Goal: Task Accomplishment & Management: Complete application form

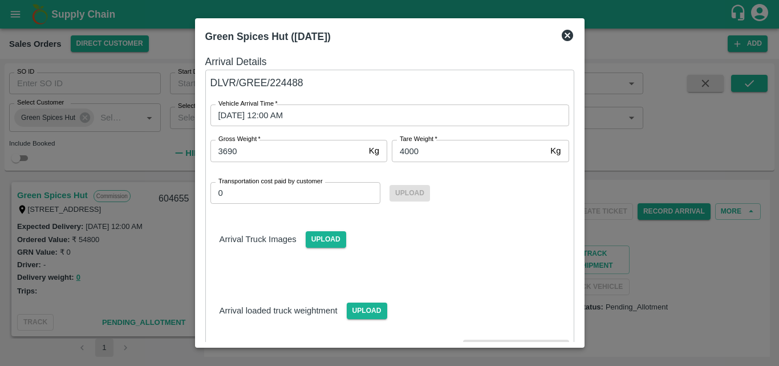
scroll to position [66, 0]
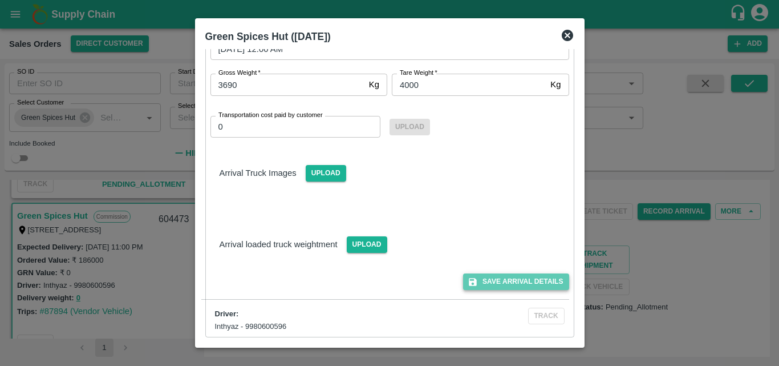
click at [528, 278] on button "Save Arrival Details" at bounding box center [516, 281] width 106 height 17
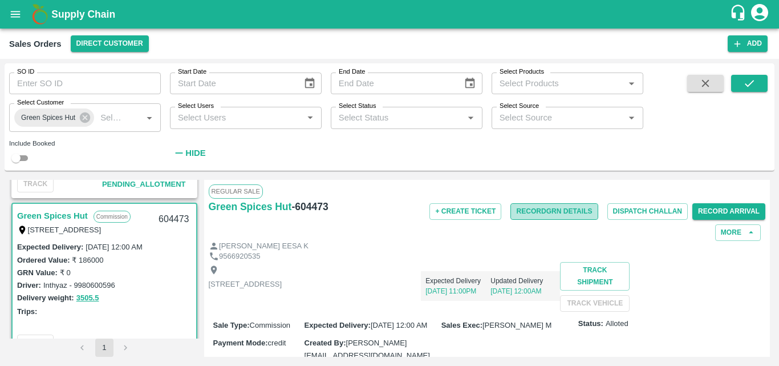
click at [545, 205] on button "Record GRN Details" at bounding box center [554, 211] width 87 height 17
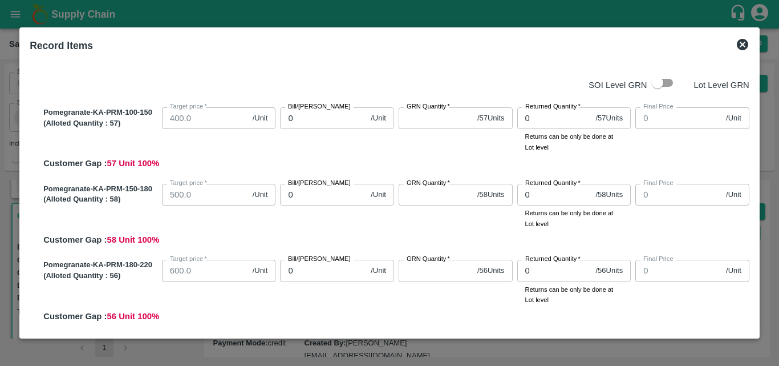
click at [303, 125] on input "0" at bounding box center [323, 118] width 86 height 22
type input "675"
click at [304, 199] on input "0" at bounding box center [323, 195] width 86 height 22
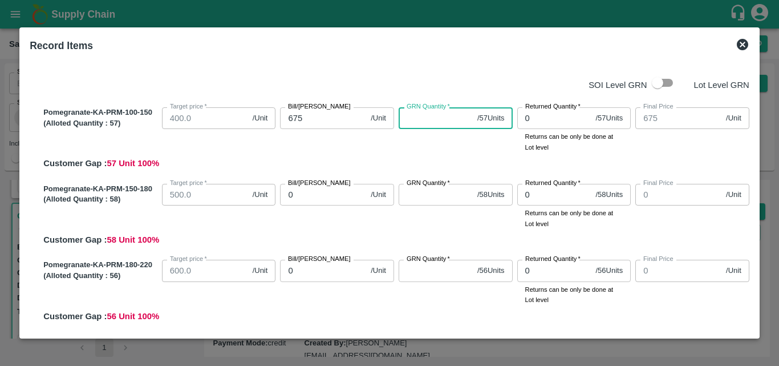
click at [422, 113] on input "GRN Quantity   *" at bounding box center [436, 118] width 74 height 22
type input "57"
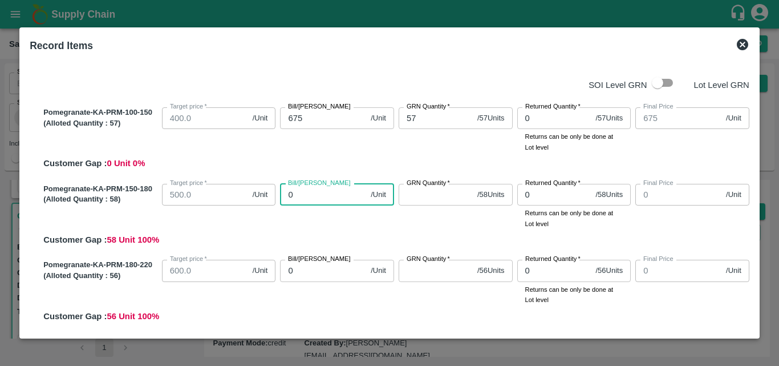
click at [299, 197] on input "0" at bounding box center [323, 195] width 86 height 22
type input "82"
type input "825"
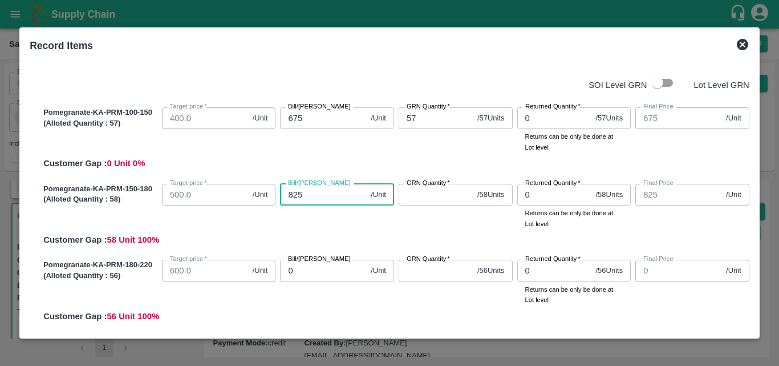
type input "825"
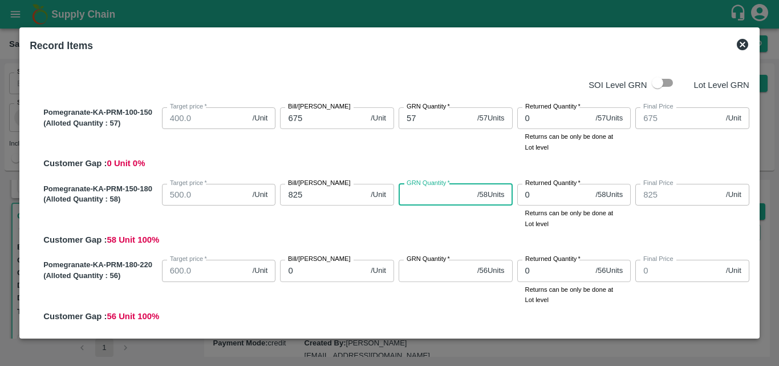
click at [420, 196] on input "GRN Quantity   *" at bounding box center [436, 195] width 74 height 22
type input "58"
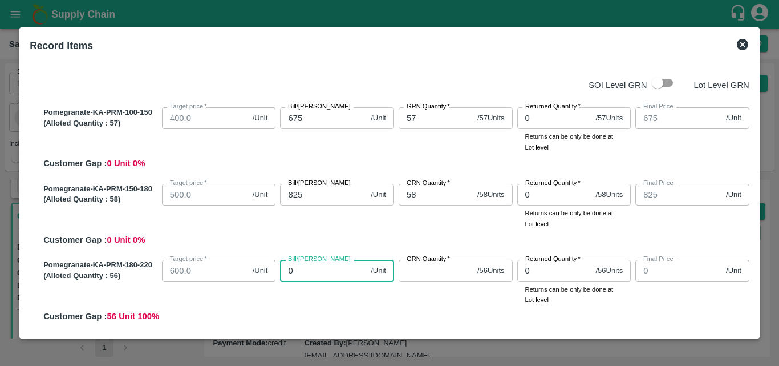
click at [329, 275] on input "0" at bounding box center [323, 271] width 86 height 22
type input "100"
type input "1000"
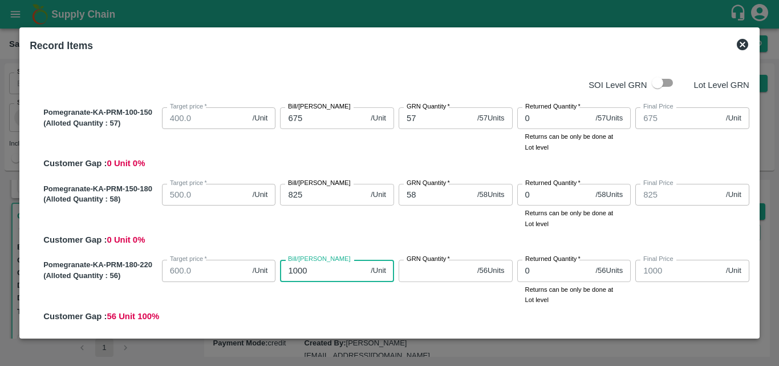
type input "1000"
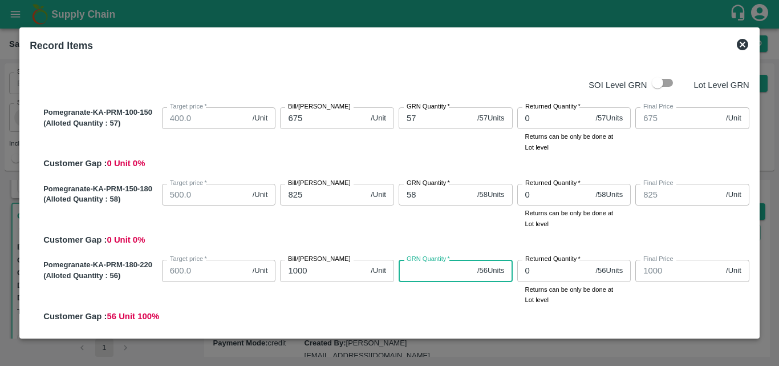
click at [432, 274] on input "GRN Quantity   *" at bounding box center [436, 271] width 74 height 22
type input "56"
click at [467, 293] on div "GRN Quantity   * 56 / 56 Units GRN Quantity" at bounding box center [453, 280] width 119 height 50
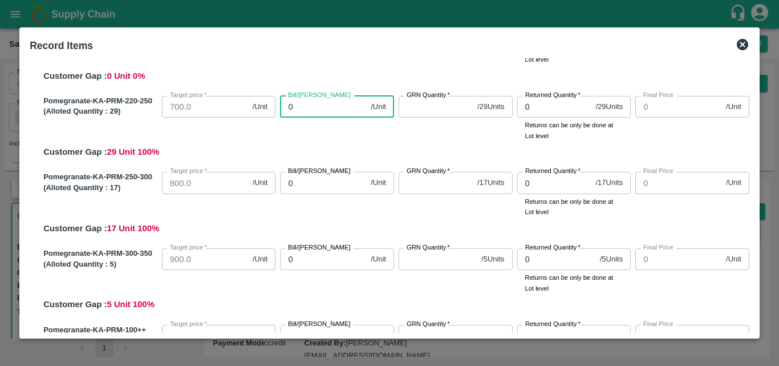
click at [308, 103] on input "0" at bounding box center [323, 107] width 86 height 22
type input "1100"
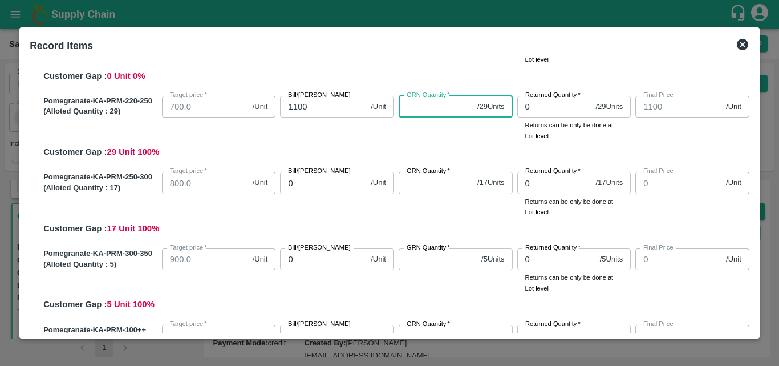
click at [444, 106] on input "GRN Quantity   *" at bounding box center [436, 107] width 74 height 22
type input "29"
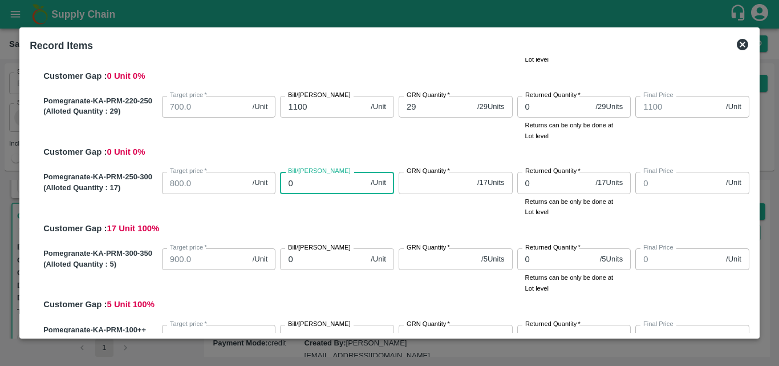
click at [314, 189] on input "0" at bounding box center [323, 183] width 86 height 22
type input "1200"
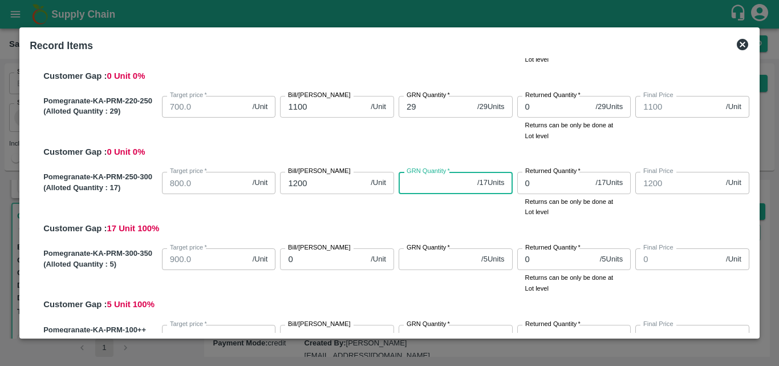
click at [438, 185] on input "GRN Quantity   *" at bounding box center [436, 183] width 74 height 22
type input "17"
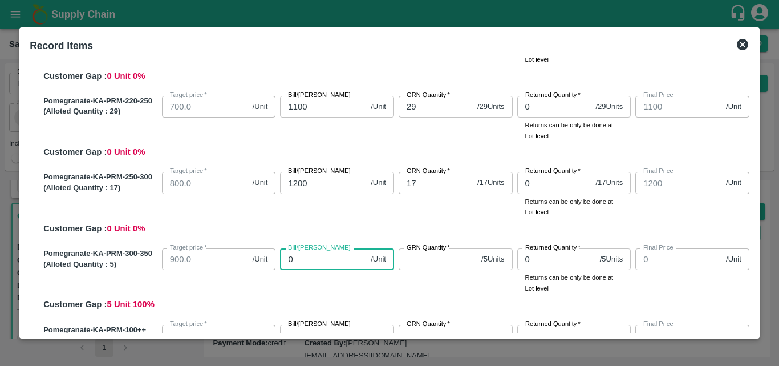
click at [311, 266] on input "0" at bounding box center [323, 259] width 86 height 22
type input "13"
type input "1300"
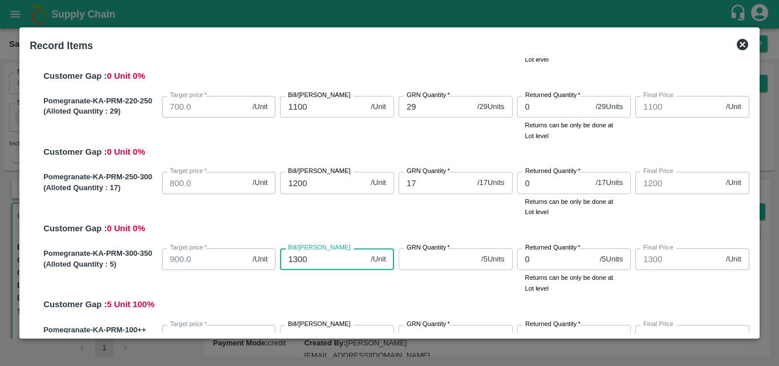
type input "1300"
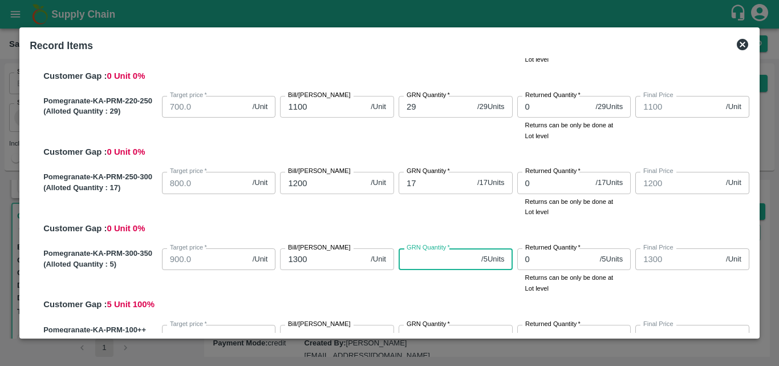
click at [426, 261] on input "GRN Quantity   *" at bounding box center [438, 259] width 78 height 22
type input "5"
click at [482, 285] on div "GRN Quantity   * 5 / 5 Units GRN Quantity" at bounding box center [453, 269] width 119 height 50
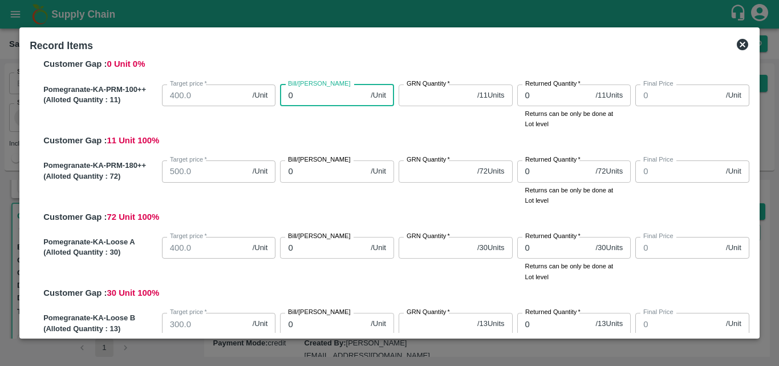
click at [325, 94] on input "0" at bounding box center [323, 95] width 86 height 22
type input "400"
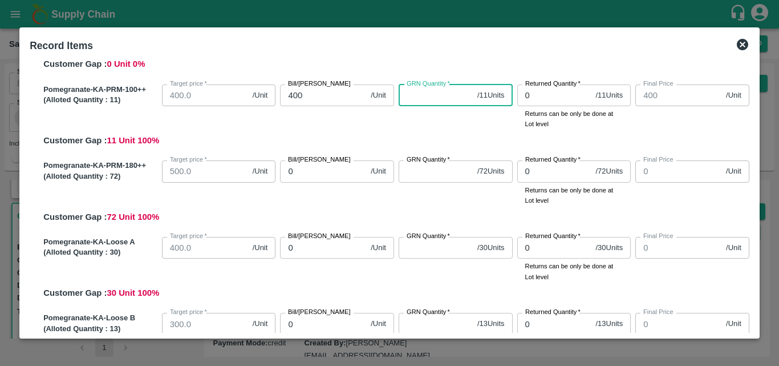
click at [426, 98] on input "GRN Quantity   *" at bounding box center [436, 95] width 74 height 22
type input "11"
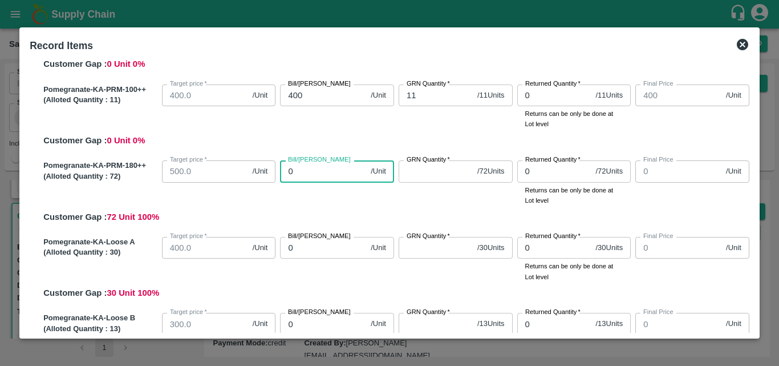
click at [298, 174] on input "0" at bounding box center [323, 171] width 86 height 22
type input "65"
type input "650"
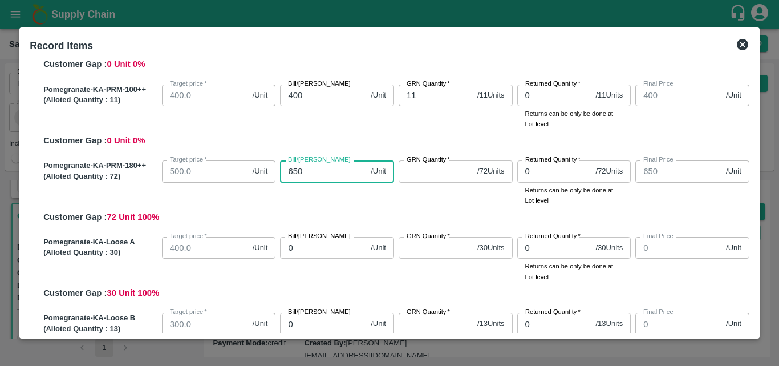
type input "650"
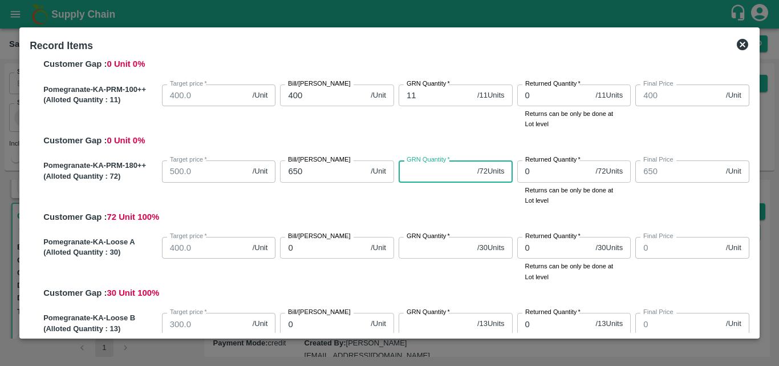
click at [415, 175] on input "GRN Quantity   *" at bounding box center [436, 171] width 74 height 22
type input "72"
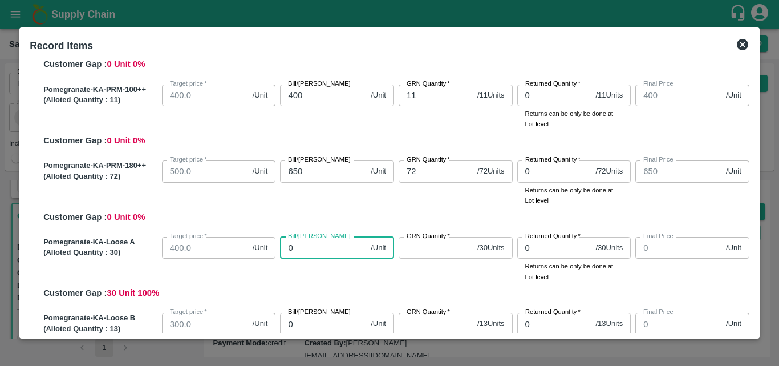
click at [303, 249] on input "0" at bounding box center [323, 248] width 86 height 22
type input "500"
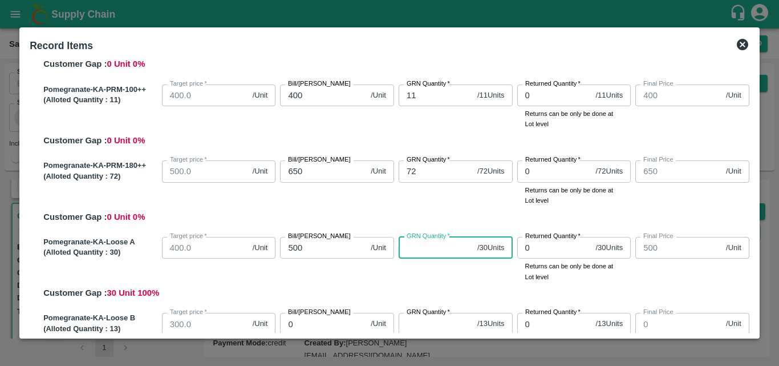
click at [425, 246] on input "GRN Quantity   *" at bounding box center [436, 248] width 74 height 22
type input "30"
click at [430, 278] on div "GRN Quantity   * 30 / 30 Units GRN Quantity" at bounding box center [453, 257] width 119 height 50
click at [317, 329] on input "0" at bounding box center [323, 324] width 86 height 22
type input "35"
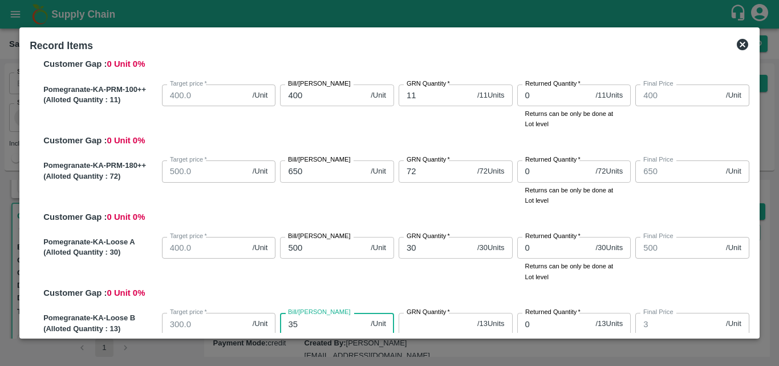
type input "35"
type input "350"
click at [428, 321] on input "GRN Quantity   *" at bounding box center [436, 324] width 74 height 22
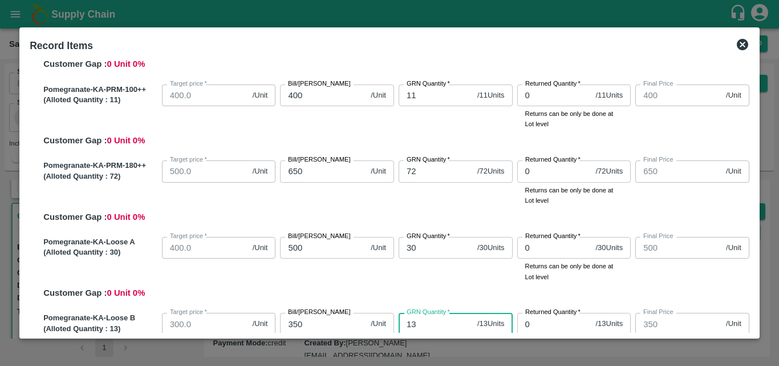
type input "13"
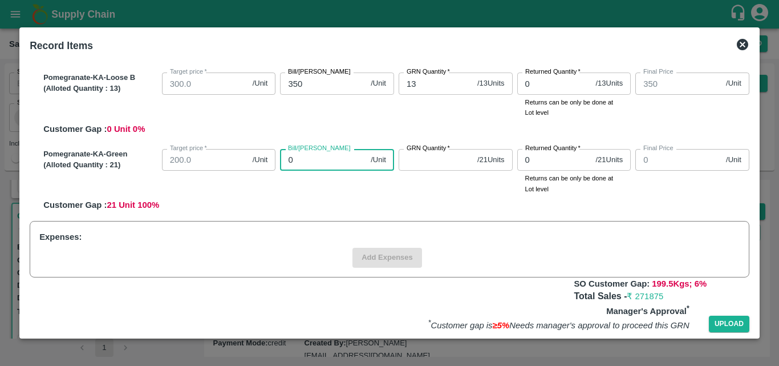
click at [311, 158] on input "0" at bounding box center [323, 160] width 86 height 22
type input "35"
type input "350"
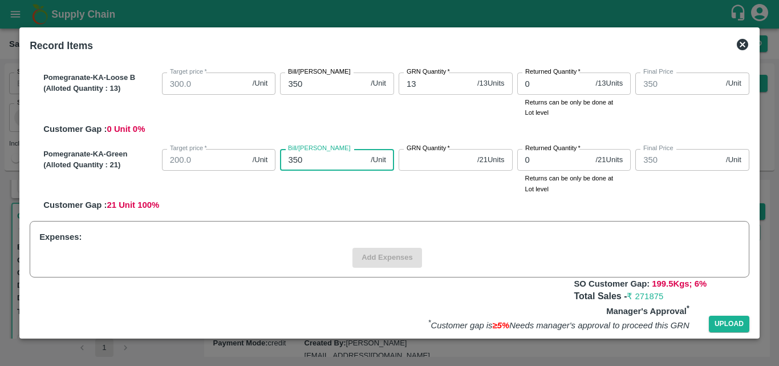
type input "350"
click at [435, 164] on input "GRN Quantity   *" at bounding box center [436, 160] width 74 height 22
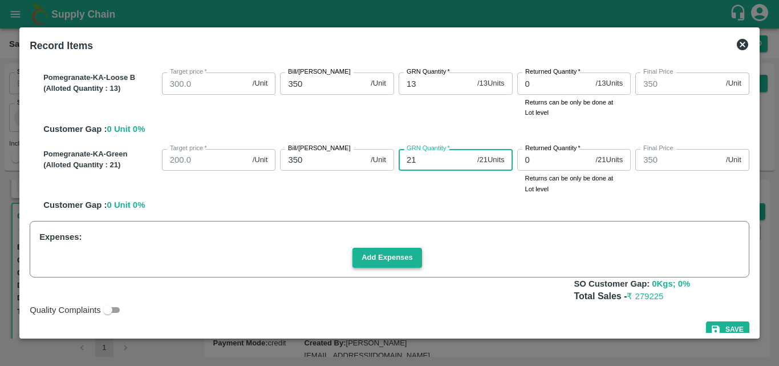
type input "21"
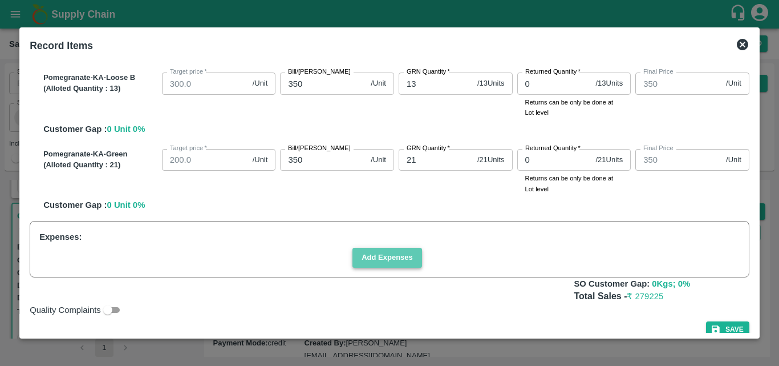
click at [397, 260] on button "Add Expenses" at bounding box center [388, 258] width 70 height 20
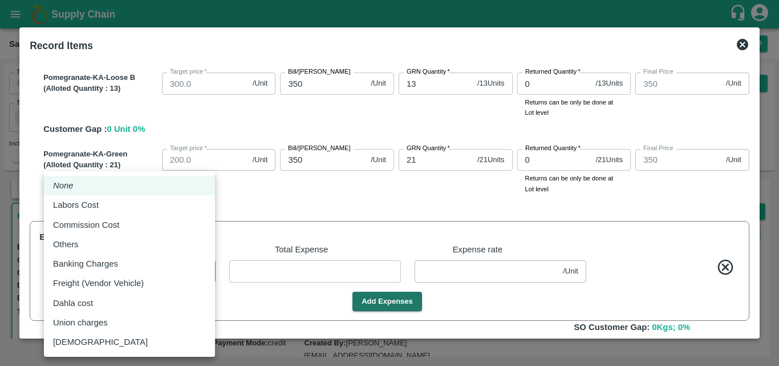
click at [101, 269] on body "Supply Chain Sales Orders Direct Customer Add SO ID SO ID Start Date Start Date…" at bounding box center [389, 183] width 779 height 366
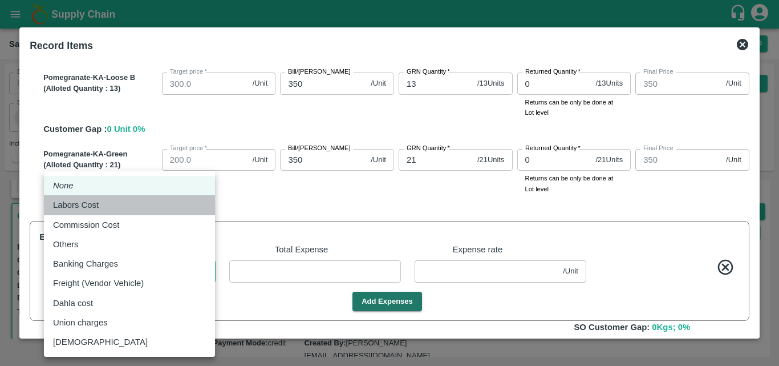
click at [112, 208] on div "Labors Cost" at bounding box center [129, 205] width 153 height 13
type input "Labors Cost"
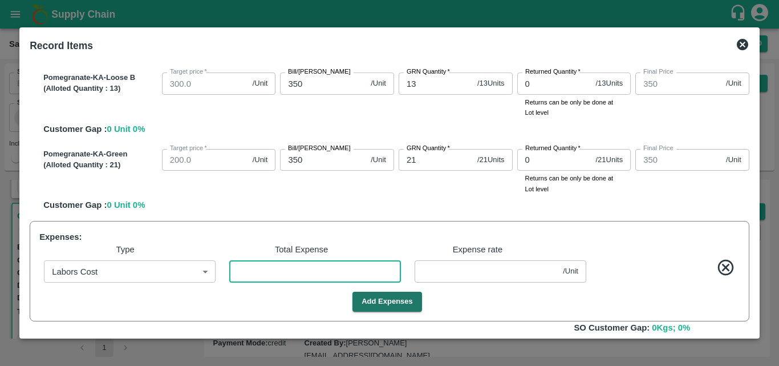
click at [272, 275] on input "number" at bounding box center [315, 271] width 172 height 22
type input "1"
type input "674.9973"
type input "824.9973"
type input "999.9973"
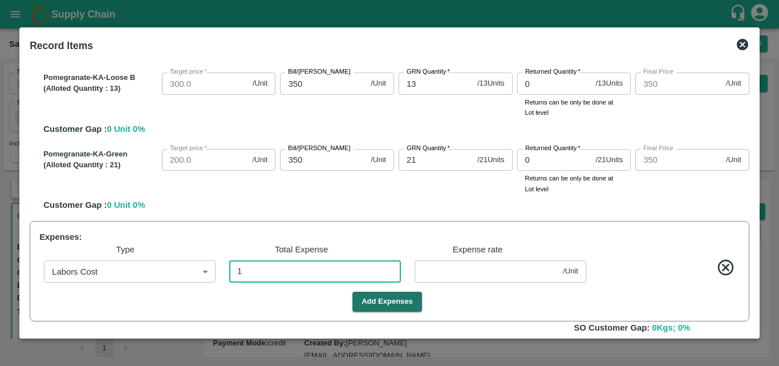
type input "1099.9973"
type input "1199.9973"
type input "1299.9973"
type input "399.9973"
type input "649.9973"
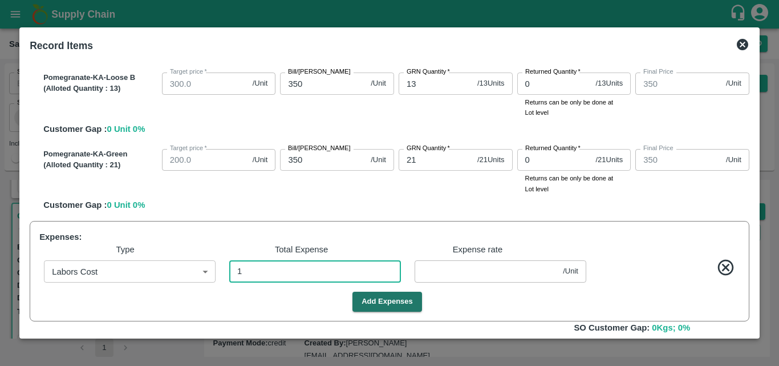
type input "499.9973"
type input "349.9973"
type input "0.00271"
type input "18"
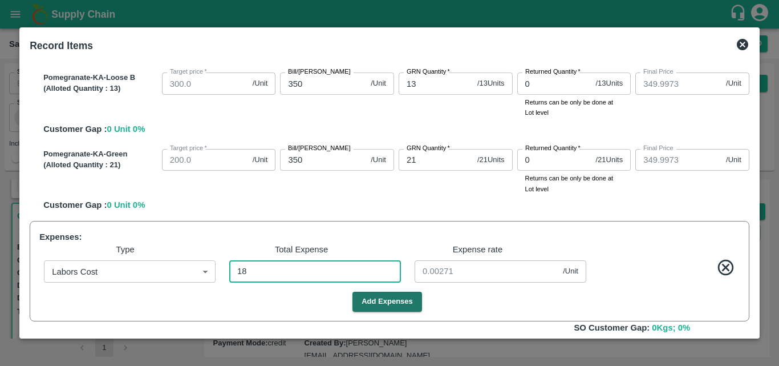
type input "674.9512"
type input "824.9512"
type input "999.9512"
type input "1099.9512"
type input "1199.9512"
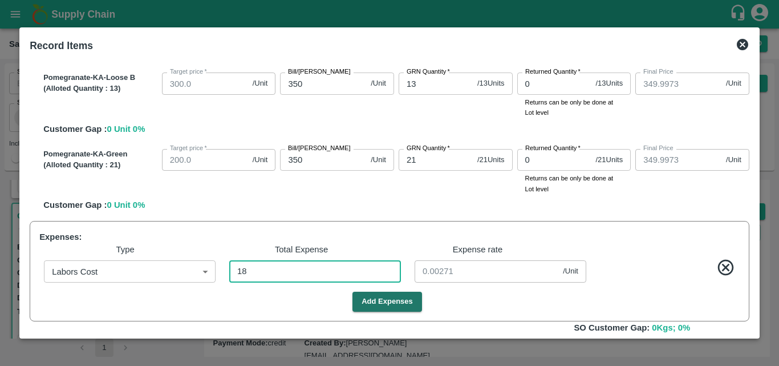
type input "1299.9512"
type input "399.9512"
type input "649.9512"
type input "499.9512"
type input "349.9512"
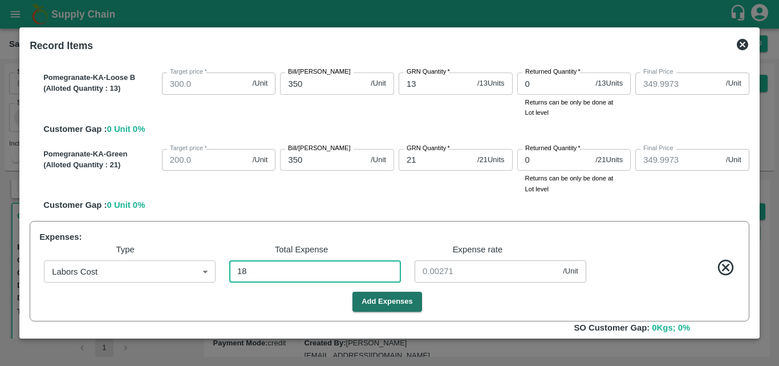
type input "349.9512"
type input "0.04878"
type input "184"
type input "674.5014"
type input "824.5014"
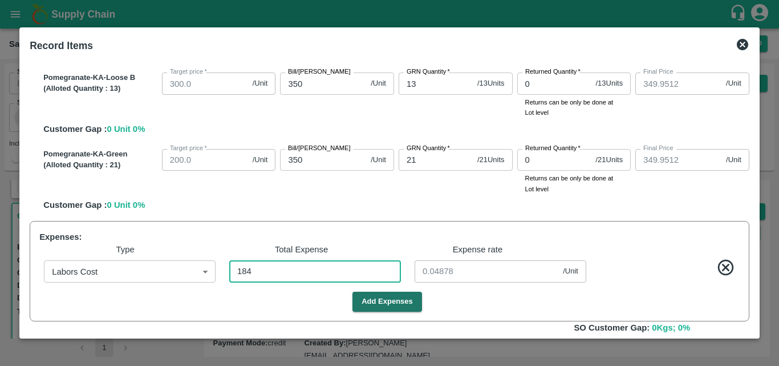
type input "999.5014"
type input "1099.5014"
type input "1199.5014"
type input "1299.5014"
type input "399.5014"
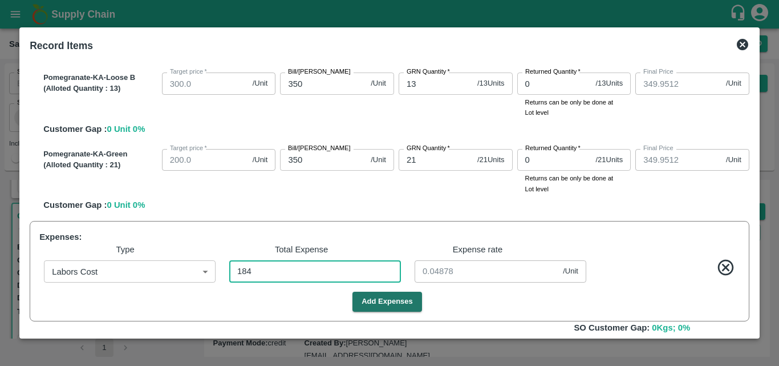
type input "649.5014"
type input "499.5014"
type input "349.5014"
type input "0.49864"
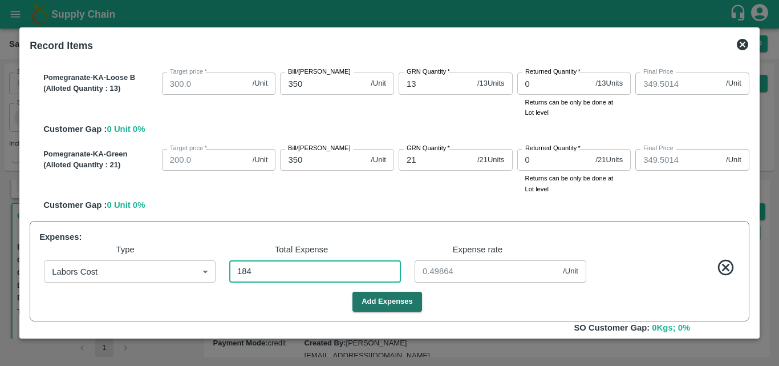
type input "1845"
type input "670"
type input "820"
type input "995"
type input "1095"
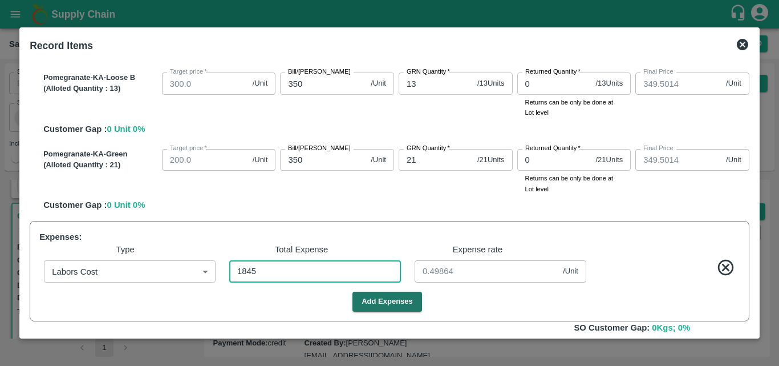
type input "1195"
type input "1295"
type input "395"
type input "645"
type input "495"
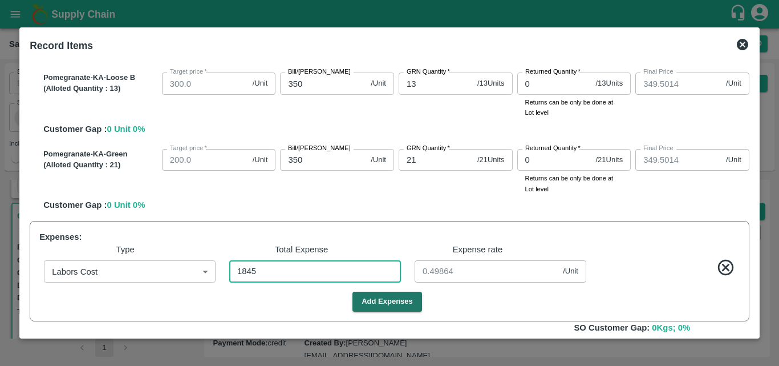
type input "345"
type input "5"
type input "1845"
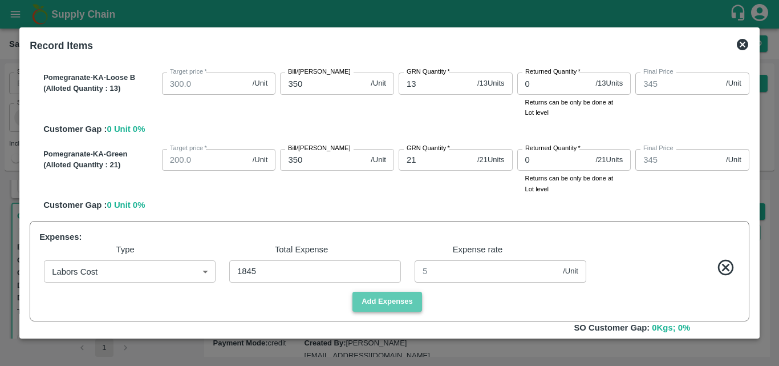
click at [383, 296] on button "Add Expenses" at bounding box center [388, 302] width 70 height 20
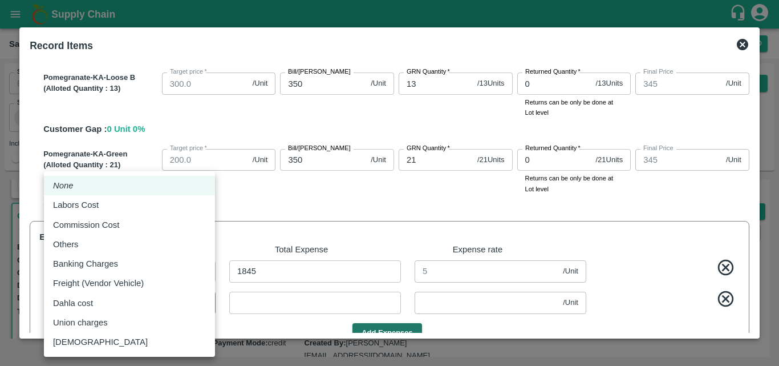
click at [173, 308] on body "Supply Chain Sales Orders Direct Customer Add SO ID SO ID Start Date Start Date…" at bounding box center [389, 183] width 779 height 366
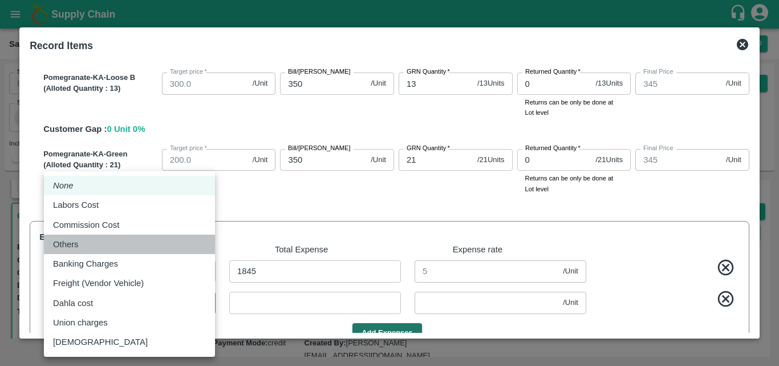
click at [92, 242] on div "Others" at bounding box center [129, 244] width 153 height 13
type input "Others"
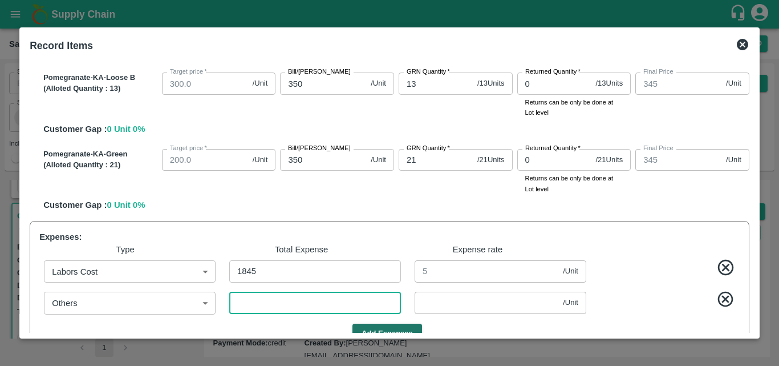
click at [274, 300] on input "number" at bounding box center [315, 303] width 172 height 22
type input "2"
type input "669.9431"
type input "819.9431"
type input "994.9431"
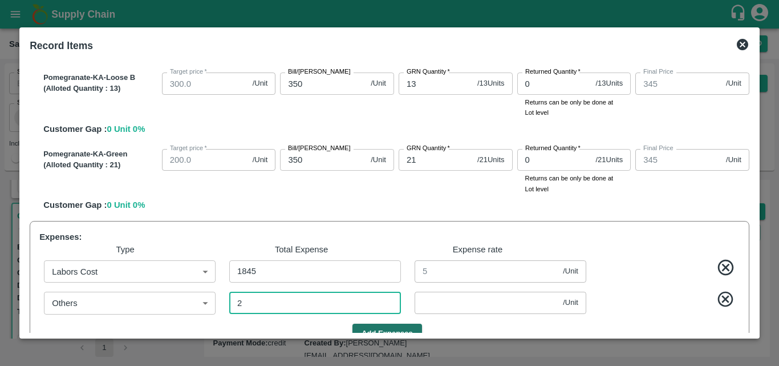
type input "1094.9431"
type input "1194.9431"
type input "1294.9431"
type input "394.9431"
type input "644.9431"
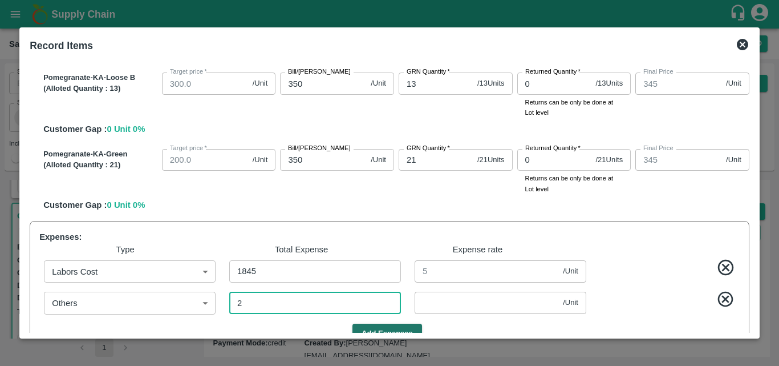
type input "494.9431"
type input "344.9431"
type input "21"
type input "0.05691"
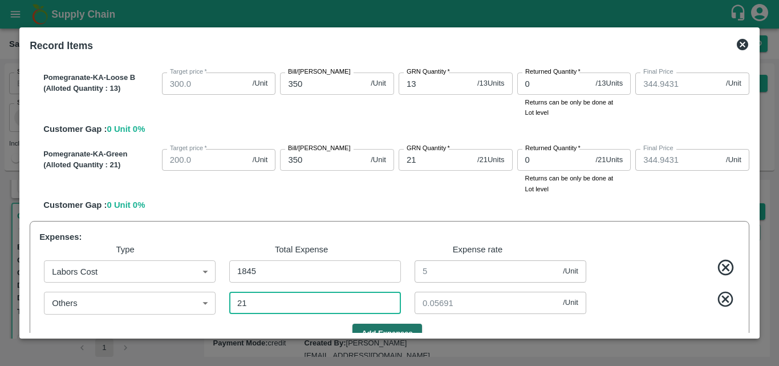
type input "210"
type input "669.4309"
type input "819.4309"
type input "994.4309"
type input "1094.4309"
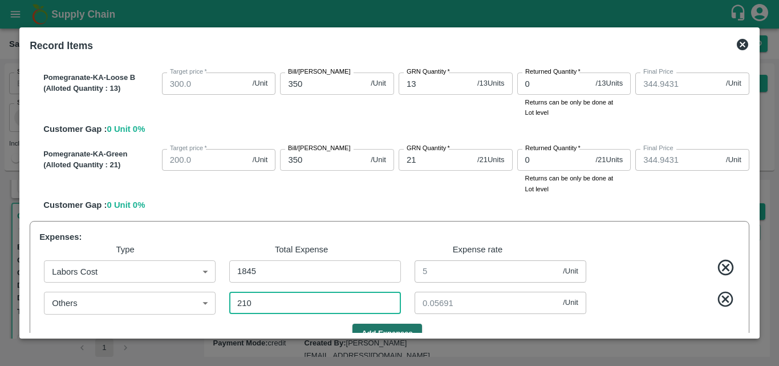
type input "1194.4309"
type input "1294.4309"
type input "394.4309"
type input "644.4309"
type input "494.4309"
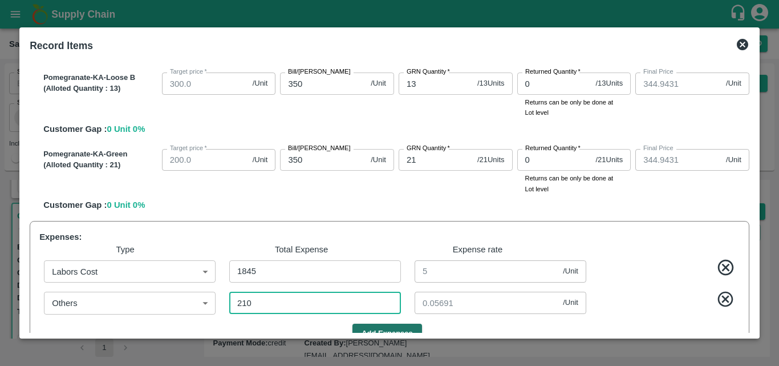
type input "344.4309"
type input "0.56911"
type input "210"
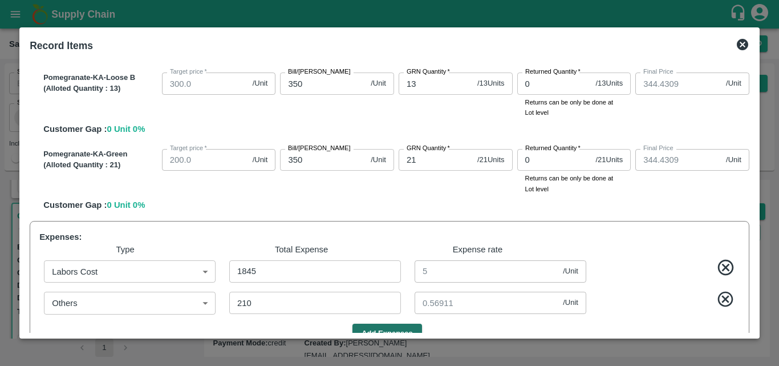
scroll to position [811, 0]
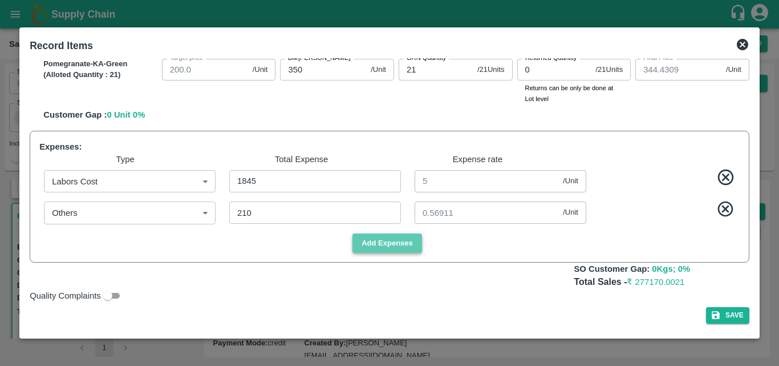
click at [409, 245] on button "Add Expenses" at bounding box center [388, 243] width 70 height 20
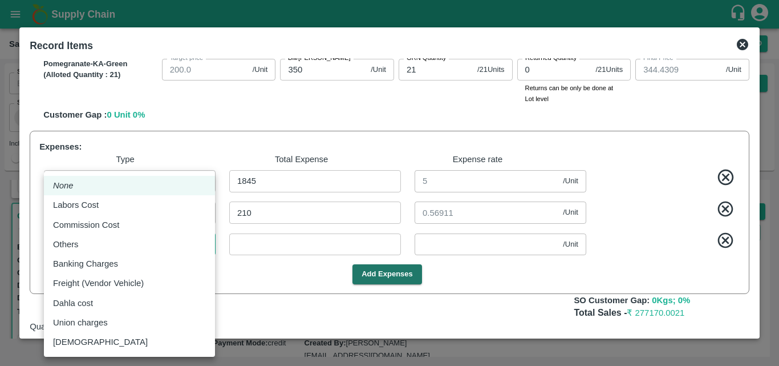
click at [143, 252] on body "Supply Chain Sales Orders Direct Customer Add SO ID SO ID Start Date Start Date…" at bounding box center [389, 183] width 779 height 366
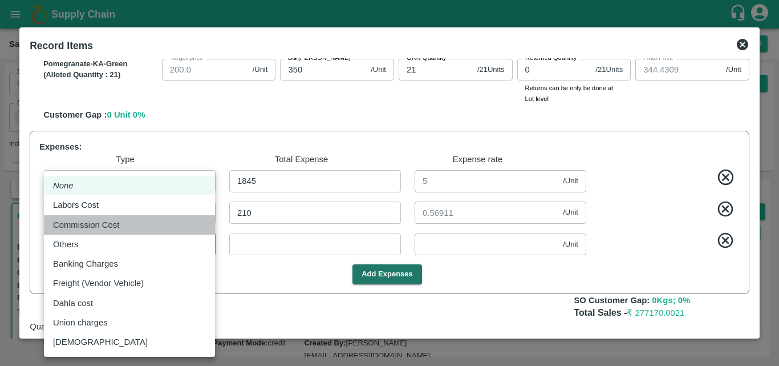
click at [111, 223] on p "Commission Cost" at bounding box center [86, 225] width 66 height 13
type input "Commission Cost"
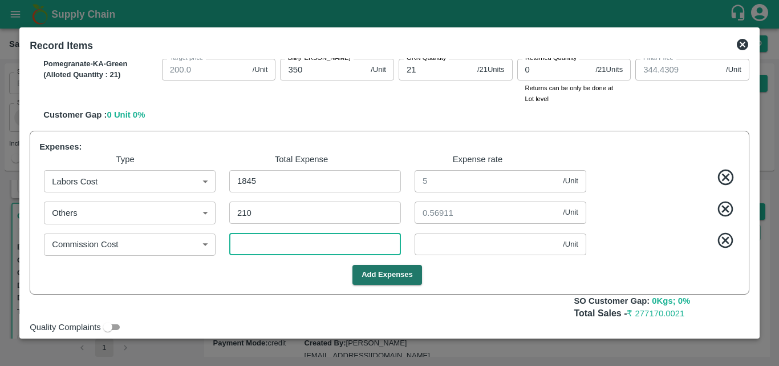
click at [316, 239] on input "number" at bounding box center [315, 244] width 172 height 22
type input "2"
type input "669.4255"
type input "819.4255"
type input "994.4255"
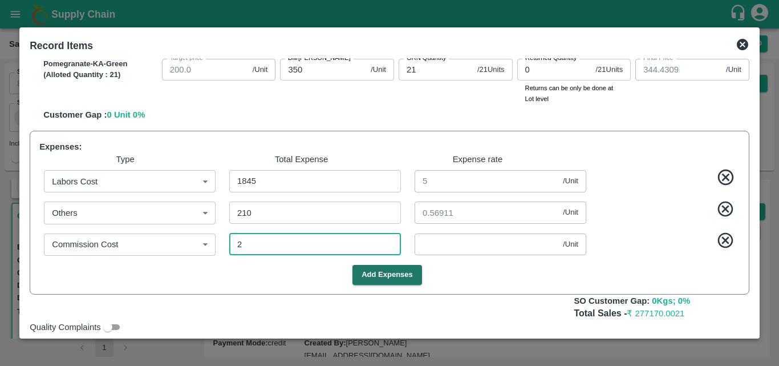
type input "1094.4255"
type input "1194.4255"
type input "1294.4255"
type input "394.4255"
type input "644.4255"
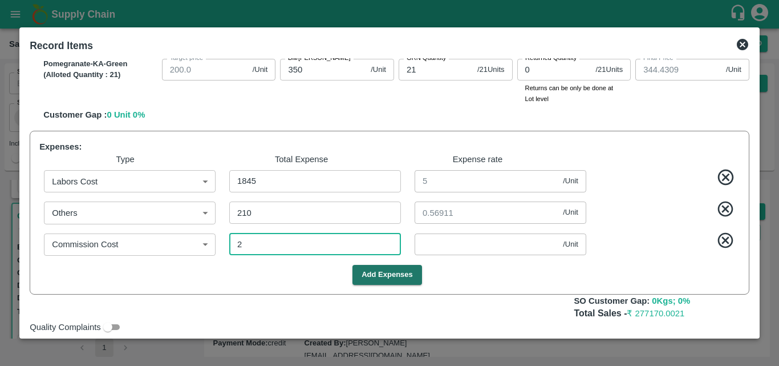
type input "494.4255"
type input "344.4255"
type input "0.00542"
type input "27"
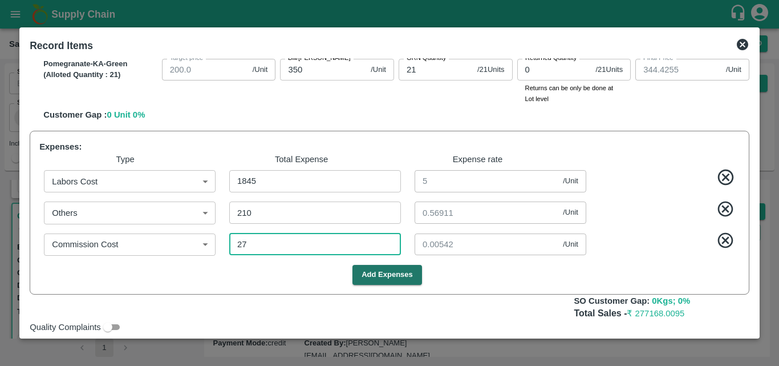
type input "669.3577"
type input "819.3577"
type input "994.3577"
type input "1094.3577"
type input "1194.3577"
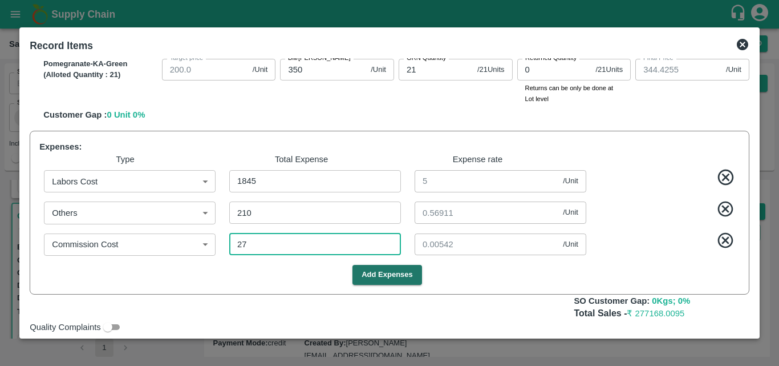
type input "1294.3577"
type input "394.3577"
type input "644.3577"
type input "494.3577"
type input "344.3577"
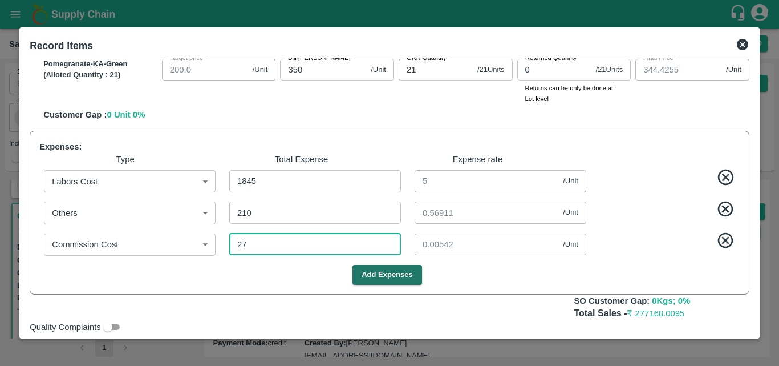
type input "344.3577"
type input "0.07317"
type input "279"
type input "668.6748"
type input "818.6748"
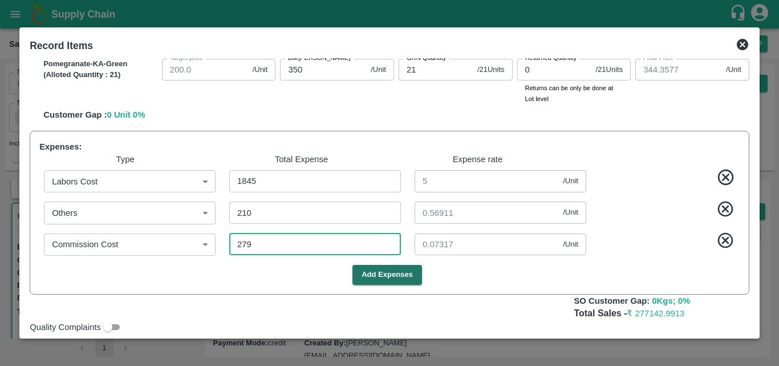
type input "993.6748"
type input "1093.6748"
type input "1193.6748"
type input "1293.6748"
type input "393.6748"
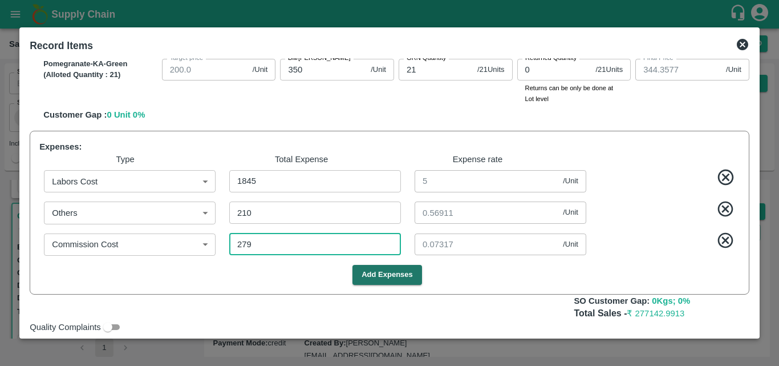
type input "643.6748"
type input "493.6748"
type input "343.6748"
type input "0.7561"
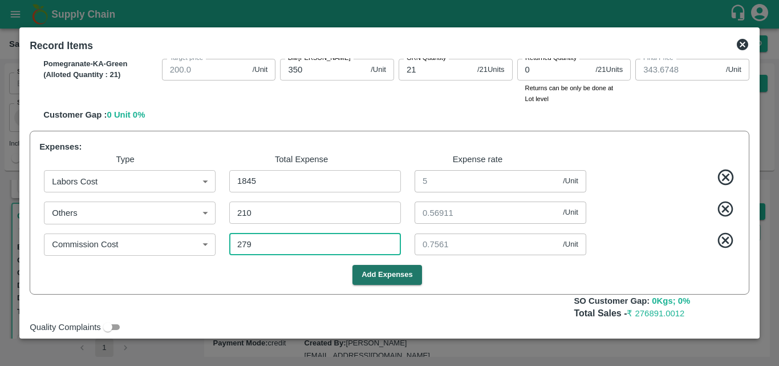
type input "279"
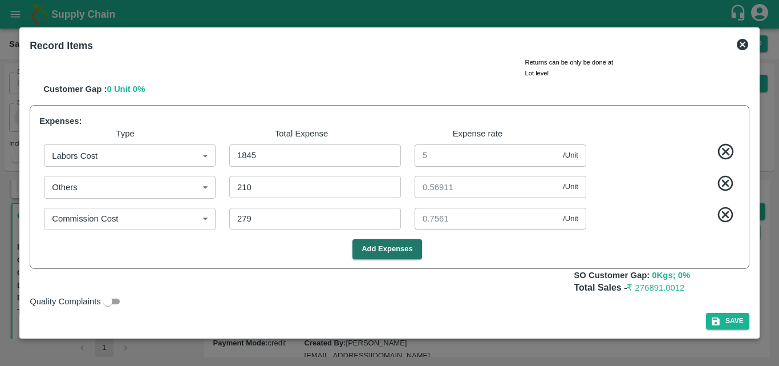
scroll to position [842, 0]
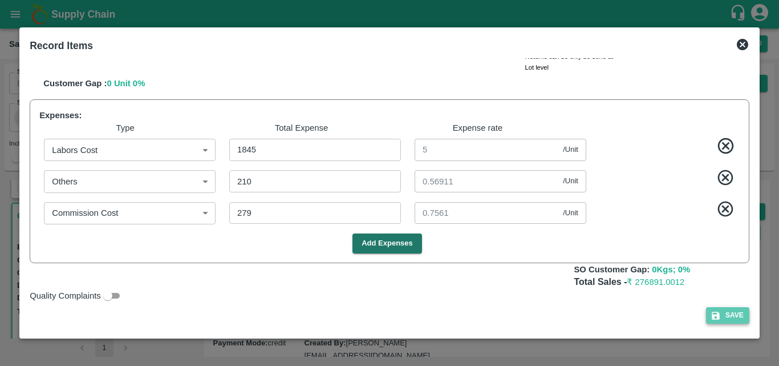
click at [734, 318] on button "Save" at bounding box center [727, 315] width 43 height 17
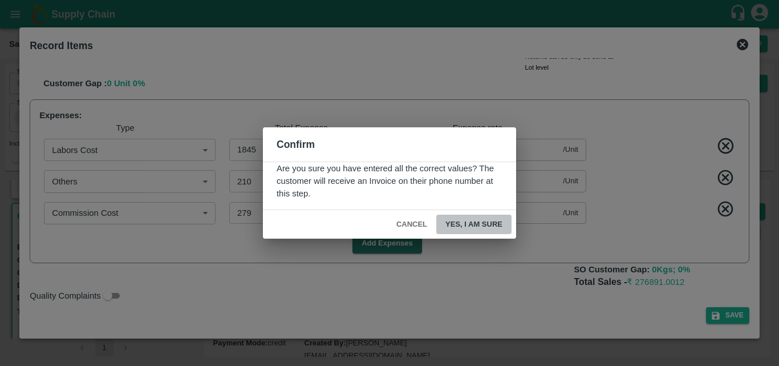
click at [475, 220] on button "Yes, I am sure" at bounding box center [473, 225] width 75 height 20
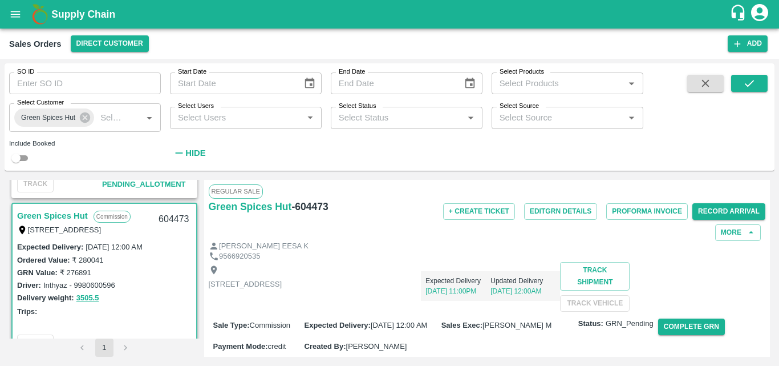
click at [560, 285] on div "Expected Delivery [DATE] 11:00PM Updated Delivery [DATE] 12:00AM" at bounding box center [421, 281] width 278 height 39
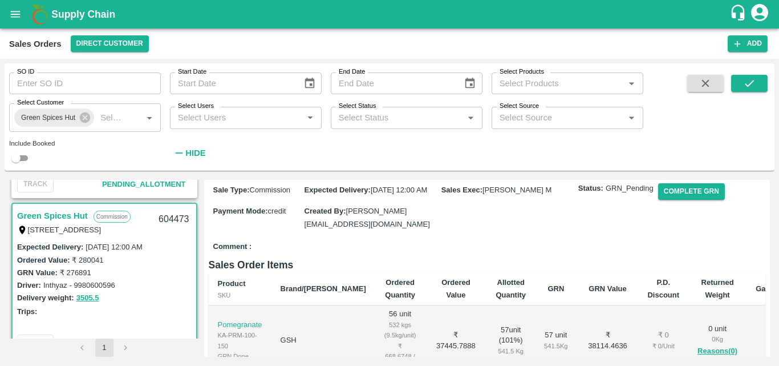
scroll to position [137, 0]
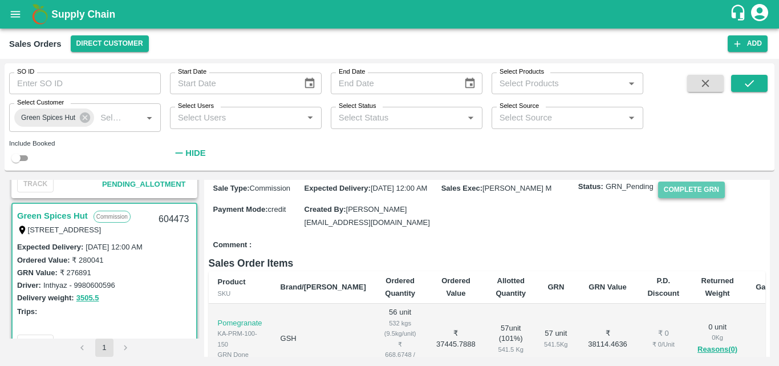
click at [681, 198] on button "Complete GRN" at bounding box center [691, 189] width 67 height 17
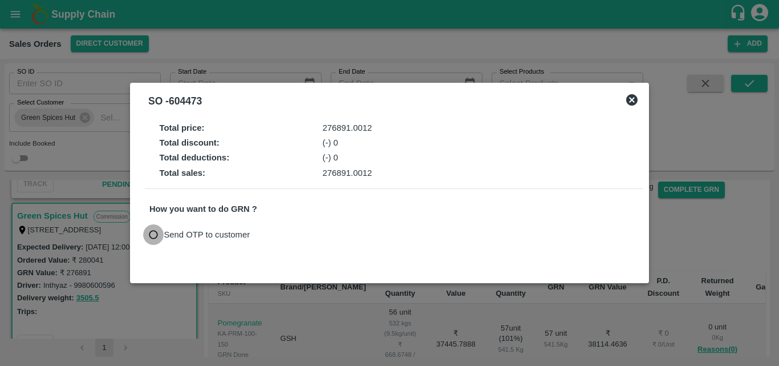
click at [158, 233] on input "Send OTP to customer" at bounding box center [153, 234] width 21 height 21
radio input "true"
click at [285, 236] on button "Send OTP" at bounding box center [282, 235] width 47 height 17
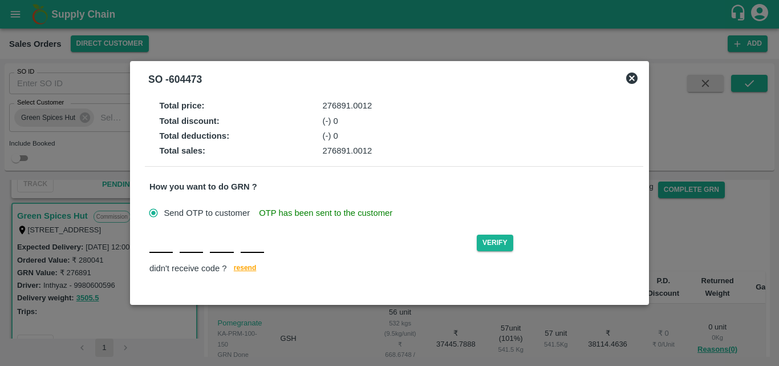
click at [164, 249] on input "text" at bounding box center [160, 242] width 23 height 21
type input "S"
type input "W"
type input "T"
type input "L"
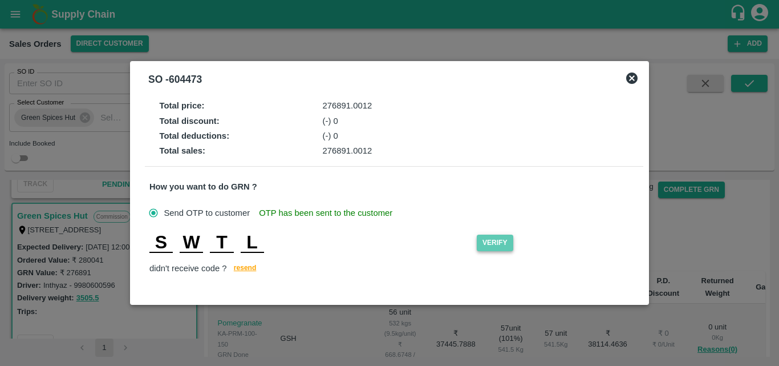
click at [484, 244] on button "Verify" at bounding box center [495, 243] width 37 height 17
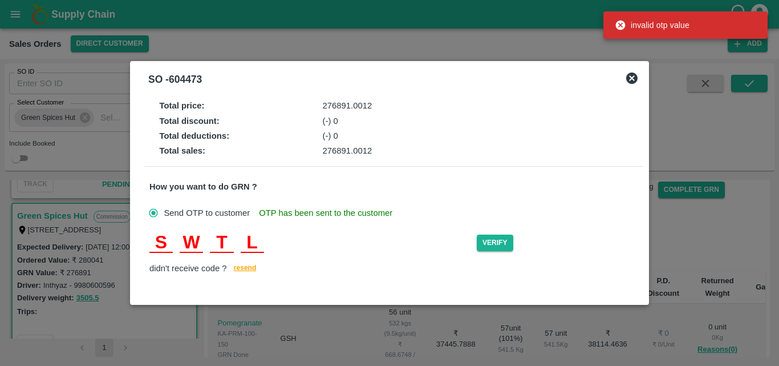
click at [233, 237] on input "T" at bounding box center [221, 242] width 23 height 21
type input "P"
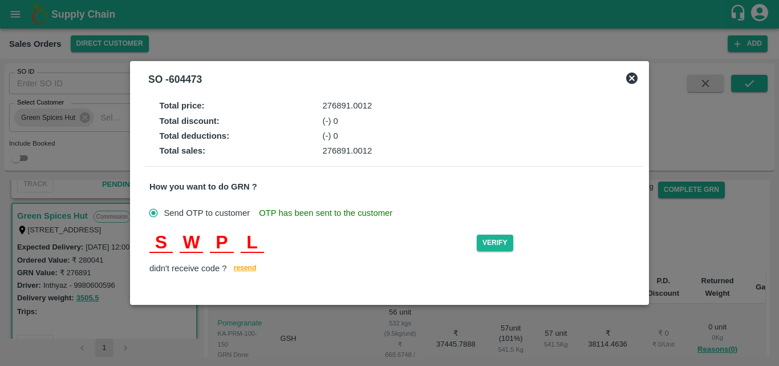
click at [227, 242] on input "P" at bounding box center [221, 242] width 23 height 21
type input "D"
click at [502, 243] on button "Verify" at bounding box center [495, 243] width 37 height 17
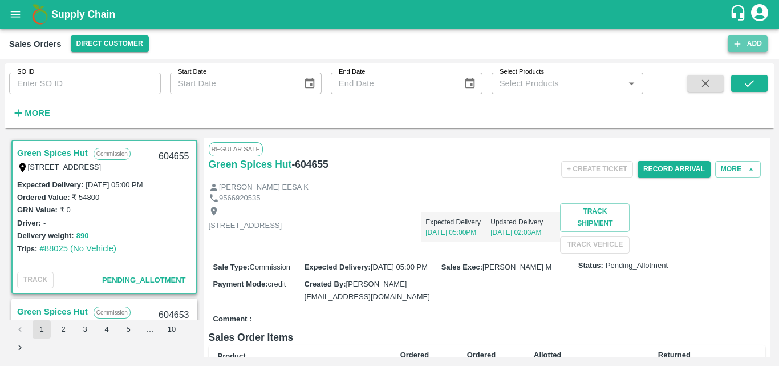
click at [741, 44] on icon "button" at bounding box center [738, 44] width 6 height 6
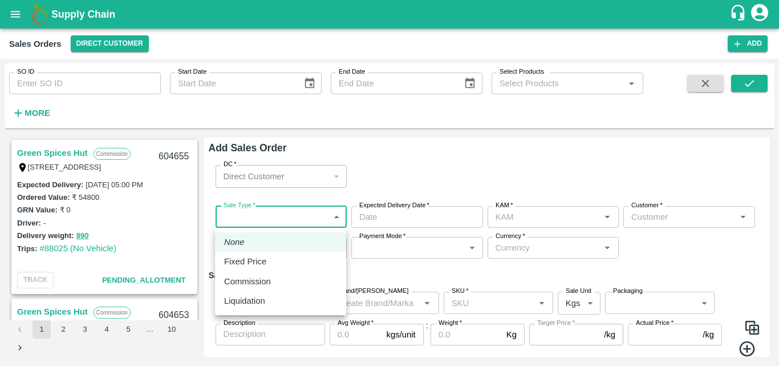
click at [237, 217] on body "Supply Chain Sales Orders Direct Customer Add SO ID SO ID Start Date Start Date…" at bounding box center [389, 183] width 779 height 366
click at [235, 281] on p "Commission" at bounding box center [247, 281] width 47 height 13
type input "2"
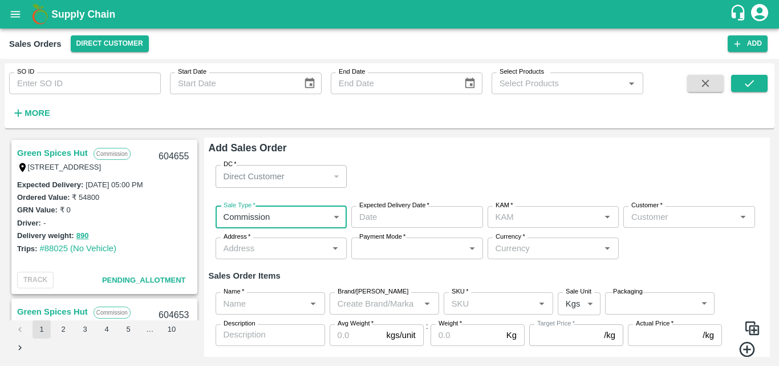
type input "DD/MM/YYYY hh:mm aa"
click at [399, 217] on input "DD/MM/YYYY hh:mm aa" at bounding box center [413, 217] width 124 height 22
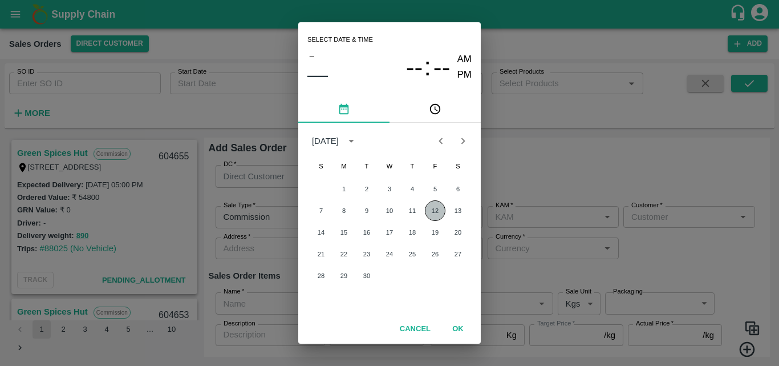
click at [443, 213] on button "12" at bounding box center [435, 210] width 21 height 21
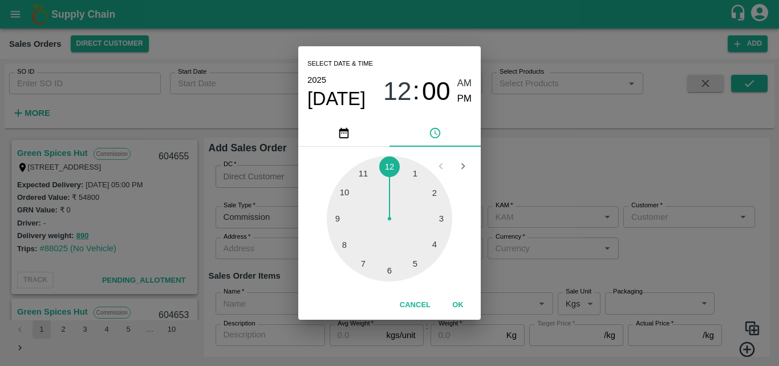
click at [365, 265] on div at bounding box center [390, 219] width 126 height 126
click at [467, 102] on span "PM" at bounding box center [465, 98] width 15 height 15
type input "12/09/2025 07:00 PM"
type input "[PERSON_NAME] M"
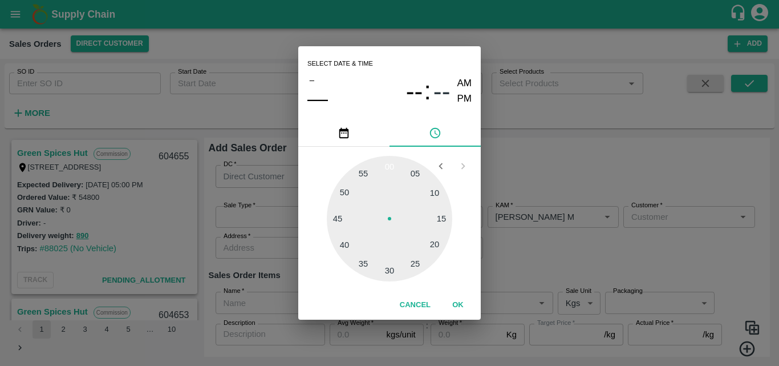
click at [551, 253] on div "Select date & time – –– -- : -- AM PM 05 10 15 20 25 30 35 40 45 50 55 00 Cance…" at bounding box center [389, 183] width 779 height 366
type input "DD/MM/YYYY hh:mm aa"
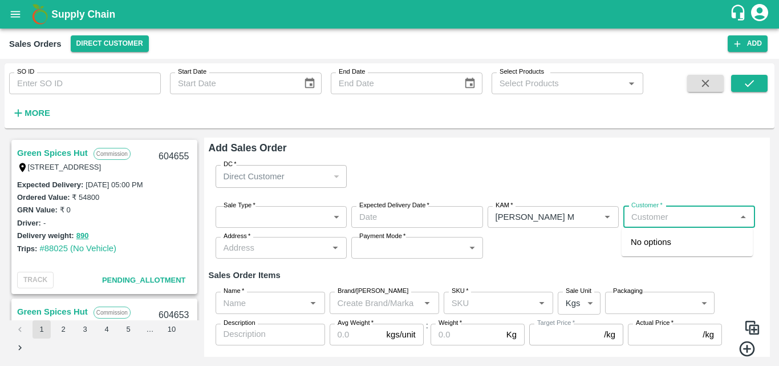
click at [666, 221] on input "Customer   *" at bounding box center [680, 216] width 106 height 15
click at [658, 242] on p "Green Spices Hut" at bounding box center [664, 242] width 67 height 13
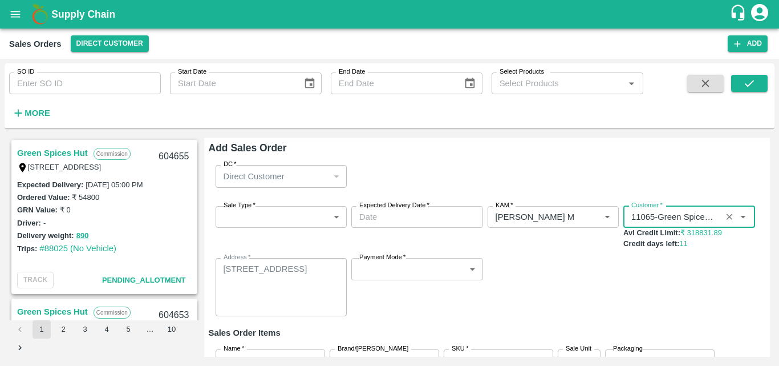
type input "11065-Green Spices Hut"
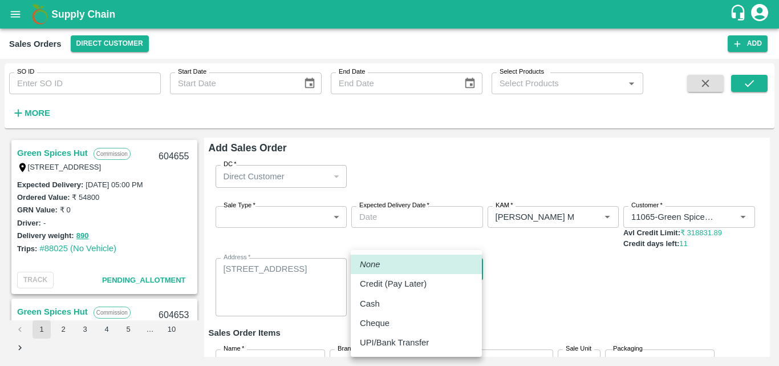
click at [403, 274] on body "Supply Chain Sales Orders Direct Customer Add SO ID SO ID Start Date Start Date…" at bounding box center [389, 183] width 779 height 366
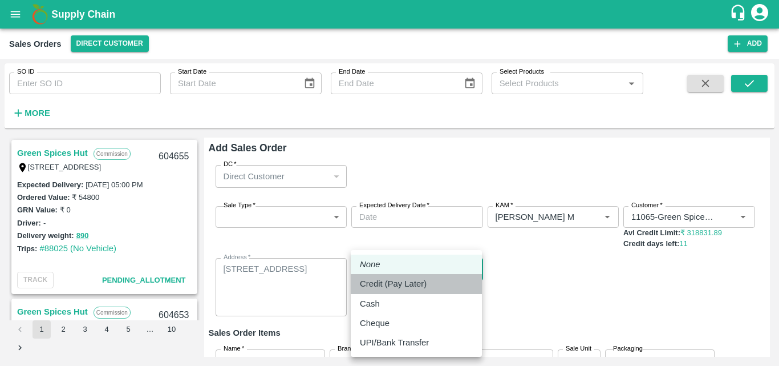
click at [389, 276] on li "Credit (Pay Later)" at bounding box center [416, 283] width 131 height 19
type input "credit"
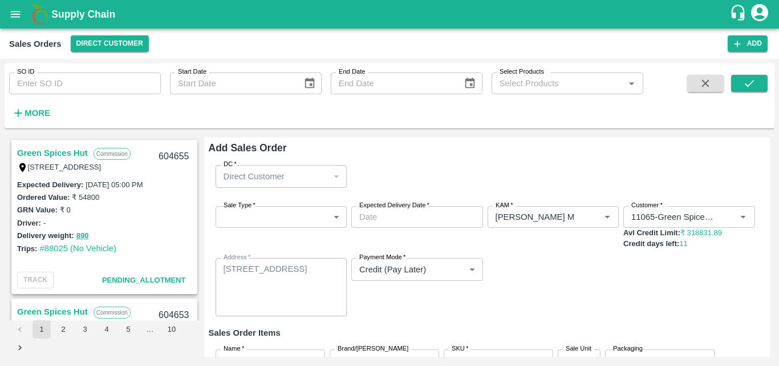
click at [616, 297] on div "Sale Type   * ​ Sale Type Expected Delivery Date   * Expected Delivery Date KAM…" at bounding box center [487, 261] width 557 height 129
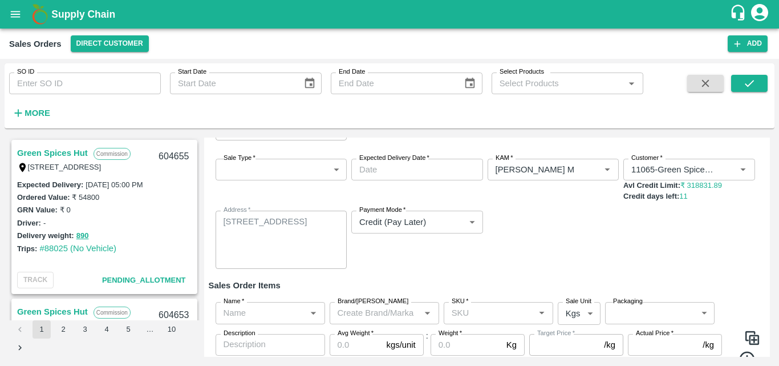
scroll to position [68, 0]
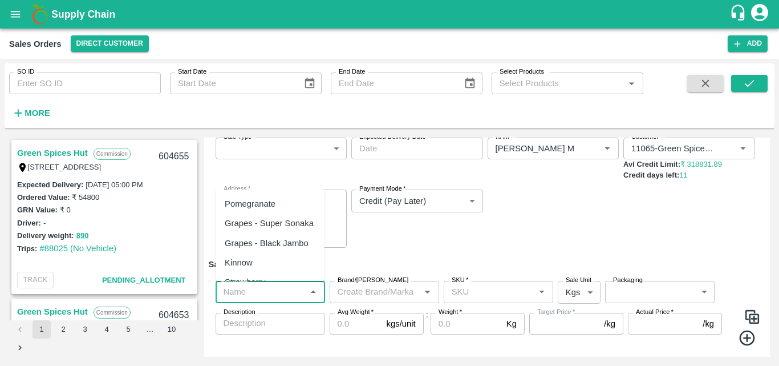
click at [268, 289] on input "Name   *" at bounding box center [261, 291] width 84 height 15
click at [259, 205] on div "Pomegranate" at bounding box center [250, 203] width 51 height 13
type input "Pomegranate"
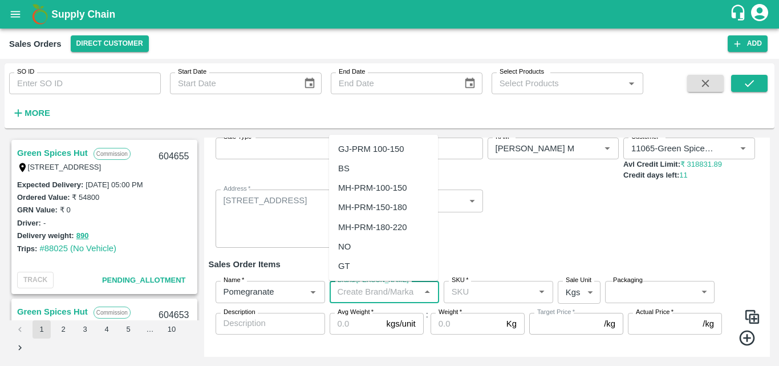
click at [359, 291] on input "Brand/[PERSON_NAME]" at bounding box center [375, 291] width 84 height 15
click at [362, 144] on div "AS" at bounding box center [383, 148] width 109 height 19
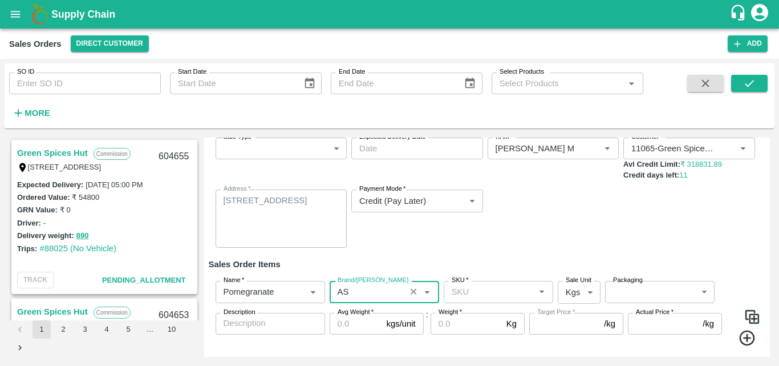
type input "AS"
click at [483, 297] on input "SKU   *" at bounding box center [489, 291] width 84 height 15
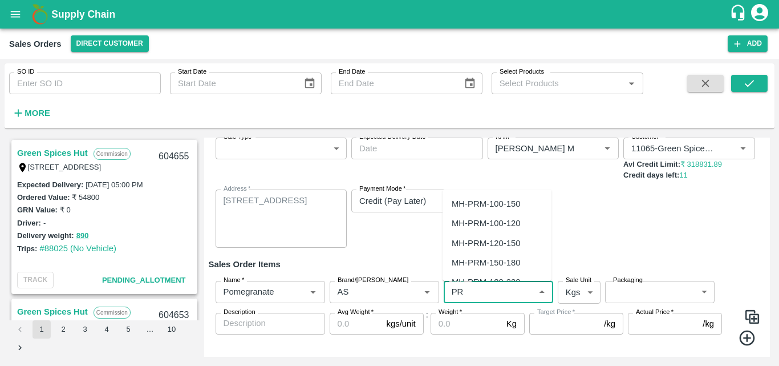
type input "P"
click at [517, 202] on div "KA-PRM-100-150" at bounding box center [485, 203] width 67 height 13
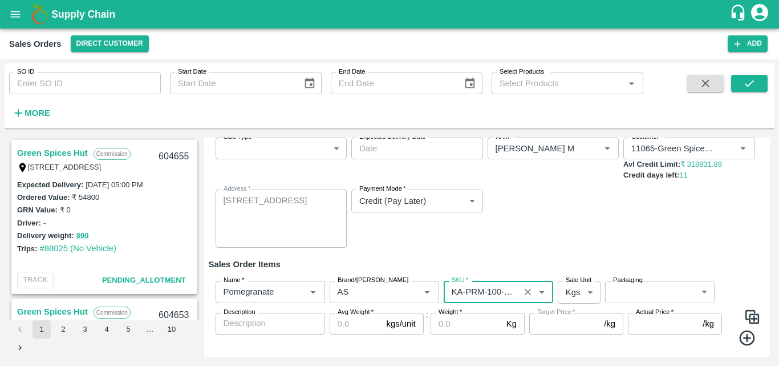
type input "KA-PRM-100-150"
click at [577, 294] on body "Supply Chain Sales Orders Direct Customer Add SO ID SO ID Start Date Start Date…" at bounding box center [389, 183] width 779 height 366
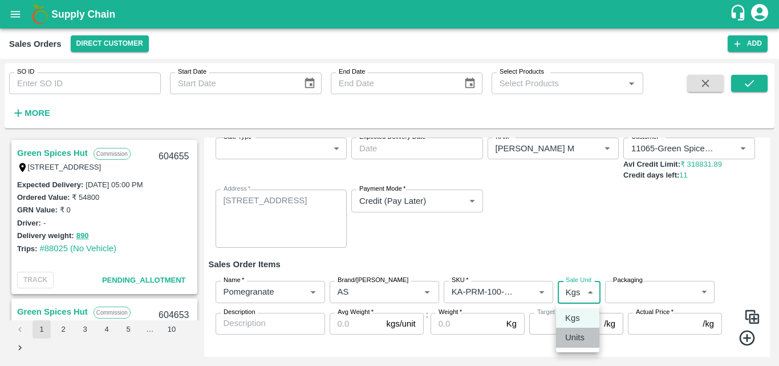
click at [567, 345] on li "Units" at bounding box center [577, 337] width 43 height 19
type input "2"
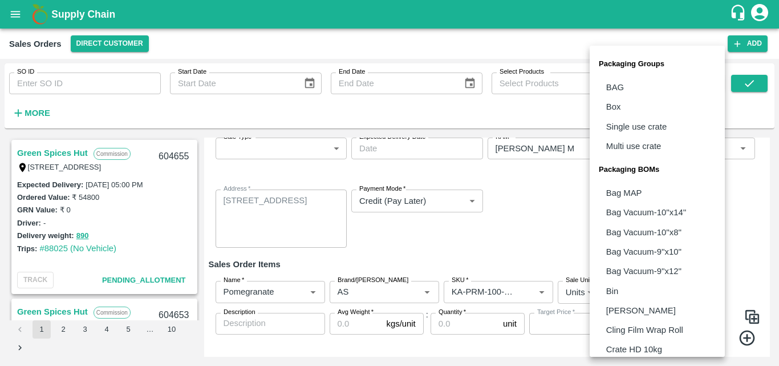
click at [638, 290] on body "Supply Chain Sales Orders Direct Customer Add SO ID SO ID Start Date Start Date…" at bounding box center [389, 183] width 779 height 366
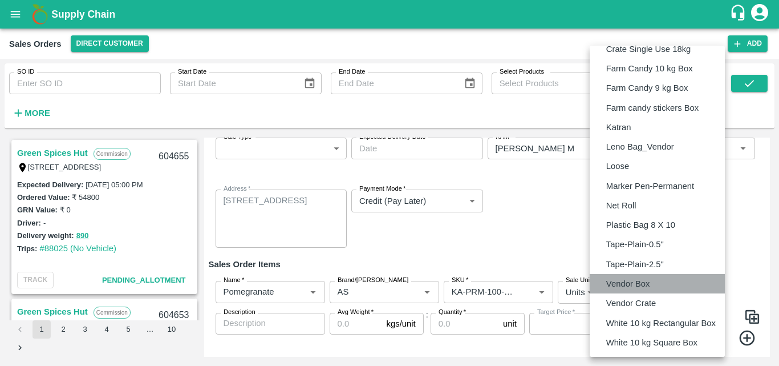
click at [638, 290] on li "Vendor Box" at bounding box center [657, 283] width 135 height 19
type input "BOM/276"
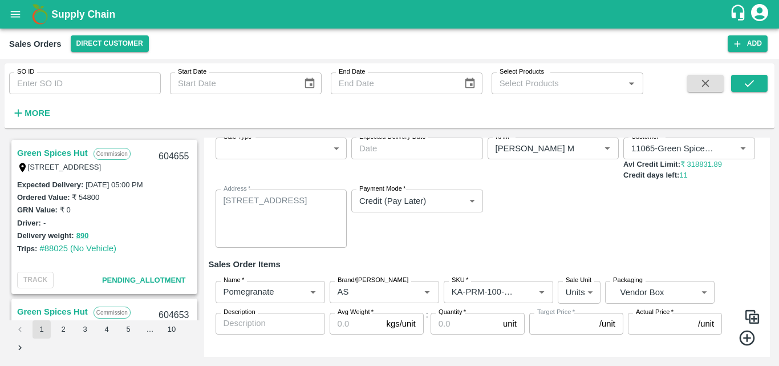
click at [506, 249] on div "Sale Type   * ​ Sale Type Expected Delivery Date   * Expected Delivery Date KAM…" at bounding box center [487, 192] width 557 height 129
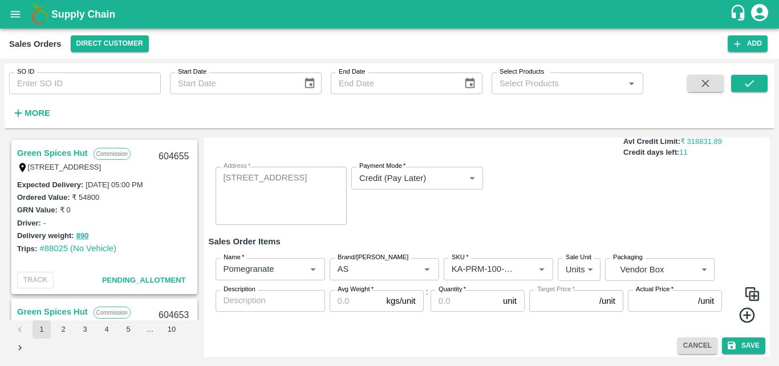
scroll to position [95, 0]
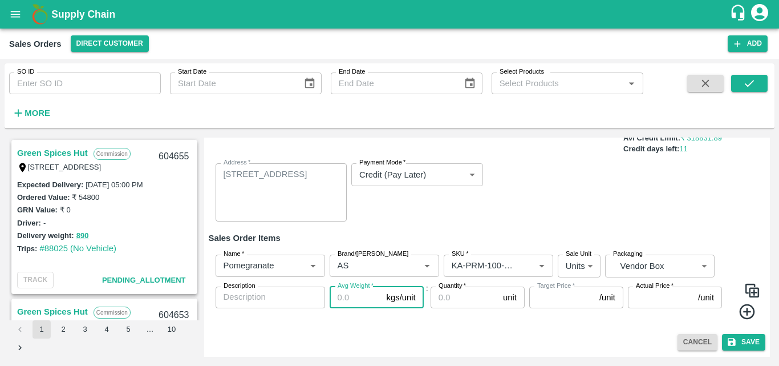
click at [349, 297] on input "Avg Weight   *" at bounding box center [356, 297] width 52 height 22
type input "9.5"
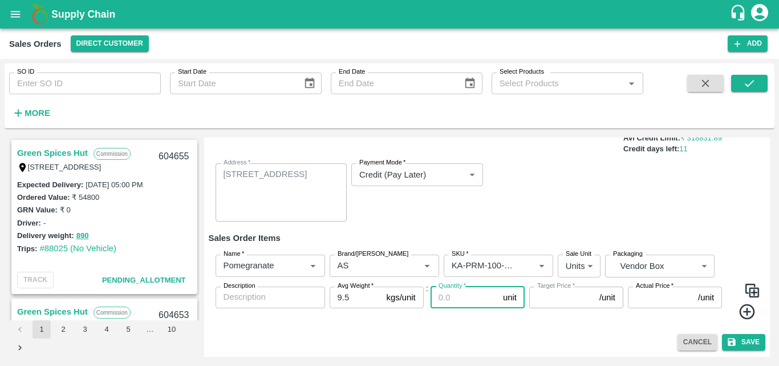
click at [466, 296] on input "Quantity   *" at bounding box center [465, 297] width 68 height 22
type input "54"
click at [543, 207] on div "Sale Type   * ​ Sale Type Expected Delivery Date   * Expected Delivery Date KAM…" at bounding box center [487, 166] width 557 height 129
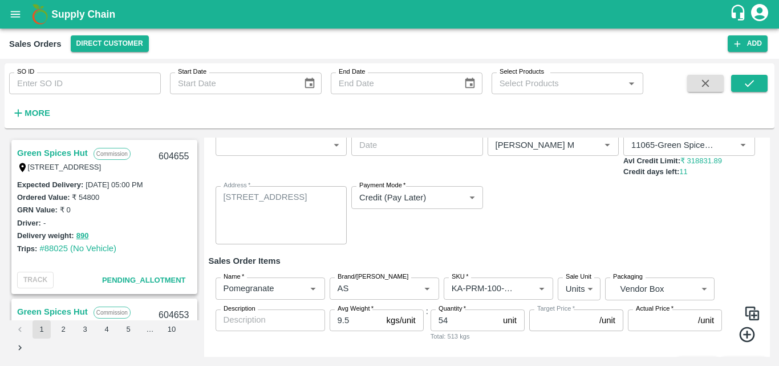
scroll to position [0, 0]
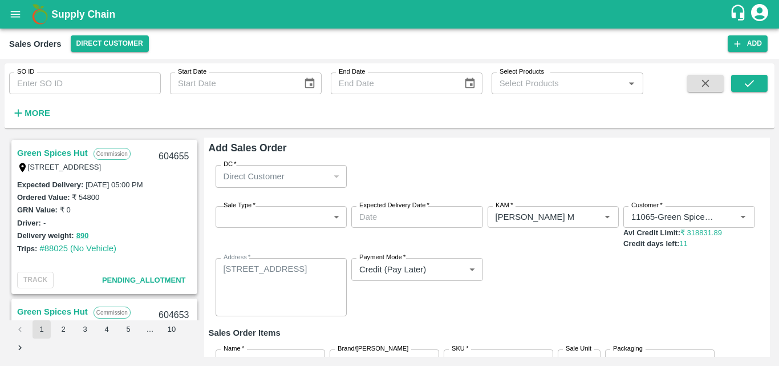
type input "DD/MM/YYYY hh:mm aa"
click at [404, 213] on input "DD/MM/YYYY hh:mm aa" at bounding box center [413, 217] width 124 height 22
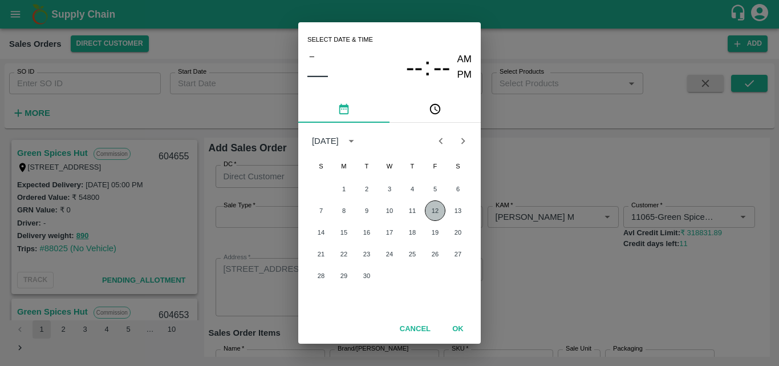
click at [434, 209] on button "12" at bounding box center [435, 210] width 21 height 21
type input "[DATE] 12:00 AM"
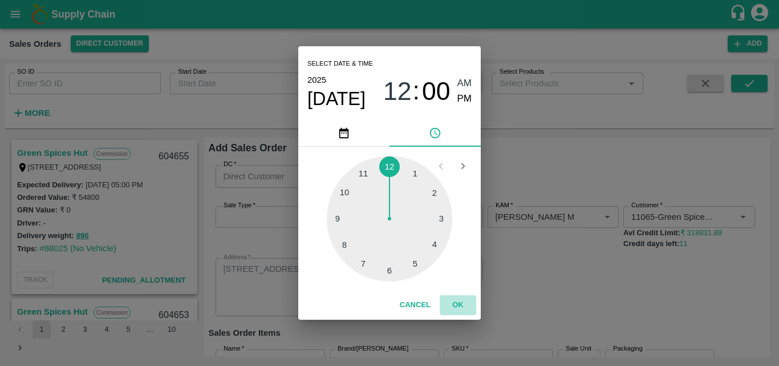
click at [454, 306] on button "OK" at bounding box center [458, 305] width 37 height 20
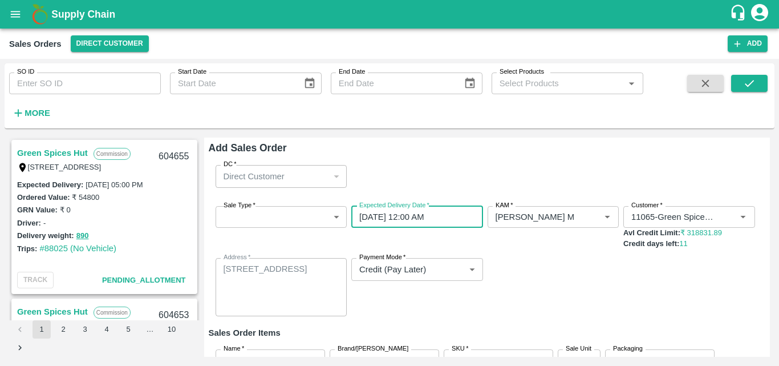
click at [556, 301] on div "Sale Type   * ​ Sale Type Expected Delivery Date   * 12/09/2025 12:00 AM Expect…" at bounding box center [487, 261] width 557 height 129
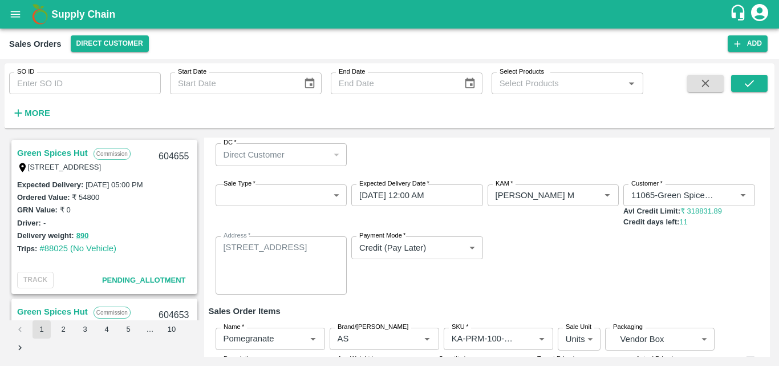
scroll to position [23, 0]
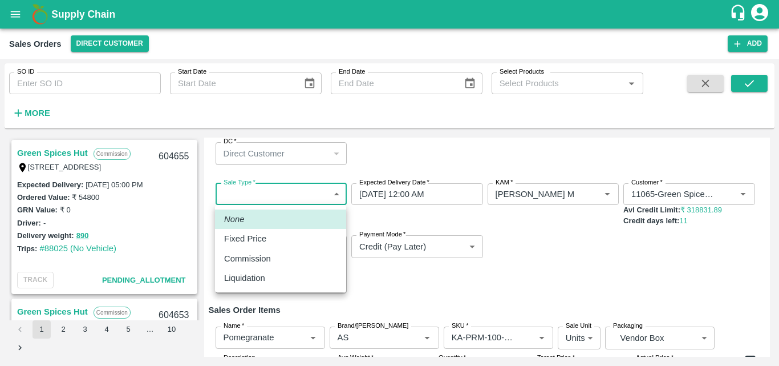
click at [258, 199] on body "Supply Chain Sales Orders Direct Customer Add SO ID SO ID Start Date Start Date…" at bounding box center [389, 183] width 779 height 366
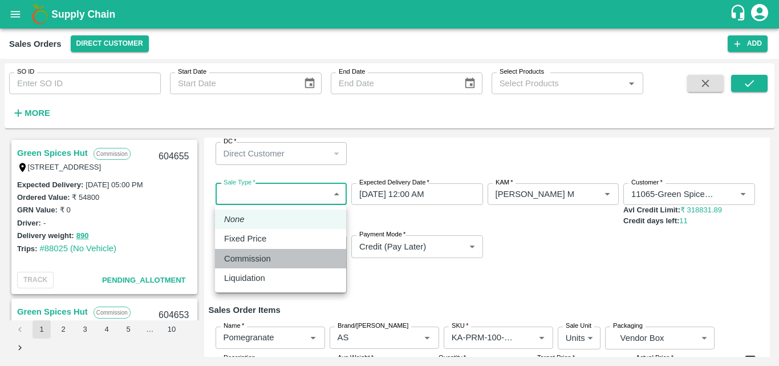
click at [244, 258] on p "Commission" at bounding box center [247, 258] width 47 height 13
type input "2"
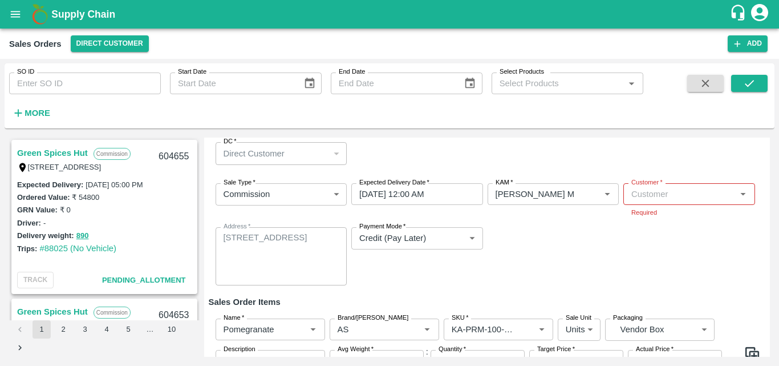
click at [626, 268] on div "Sale Type   * Commission 2 Sale Type Expected Delivery Date   * 12/09/2025 12:0…" at bounding box center [487, 234] width 557 height 120
click at [679, 192] on input "Customer   *" at bounding box center [680, 194] width 106 height 15
click at [673, 218] on p "Green Spices Hut" at bounding box center [664, 219] width 67 height 13
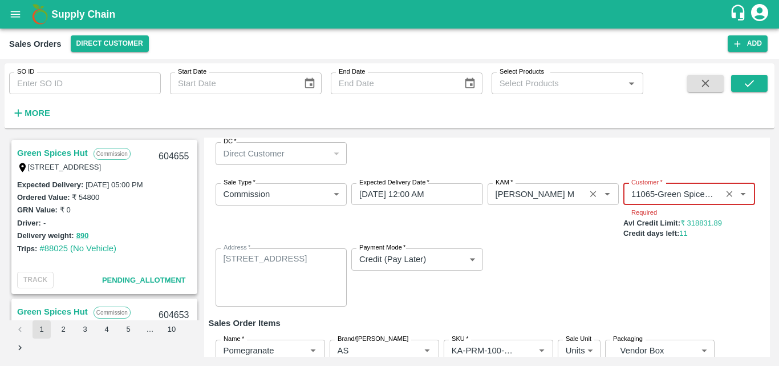
click at [601, 237] on div "KAM   * KAM   *" at bounding box center [554, 211] width 132 height 56
type input "11065-Green Spices Hut"
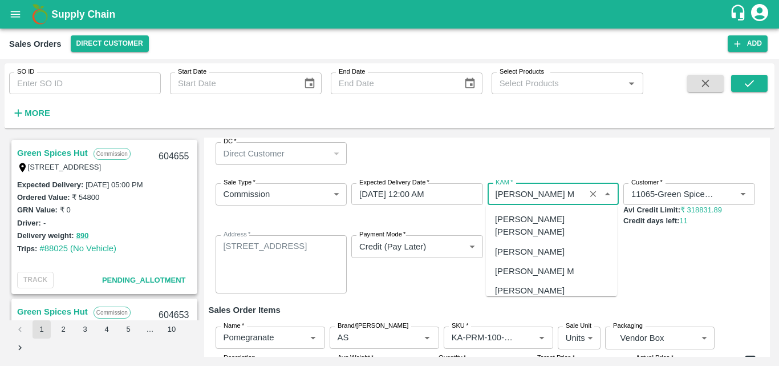
scroll to position [363, 0]
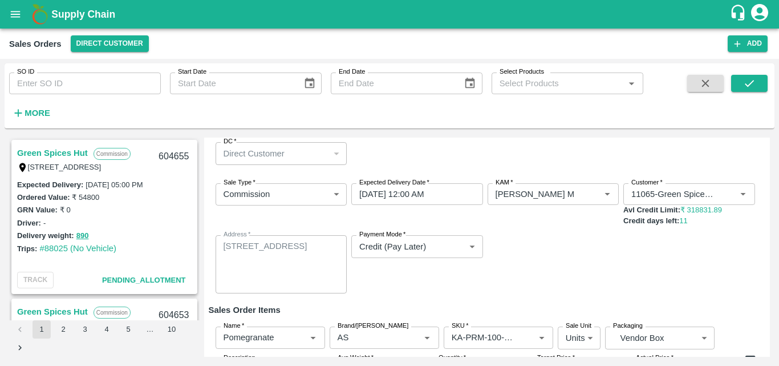
click at [746, 301] on div "Sale Type   * Commission 2 Sale Type Expected Delivery Date   * 12/09/2025 12:0…" at bounding box center [487, 238] width 557 height 129
click at [708, 300] on div "Sale Type   * Commission 2 Sale Type Expected Delivery Date   * 12/09/2025 12:0…" at bounding box center [487, 238] width 557 height 129
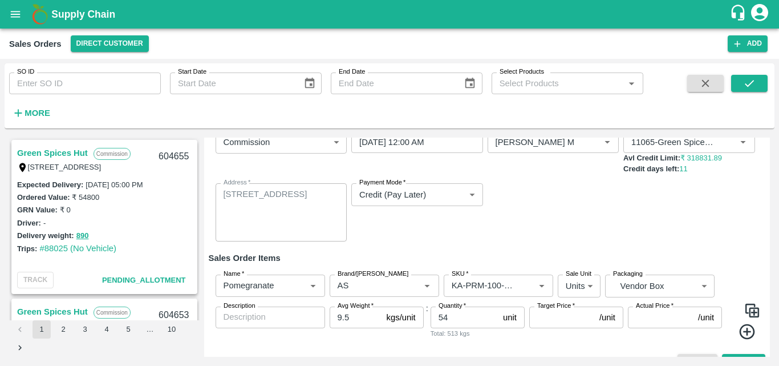
scroll to position [95, 0]
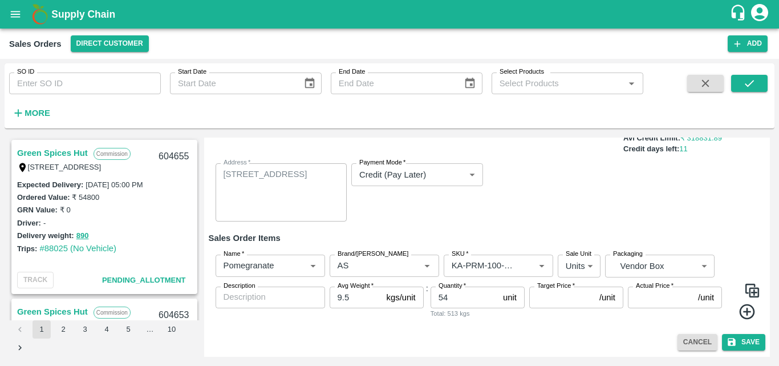
click at [566, 294] on input "Target Price   *" at bounding box center [563, 297] width 66 height 22
type input "400"
click at [669, 299] on input "Actual Price   *" at bounding box center [661, 297] width 66 height 22
type input "400"
click at [743, 319] on icon at bounding box center [746, 311] width 15 height 15
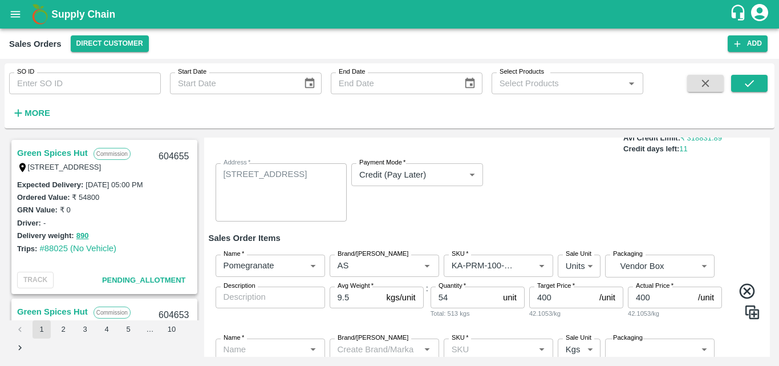
click at [729, 277] on div "Name   * Name   * Brand/Marka Brand/Marka SKU   * SKU   * Sale Unit Units 2 Sal…" at bounding box center [487, 286] width 557 height 83
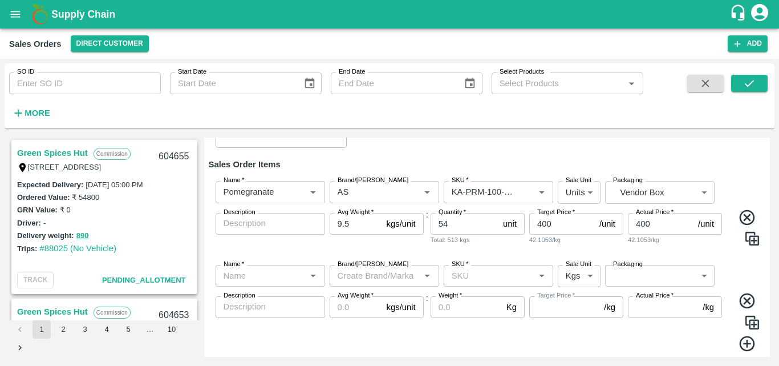
scroll to position [186, 0]
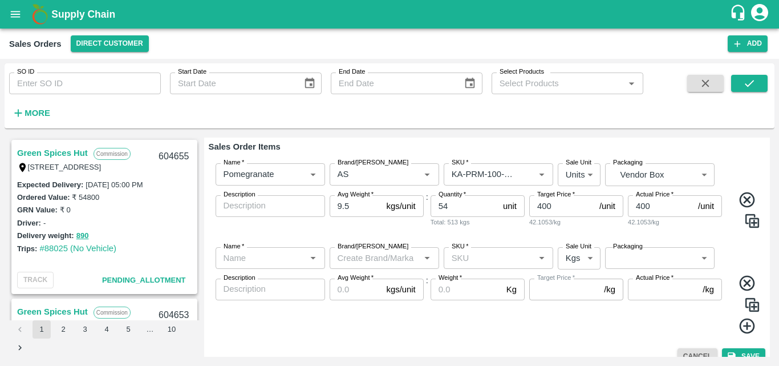
click at [246, 253] on input "Name   *" at bounding box center [261, 257] width 84 height 15
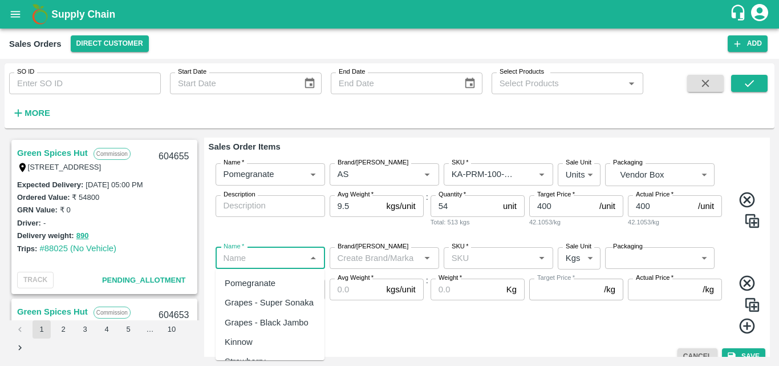
click at [240, 281] on div "Pomegranate" at bounding box center [250, 283] width 51 height 13
type input "Pomegranate"
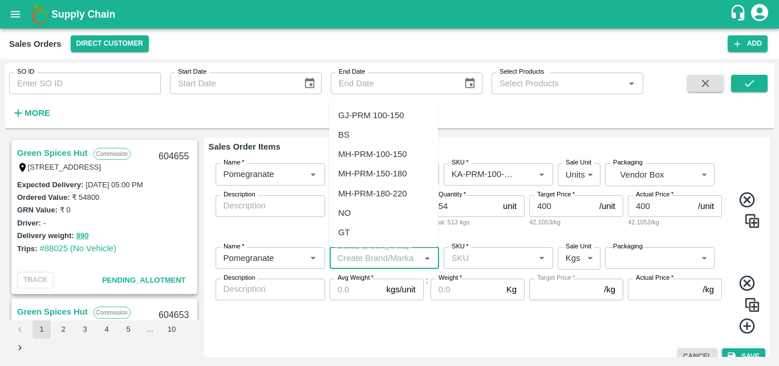
click at [375, 262] on input "Brand/[PERSON_NAME]" at bounding box center [375, 257] width 84 height 15
click at [363, 119] on div "AS" at bounding box center [383, 115] width 109 height 19
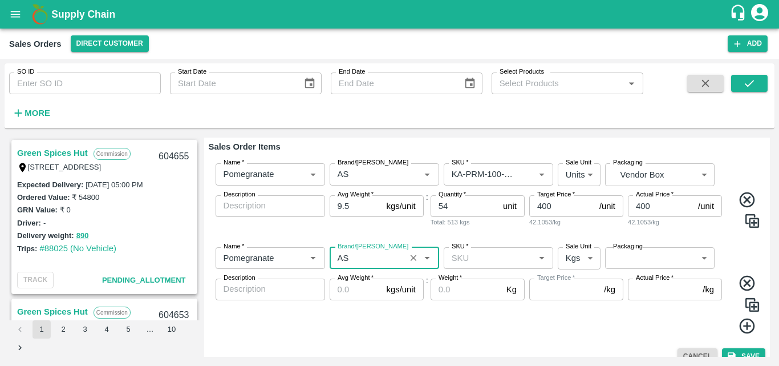
type input "AS"
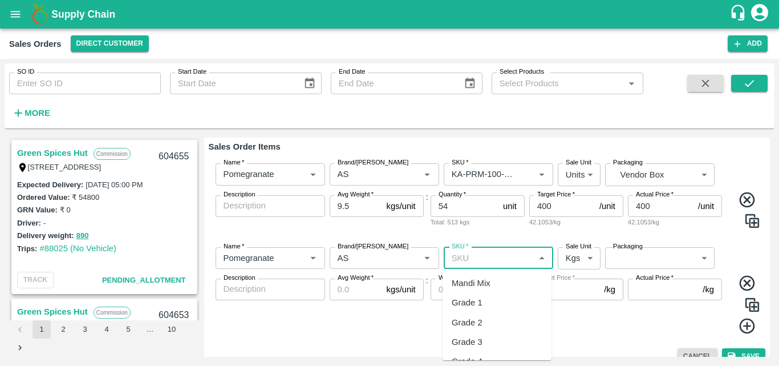
click at [480, 257] on input "SKU   *" at bounding box center [489, 257] width 84 height 15
click at [500, 278] on div "KA-PRM-150-180" at bounding box center [485, 283] width 67 height 13
type input "KA-PRM-150-180"
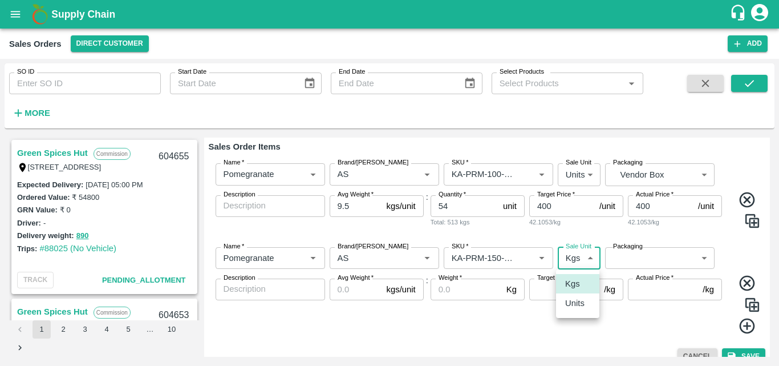
click at [573, 260] on body "Supply Chain Sales Orders Direct Customer Add SO ID SO ID Start Date Start Date…" at bounding box center [389, 183] width 779 height 366
click at [573, 305] on p "Units" at bounding box center [574, 303] width 19 height 13
type input "2"
click at [645, 254] on body "Supply Chain Sales Orders Direct Customer Add SO ID SO ID Start Date Start Date…" at bounding box center [389, 183] width 779 height 366
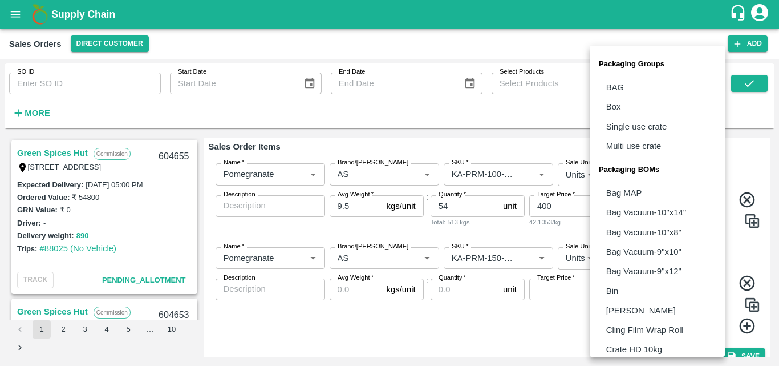
scroll to position [320, 0]
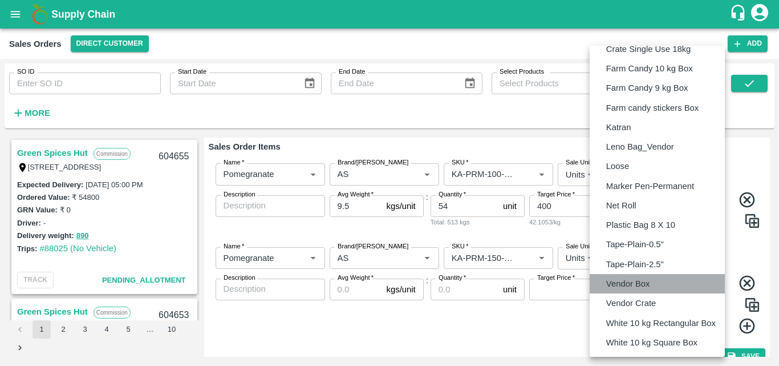
click at [625, 280] on p "Vendor Box" at bounding box center [629, 283] width 44 height 13
type input "BOM/276"
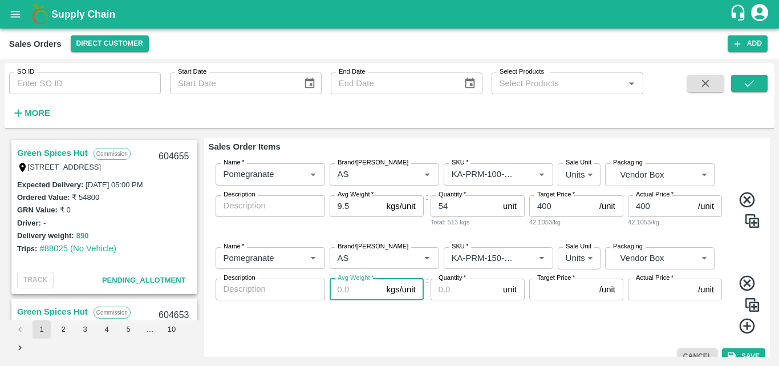
click at [353, 289] on input "Avg Weight   *" at bounding box center [356, 289] width 52 height 22
type input "9.5"
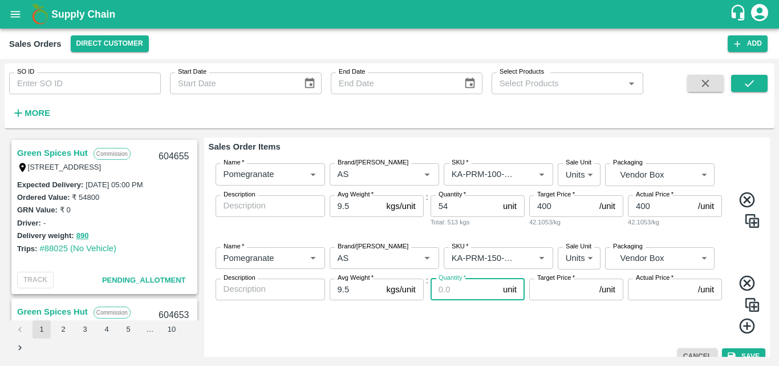
click at [452, 287] on input "Quantity   *" at bounding box center [465, 289] width 68 height 22
type input "81"
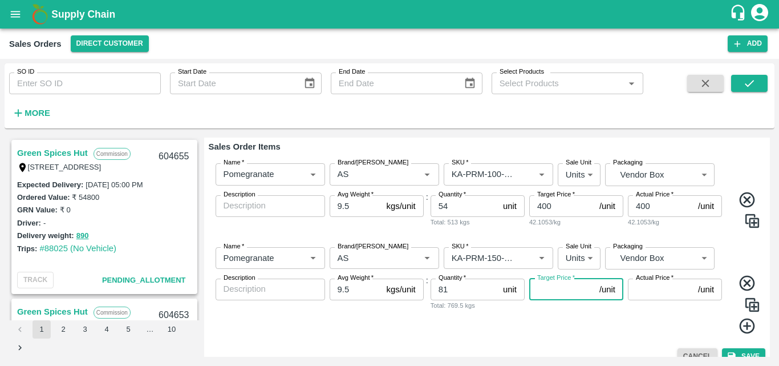
click at [560, 293] on input "Target Price   *" at bounding box center [563, 289] width 66 height 22
type input "500"
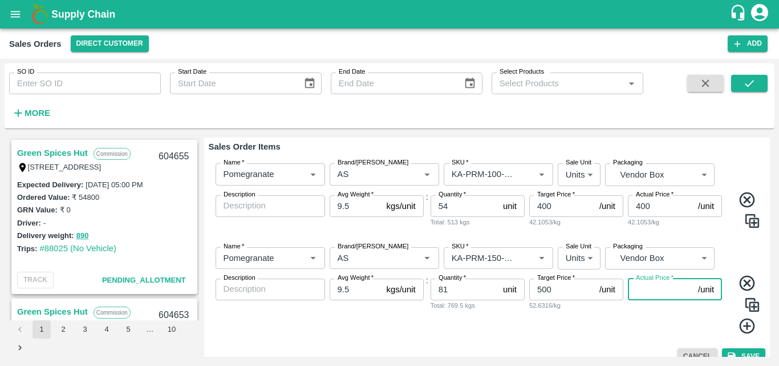
click at [675, 288] on input "Actual Price   *" at bounding box center [661, 289] width 66 height 22
type input "500"
click at [741, 329] on icon at bounding box center [747, 326] width 19 height 19
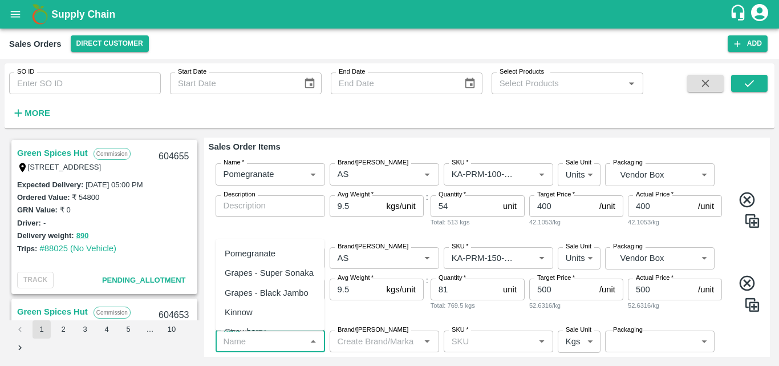
click at [269, 345] on input "Name   *" at bounding box center [261, 341] width 84 height 15
click at [264, 248] on div "Pomegranate" at bounding box center [250, 253] width 51 height 13
type input "Pomegranate"
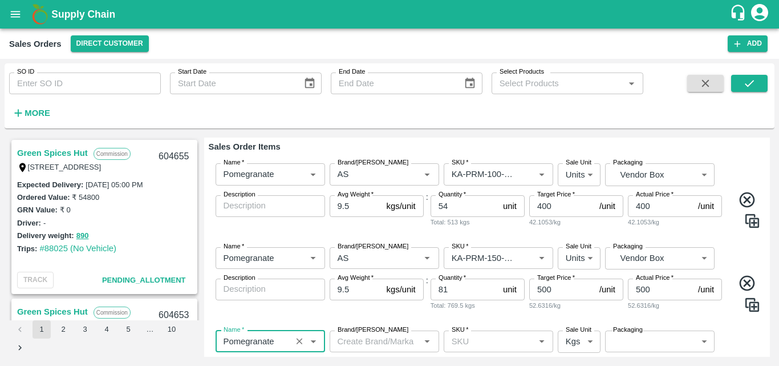
click at [365, 343] on input "Brand/[PERSON_NAME]" at bounding box center [375, 341] width 84 height 15
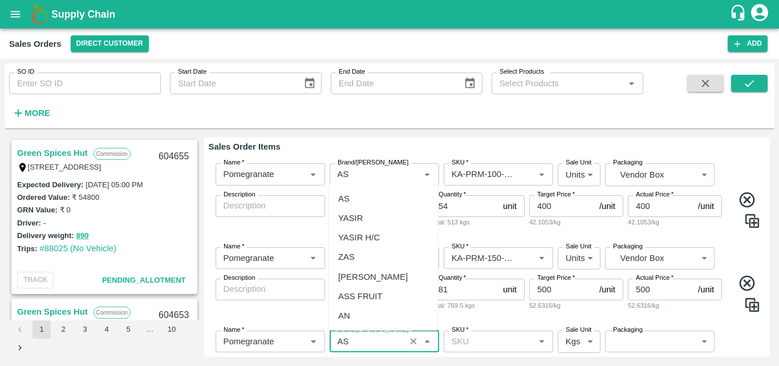
click at [349, 204] on div "AS" at bounding box center [343, 198] width 11 height 13
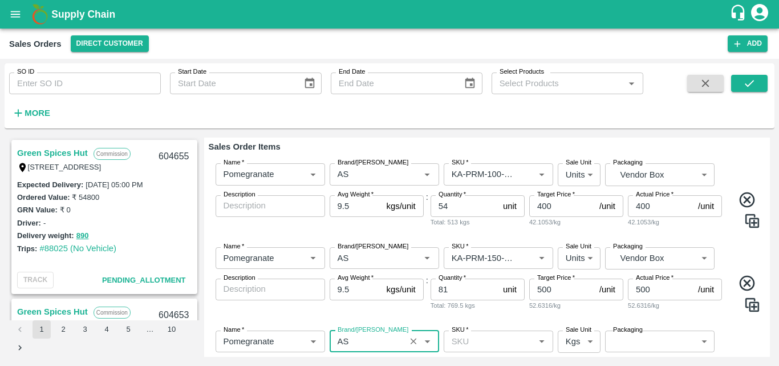
type input "AS"
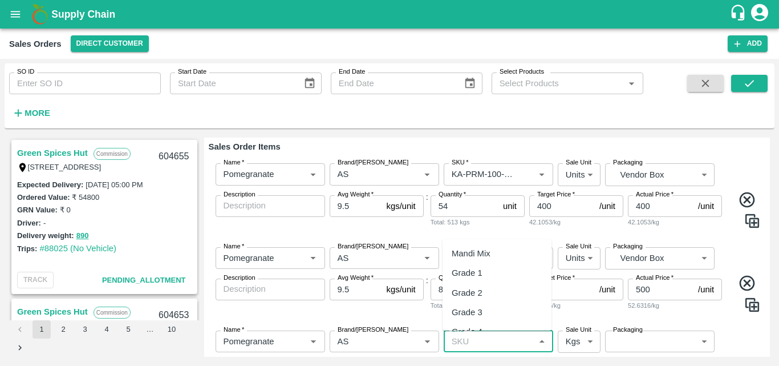
click at [475, 343] on input "SKU   *" at bounding box center [489, 341] width 84 height 15
click at [492, 254] on div "KA-PRM-180-220" at bounding box center [485, 257] width 67 height 13
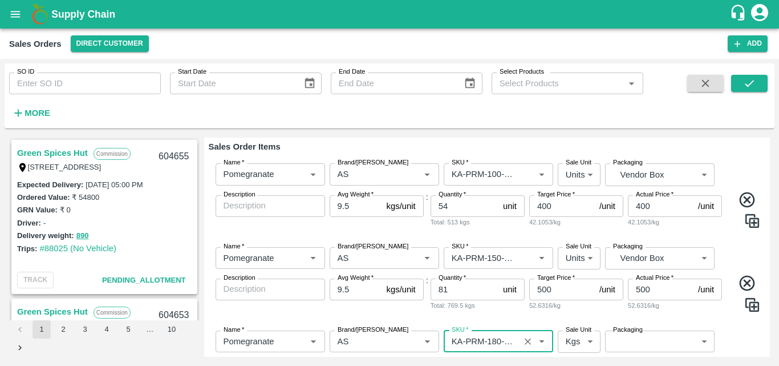
type input "KA-PRM-180-220"
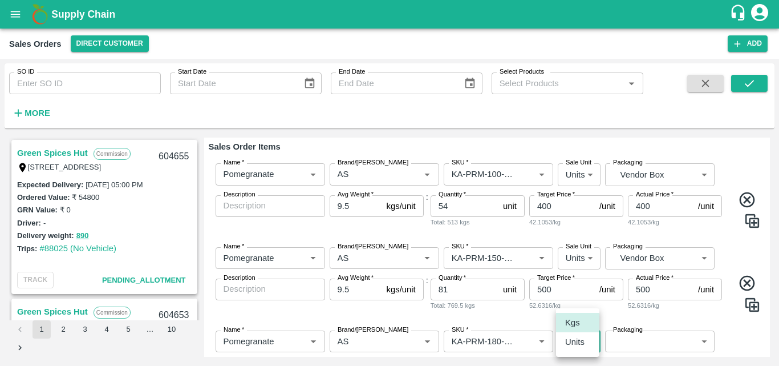
click at [573, 345] on body "Supply Chain Sales Orders Direct Customer Add SO ID SO ID Start Date Start Date…" at bounding box center [389, 183] width 779 height 366
click at [574, 345] on p "Units" at bounding box center [574, 342] width 19 height 13
type input "2"
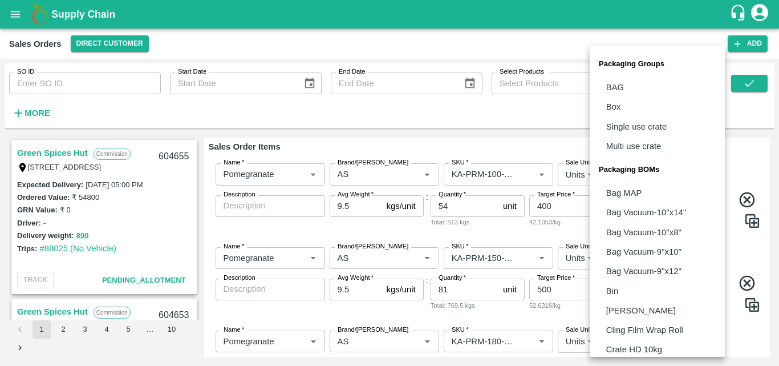
click at [620, 341] on body "Supply Chain Sales Orders Direct Customer Add SO ID SO ID Start Date Start Date…" at bounding box center [389, 183] width 779 height 366
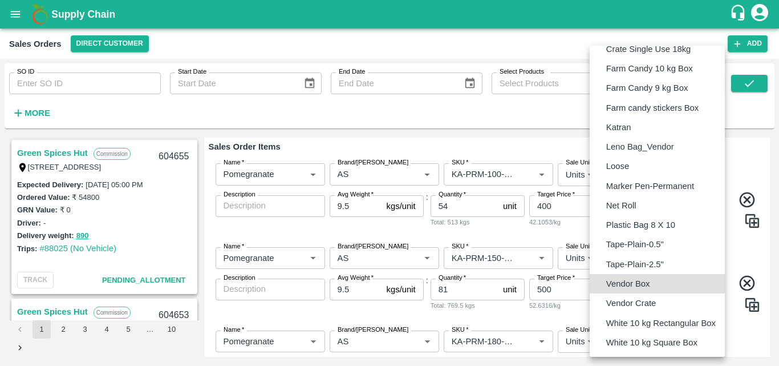
click at [629, 281] on p "Vendor Box" at bounding box center [629, 283] width 44 height 13
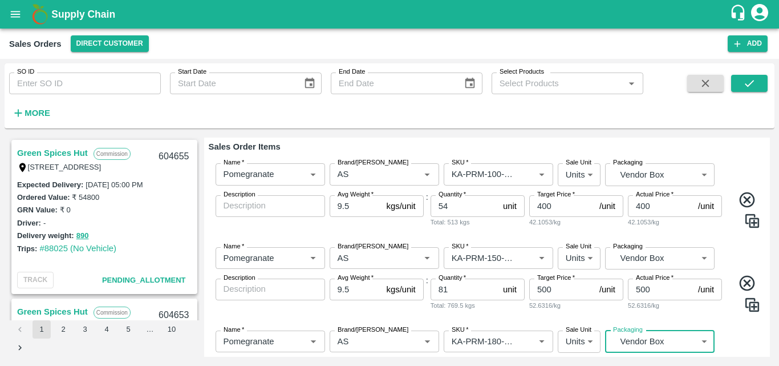
type input "BOM/276"
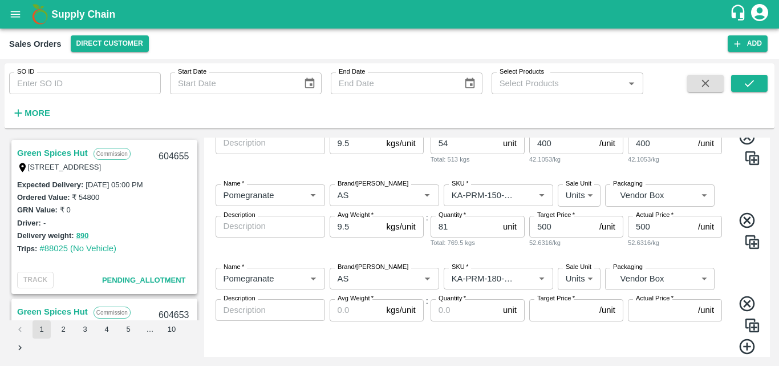
scroll to position [284, 0]
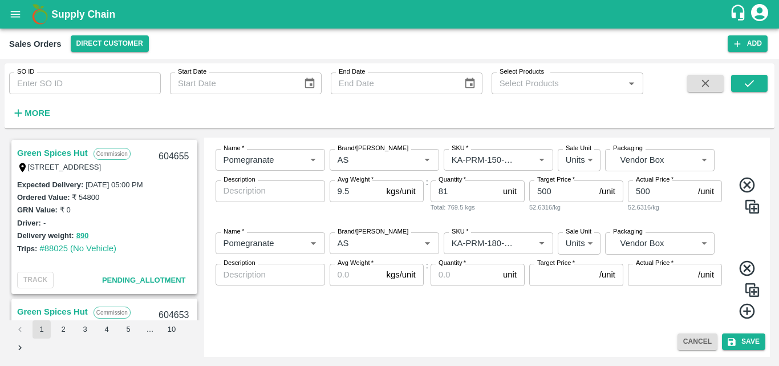
click at [341, 280] on input "Avg Weight   *" at bounding box center [356, 275] width 52 height 22
type input "9.5"
click at [448, 280] on input "Quantity   *" at bounding box center [465, 275] width 68 height 22
type input "102"
click at [557, 274] on input "Target Price   *" at bounding box center [563, 275] width 66 height 22
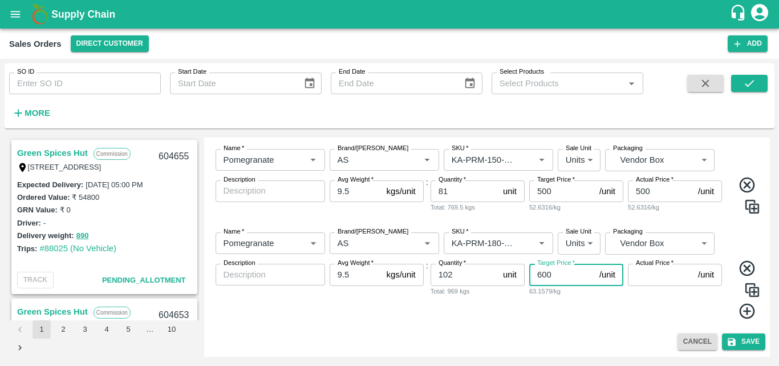
type input "600"
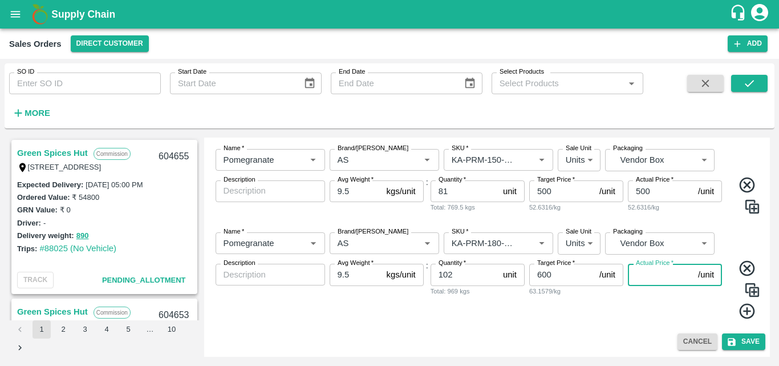
click at [648, 279] on input "Actual Price   *" at bounding box center [661, 275] width 66 height 22
type input "600"
click at [740, 315] on icon at bounding box center [746, 311] width 15 height 15
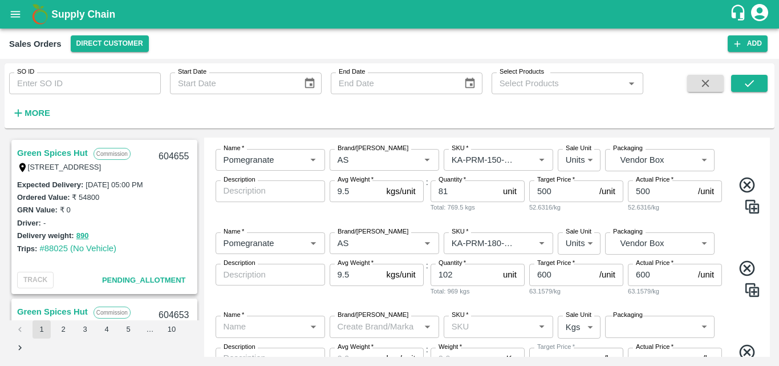
click at [701, 300] on div "Name   * Name   * Brand/Marka Brand/Marka SKU   * SKU   * Sale Unit Units 2 Sal…" at bounding box center [487, 264] width 557 height 83
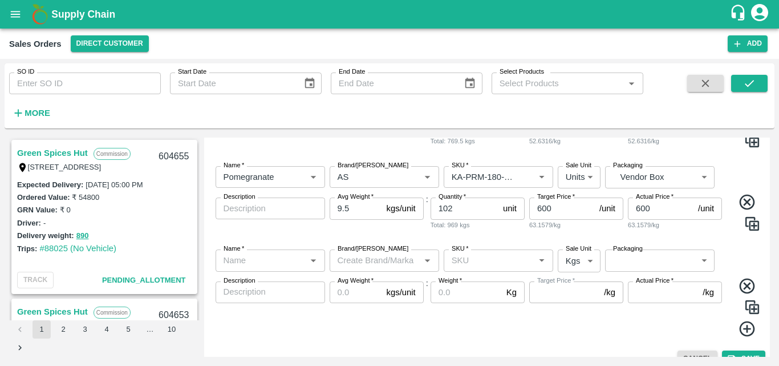
scroll to position [353, 0]
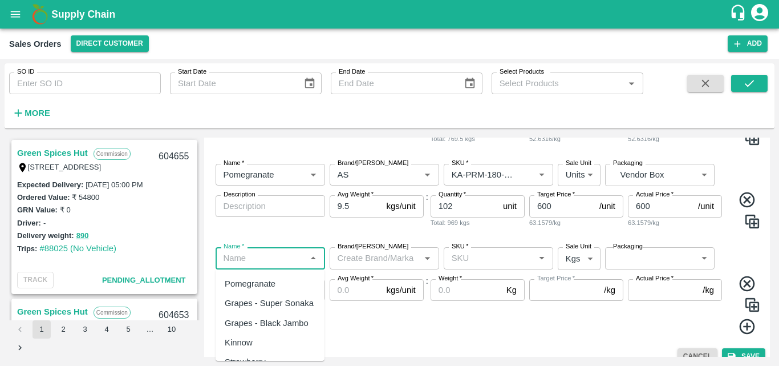
click at [271, 260] on input "Name   *" at bounding box center [261, 257] width 84 height 15
click at [239, 289] on div "Pomegranate" at bounding box center [250, 283] width 51 height 13
type input "Pomegranate"
click at [367, 260] on input "Brand/[PERSON_NAME]" at bounding box center [375, 257] width 84 height 15
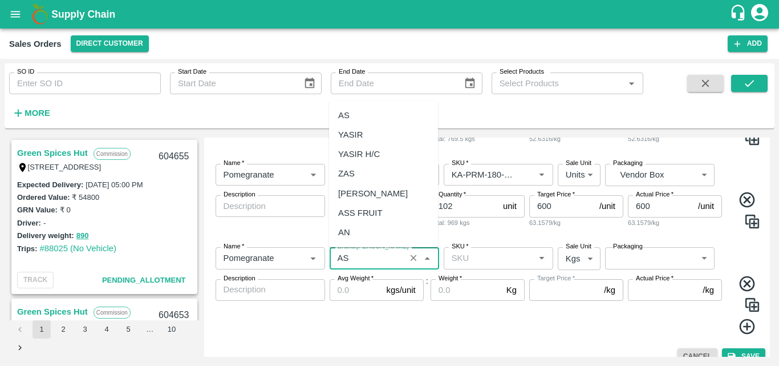
click at [362, 112] on div "AS" at bounding box center [383, 115] width 109 height 19
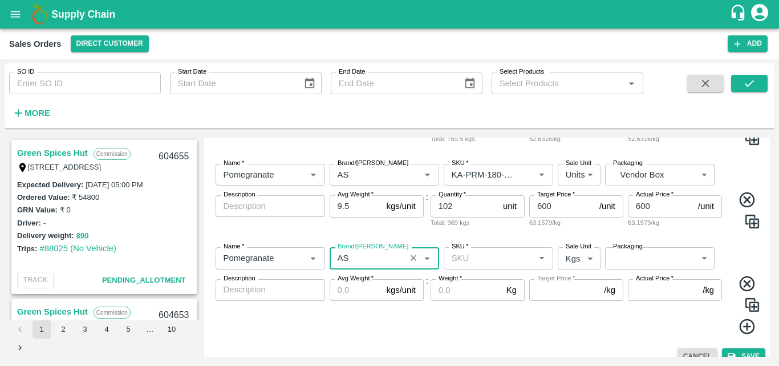
type input "AS"
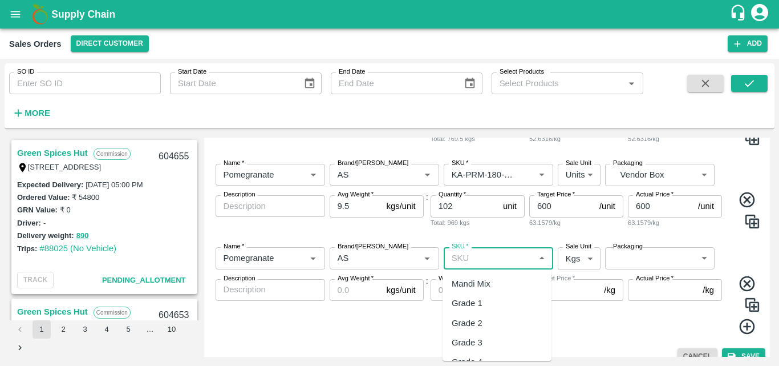
click at [496, 260] on input "SKU   *" at bounding box center [489, 257] width 84 height 15
click at [492, 290] on div "KA-PRM-220-250" at bounding box center [497, 283] width 109 height 19
type input "KA-PRM-220-250"
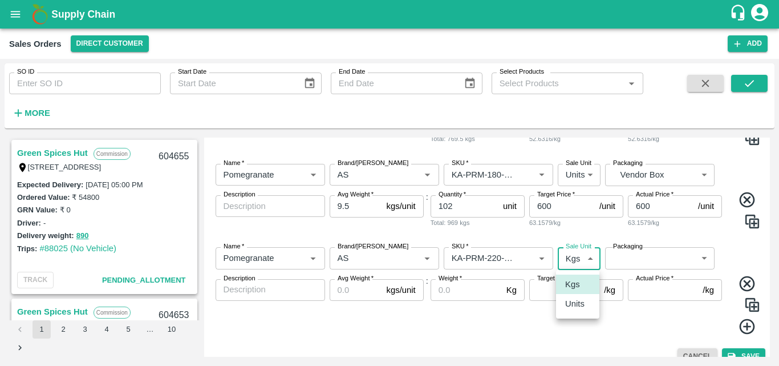
click at [567, 252] on body "Supply Chain Sales Orders Direct Customer Add SO ID SO ID Start Date Start Date…" at bounding box center [389, 183] width 779 height 366
click at [565, 300] on p "Units" at bounding box center [574, 303] width 19 height 13
type input "2"
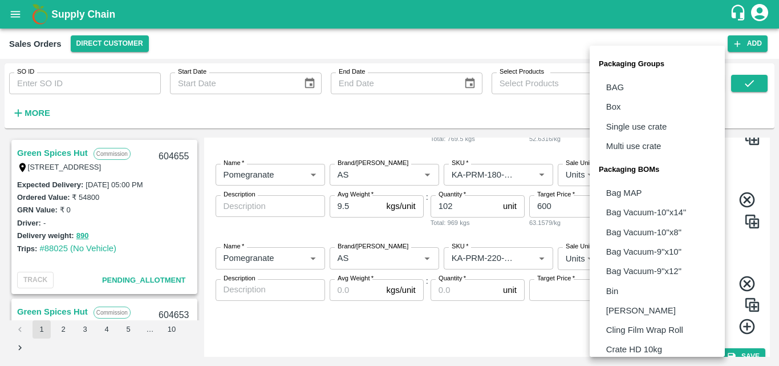
click at [647, 255] on body "Supply Chain Sales Orders Direct Customer Add SO ID SO ID Start Date Start Date…" at bounding box center [389, 183] width 779 height 366
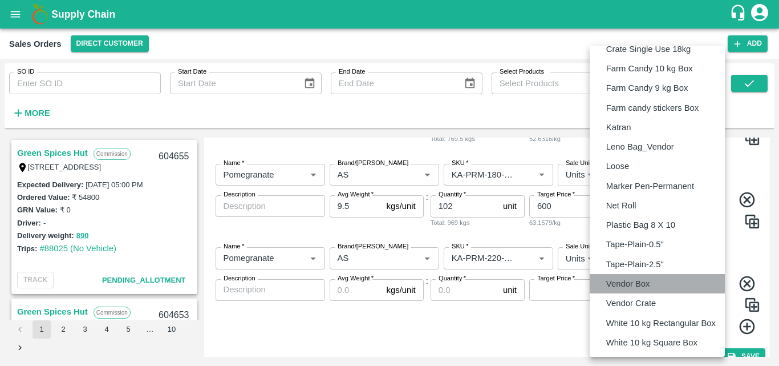
click at [618, 284] on p "Vendor Box" at bounding box center [629, 283] width 44 height 13
type input "BOM/276"
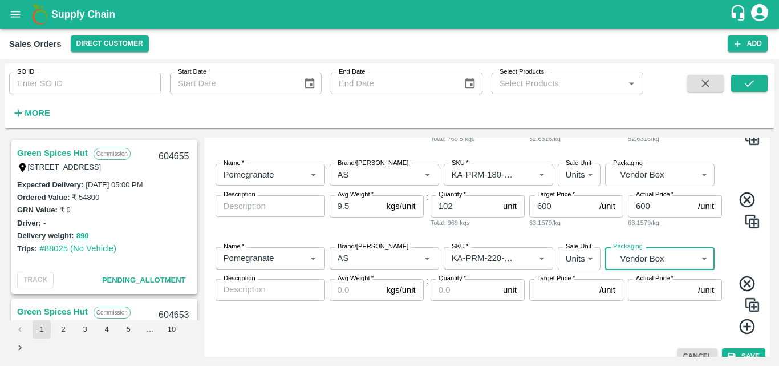
click at [346, 293] on input "Avg Weight   *" at bounding box center [356, 290] width 52 height 22
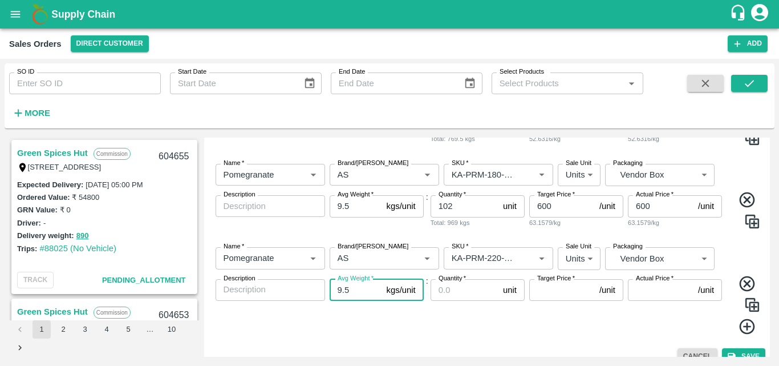
type input "9.5"
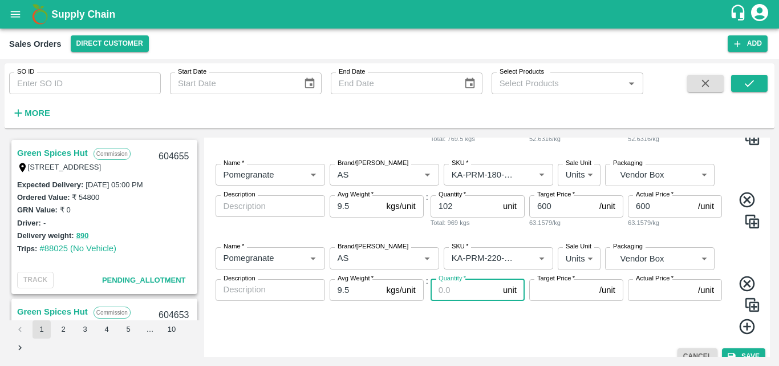
click at [457, 289] on input "Quantity   *" at bounding box center [465, 290] width 68 height 22
type input "86"
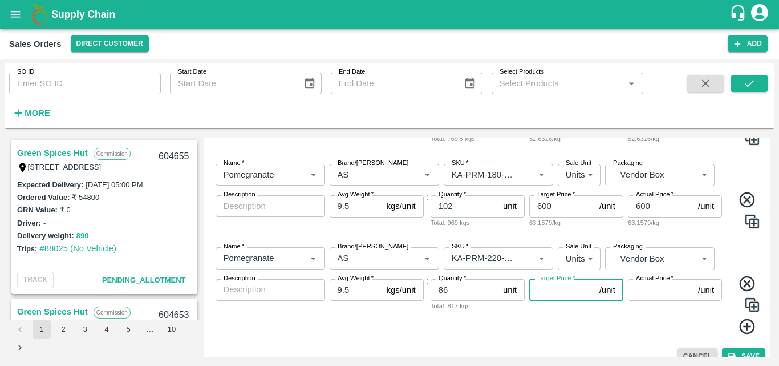
click at [549, 286] on input "Target Price   *" at bounding box center [563, 290] width 66 height 22
type input "700"
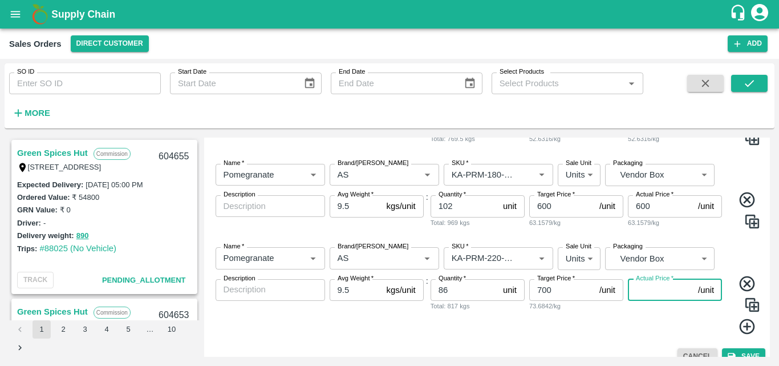
click at [638, 288] on input "Actual Price   *" at bounding box center [661, 290] width 66 height 22
type input "700"
click at [748, 326] on icon at bounding box center [746, 325] width 15 height 15
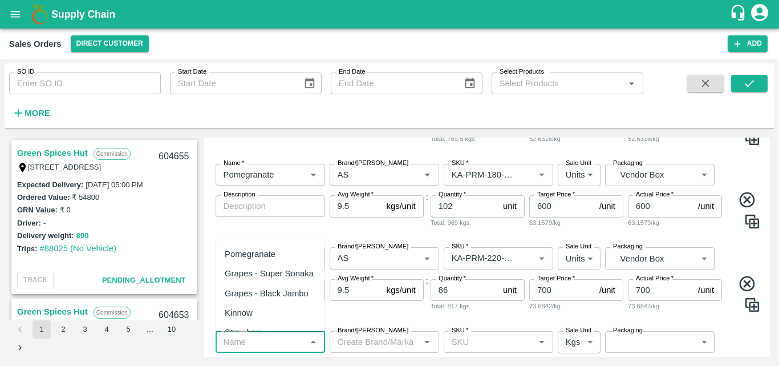
click at [272, 343] on input "Name   *" at bounding box center [261, 341] width 84 height 15
click at [268, 253] on div "Pomegranate" at bounding box center [250, 254] width 51 height 13
type input "Pomegranate"
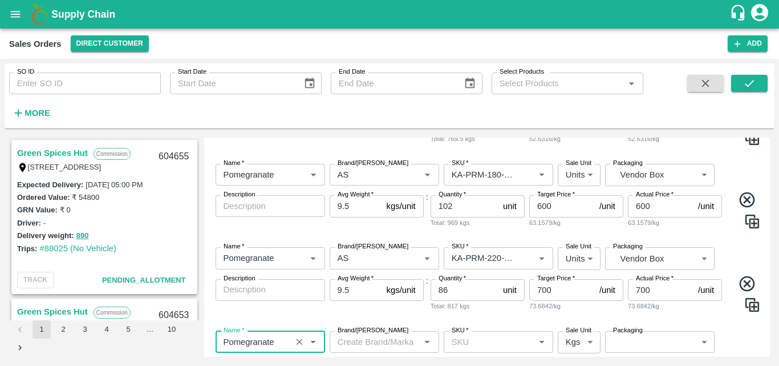
click at [356, 338] on input "Brand/[PERSON_NAME]" at bounding box center [375, 341] width 84 height 15
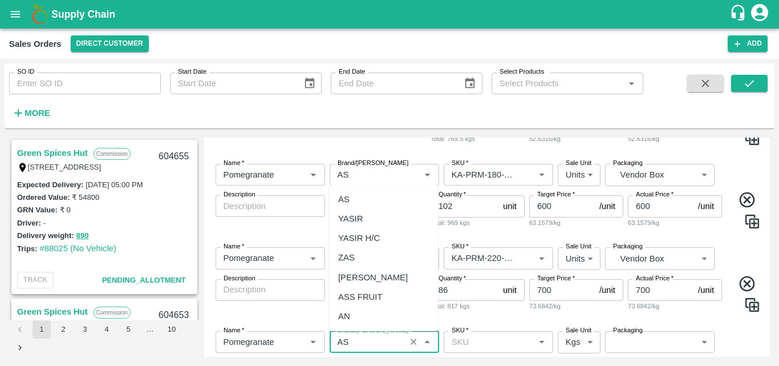
click at [369, 197] on div "AS" at bounding box center [383, 198] width 109 height 19
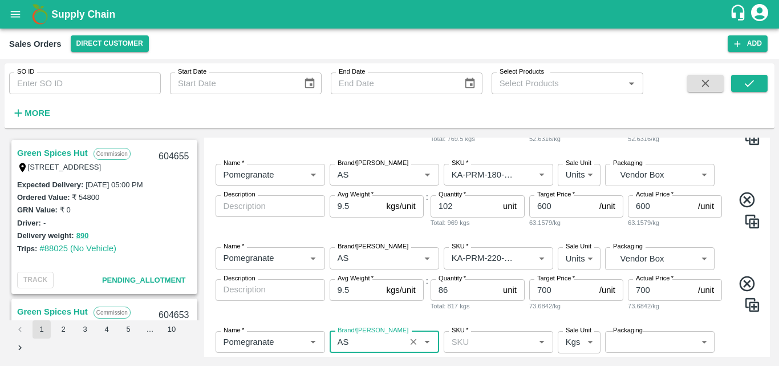
click at [461, 335] on label "SKU   *" at bounding box center [460, 330] width 17 height 9
type input "AS"
click at [461, 335] on input "SKU   *" at bounding box center [489, 341] width 84 height 15
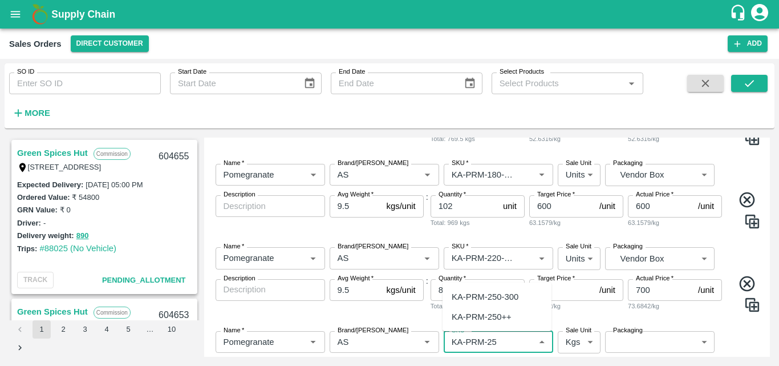
click at [497, 301] on div "KA-PRM-250-300" at bounding box center [485, 296] width 67 height 13
type input "KA-PRM-250-300"
click at [582, 345] on body "Supply Chain Sales Orders Direct Customer Add SO ID SO ID Start Date Start Date…" at bounding box center [389, 183] width 779 height 366
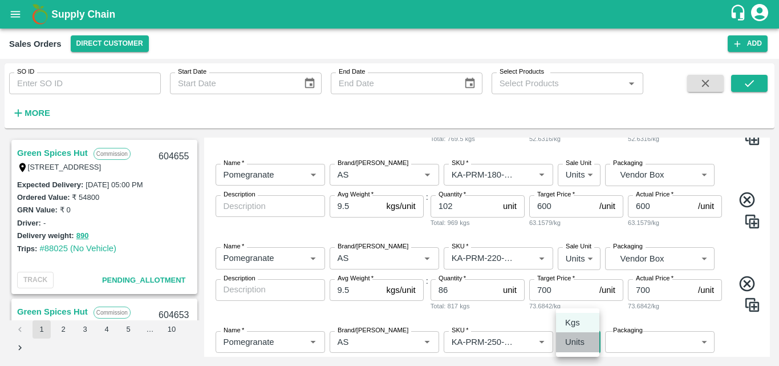
click at [580, 351] on li "Units" at bounding box center [577, 341] width 43 height 19
type input "2"
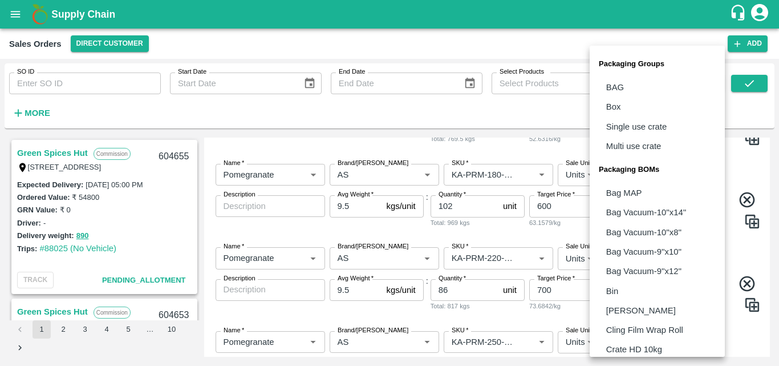
click at [631, 345] on body "Supply Chain Sales Orders Direct Customer Add SO ID SO ID Start Date Start Date…" at bounding box center [389, 183] width 779 height 366
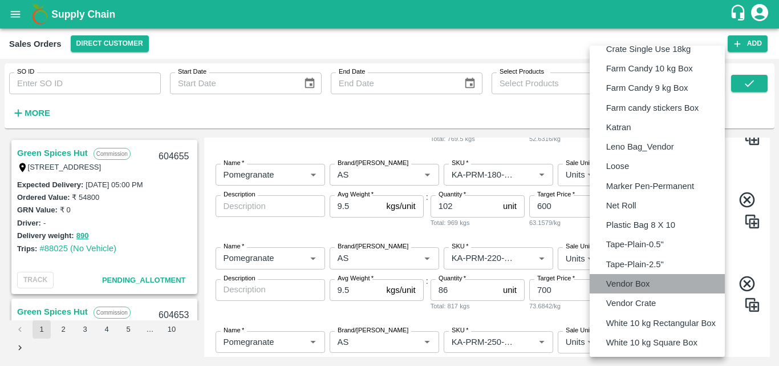
click at [636, 280] on p "Vendor Box" at bounding box center [629, 283] width 44 height 13
type input "BOM/276"
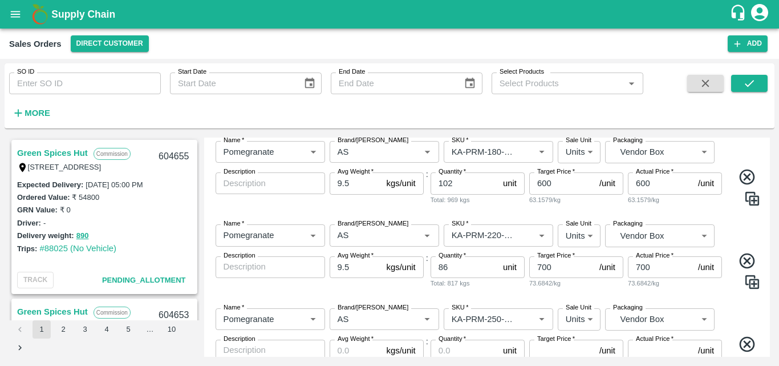
scroll to position [451, 0]
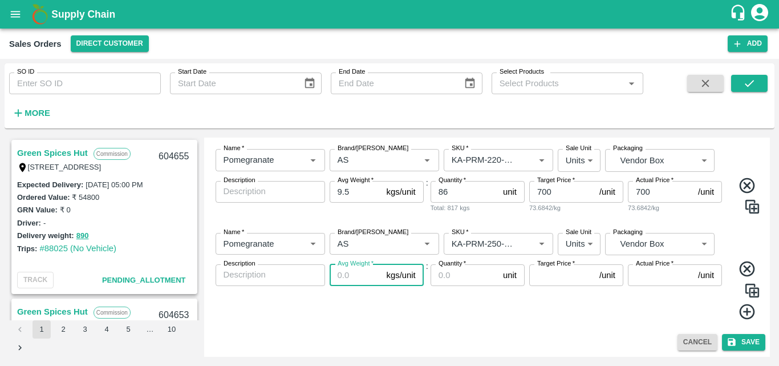
click at [351, 278] on input "Avg Weight   *" at bounding box center [356, 275] width 52 height 22
type input "9.5"
click at [457, 277] on input "Quantity   *" at bounding box center [465, 275] width 68 height 22
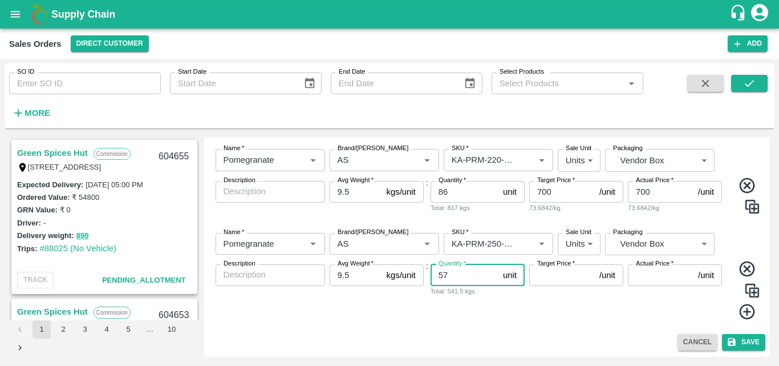
type input "57"
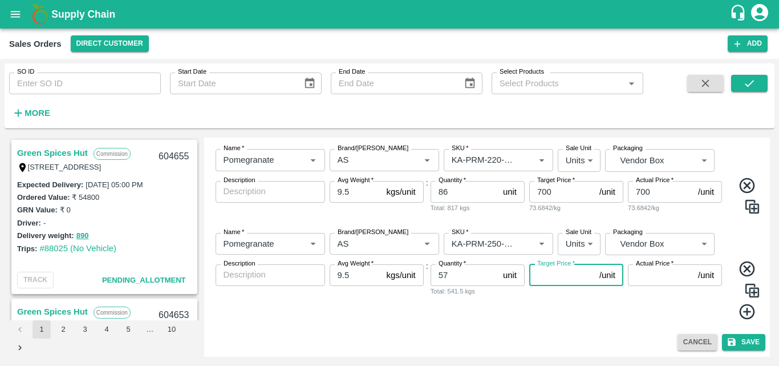
click at [571, 274] on input "Target Price   *" at bounding box center [563, 275] width 66 height 22
type input "800"
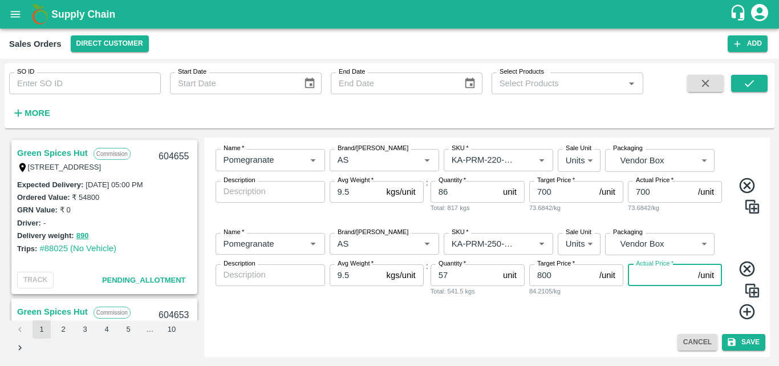
click at [647, 269] on input "Actual Price   *" at bounding box center [661, 275] width 66 height 22
type input "800"
click at [746, 310] on icon at bounding box center [746, 311] width 15 height 15
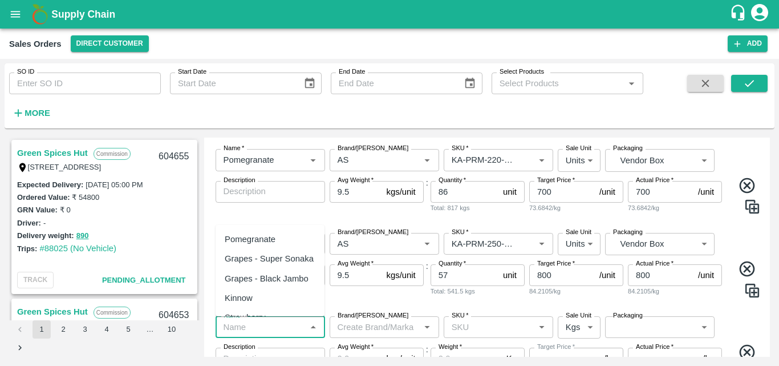
click at [264, 322] on input "Name   *" at bounding box center [261, 327] width 84 height 15
click at [258, 240] on div "Pomegranate" at bounding box center [250, 239] width 51 height 13
type input "Pomegranate"
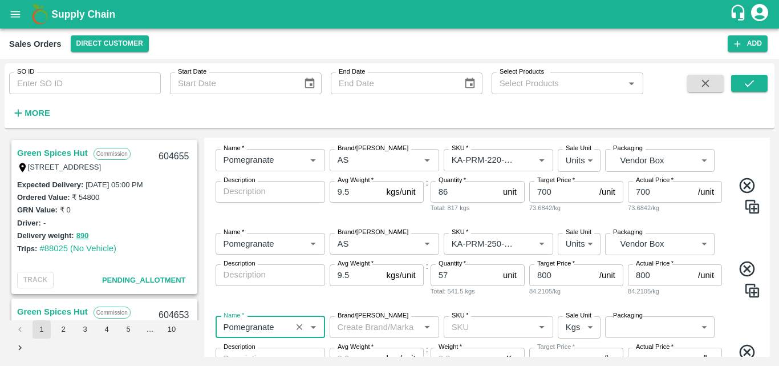
click at [360, 324] on input "Brand/[PERSON_NAME]" at bounding box center [375, 327] width 84 height 15
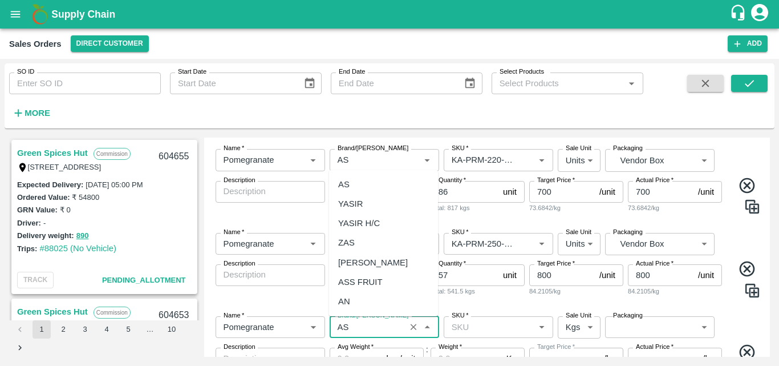
click at [354, 184] on div "AS" at bounding box center [383, 184] width 109 height 19
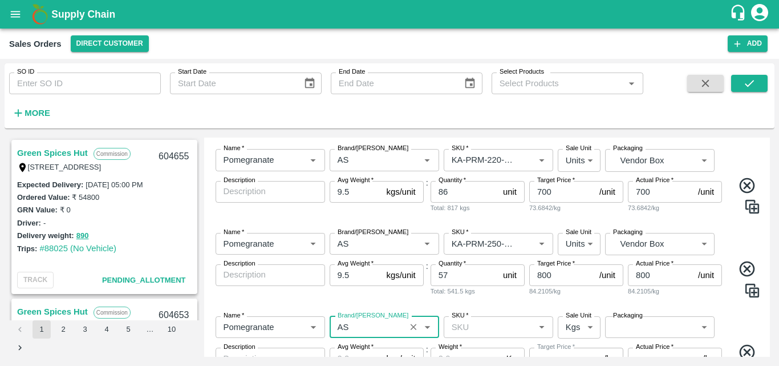
click at [487, 335] on div "SKU   *" at bounding box center [499, 327] width 110 height 22
type input "AS"
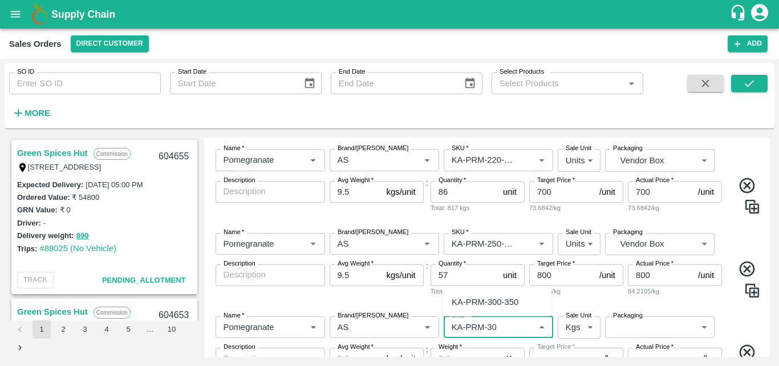
click at [498, 303] on div "KA-PRM-300-350" at bounding box center [485, 302] width 67 height 13
type input "KA-PRM-300-350"
click at [581, 334] on body "Supply Chain Sales Orders Direct Customer Add SO ID SO ID Start Date Start Date…" at bounding box center [389, 183] width 779 height 366
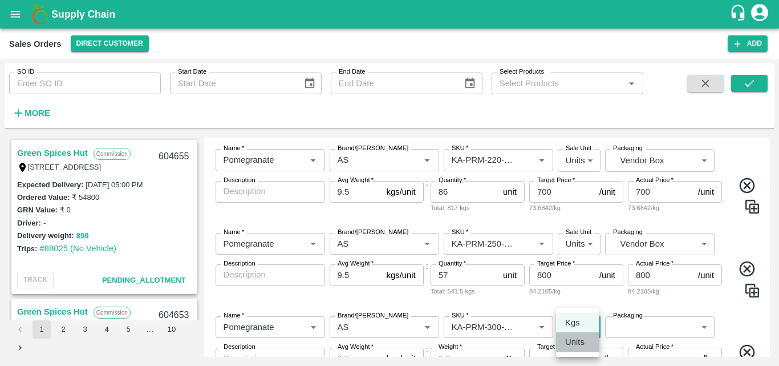
click at [584, 344] on p "Units" at bounding box center [574, 342] width 19 height 13
type input "2"
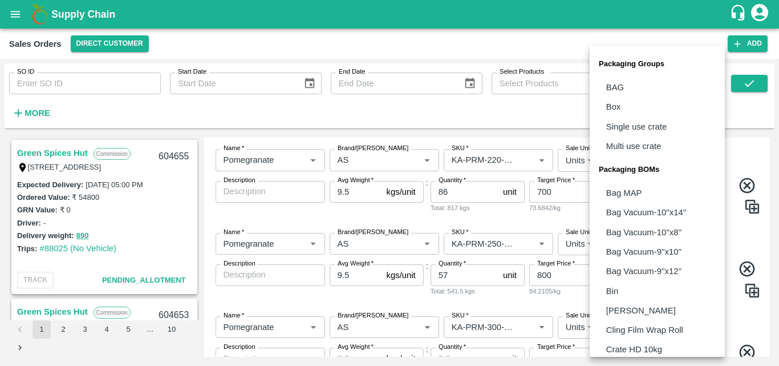
click at [635, 325] on body "Supply Chain Sales Orders Direct Customer Add SO ID SO ID Start Date Start Date…" at bounding box center [389, 183] width 779 height 366
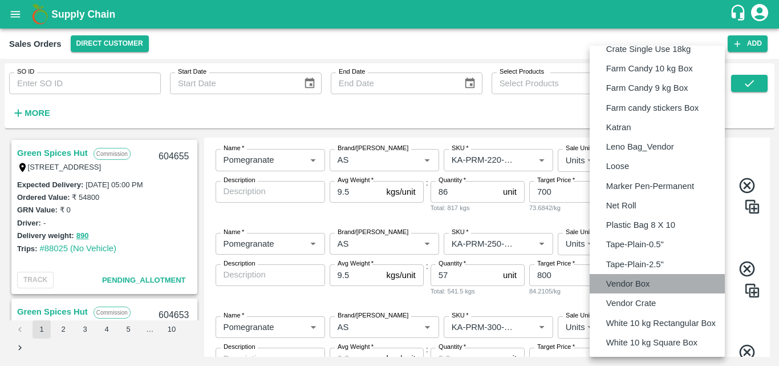
click at [623, 282] on p "Vendor Box" at bounding box center [629, 283] width 44 height 13
type input "BOM/276"
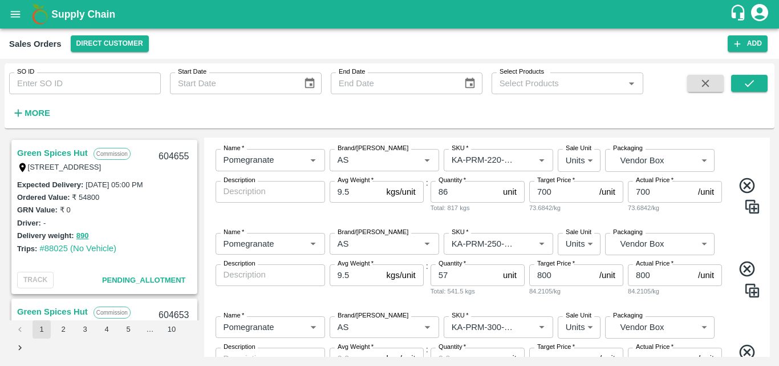
click at [737, 324] on div "Name   * Name   * Brand/Marka Brand/Marka SKU   * SKU   * Sale Unit Units 2 Sal…" at bounding box center [487, 360] width 557 height 106
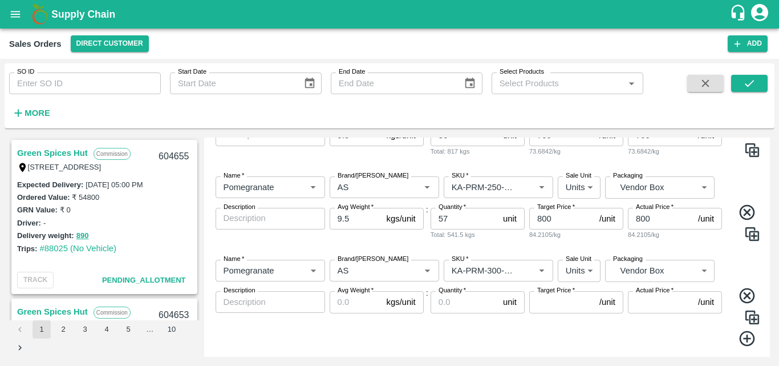
scroll to position [535, 0]
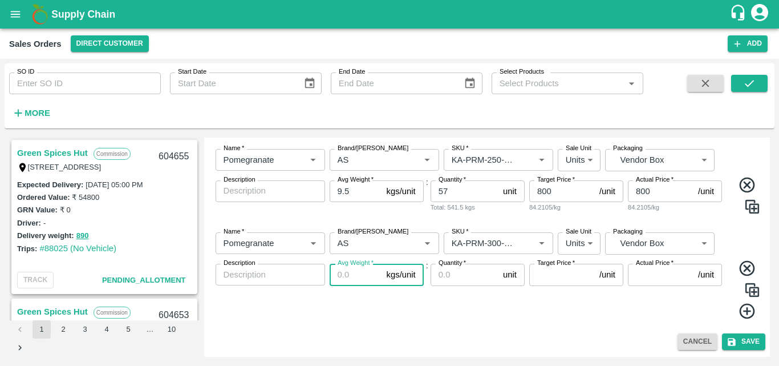
click at [358, 273] on input "Avg Weight   *" at bounding box center [356, 275] width 52 height 22
type input "9.5"
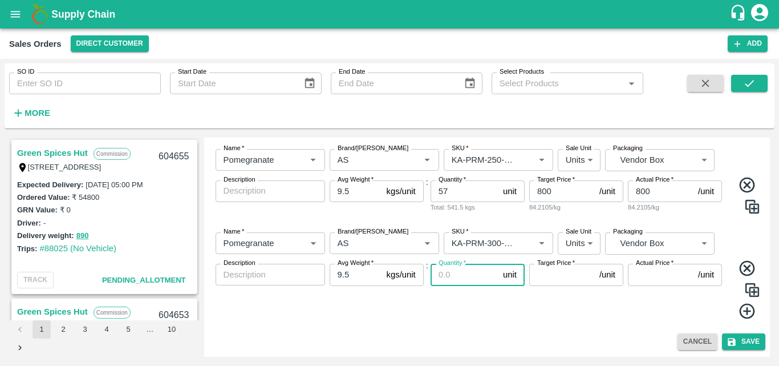
click at [448, 271] on input "Quantity   *" at bounding box center [465, 275] width 68 height 22
type input "48"
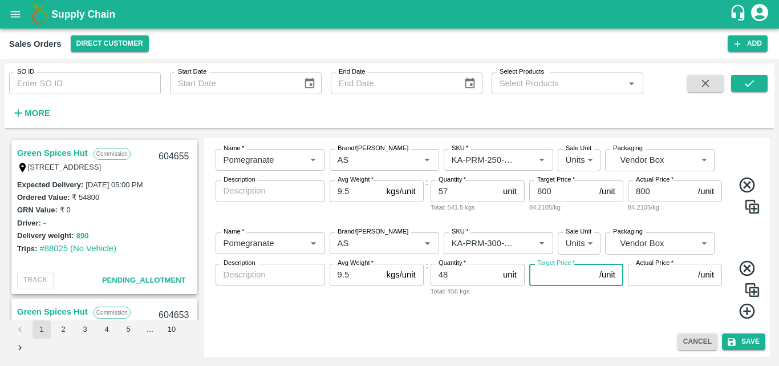
click at [555, 272] on input "Target Price   *" at bounding box center [563, 275] width 66 height 22
type input "900"
click at [641, 273] on input "Actual Price   *" at bounding box center [661, 275] width 66 height 22
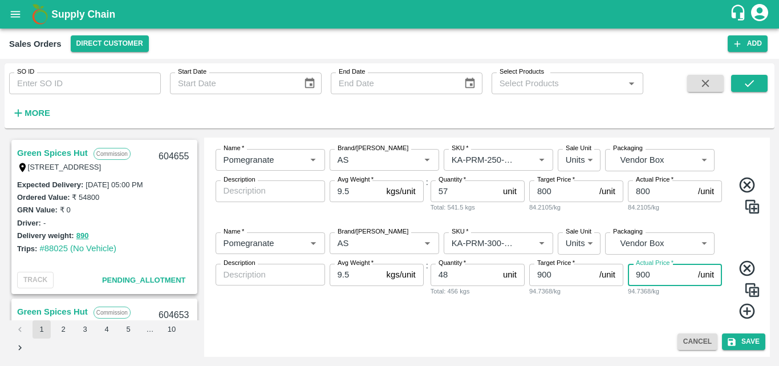
type input "900"
click at [743, 314] on icon at bounding box center [747, 311] width 19 height 19
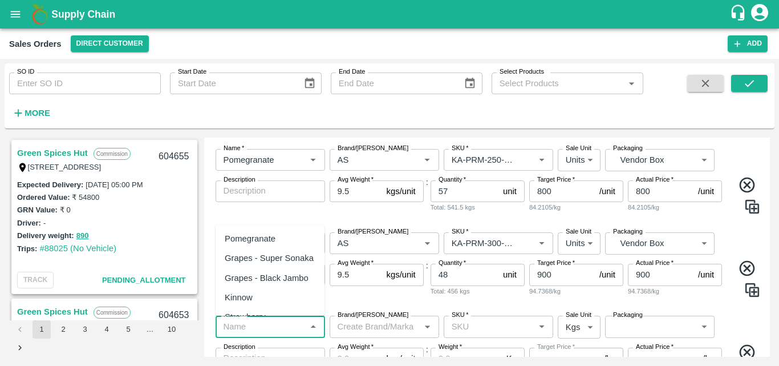
click at [296, 331] on input "Name   *" at bounding box center [261, 326] width 84 height 15
drag, startPoint x: 282, startPoint y: 242, endPoint x: 380, endPoint y: 328, distance: 129.8
click at [380, 328] on body "Supply Chain Sales Orders Direct Customer Add SO ID SO ID Start Date Start Date…" at bounding box center [389, 183] width 779 height 366
click at [380, 328] on input "Brand/[PERSON_NAME]" at bounding box center [375, 326] width 84 height 15
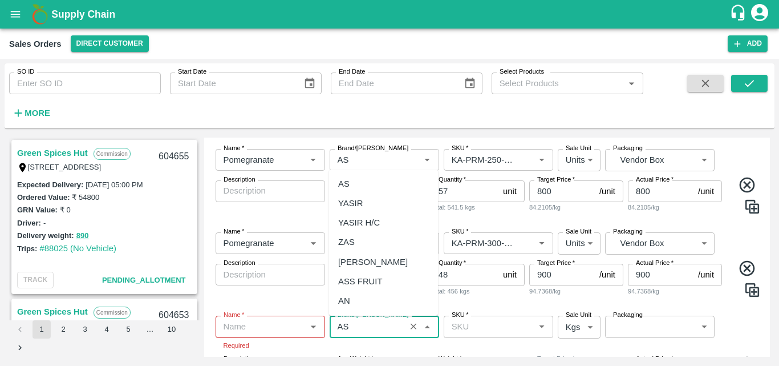
click at [358, 184] on div "AS" at bounding box center [383, 183] width 109 height 19
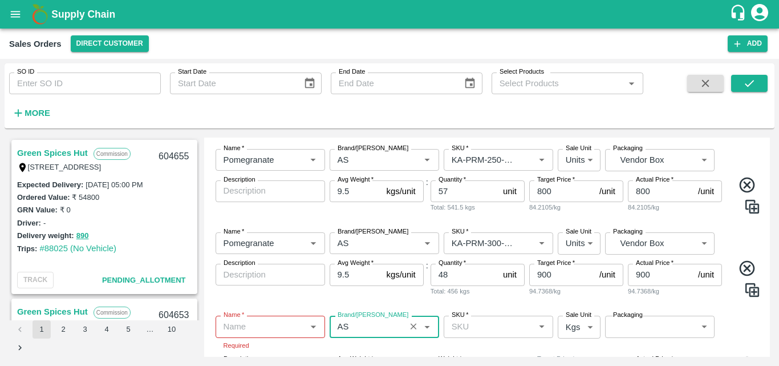
type input "AS"
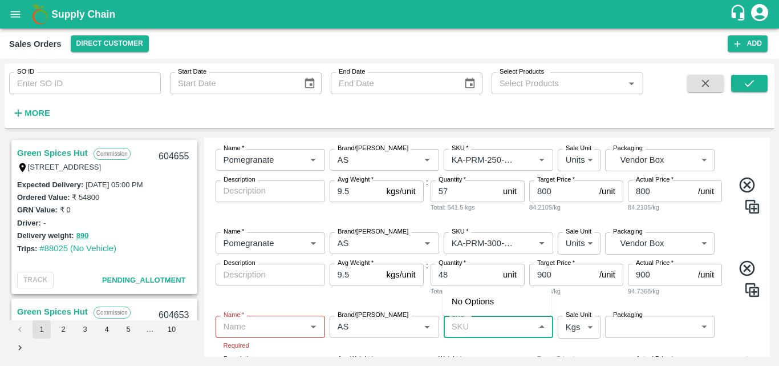
click at [459, 321] on input "SKU   *" at bounding box center [489, 326] width 84 height 15
type input "KA-PRM"
click at [278, 331] on input "Name   *" at bounding box center [261, 326] width 84 height 15
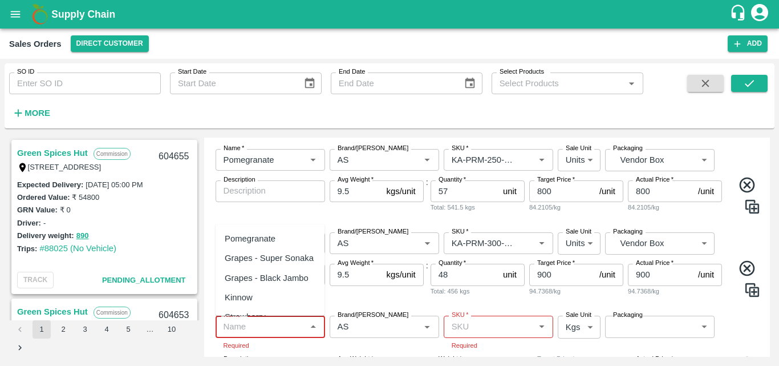
click at [275, 243] on div "Pomegranate" at bounding box center [250, 238] width 51 height 13
type input "Pomegranate"
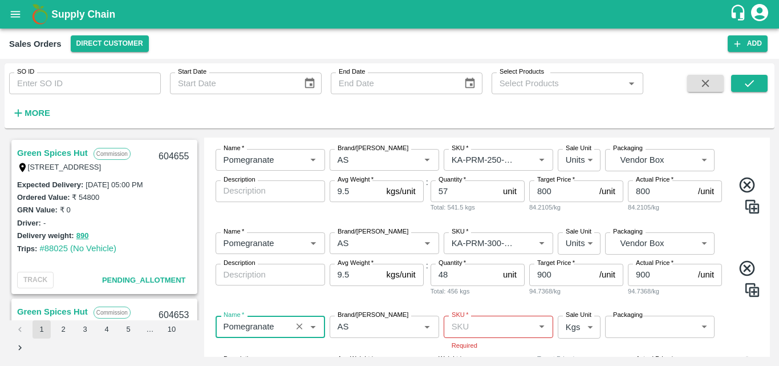
click at [481, 328] on input "SKU   *" at bounding box center [489, 326] width 84 height 15
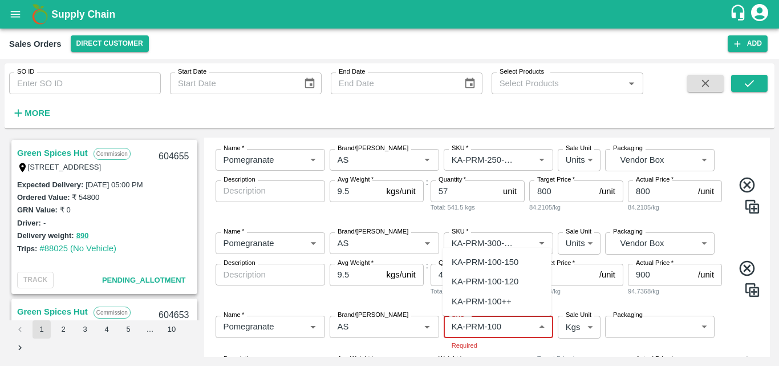
click at [480, 306] on div "KA-PRM-100++" at bounding box center [482, 301] width 60 height 13
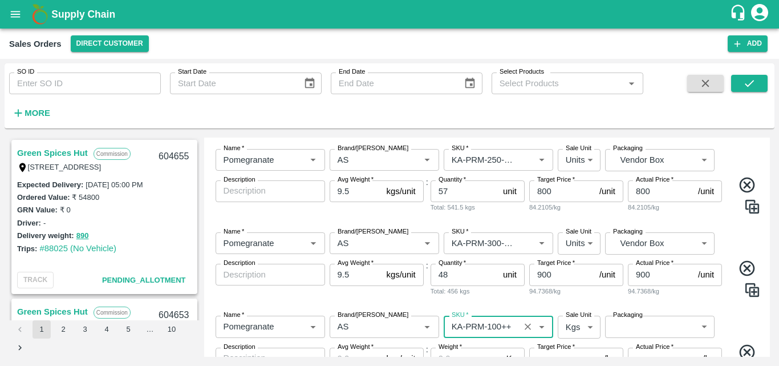
type input "KA-PRM-100++"
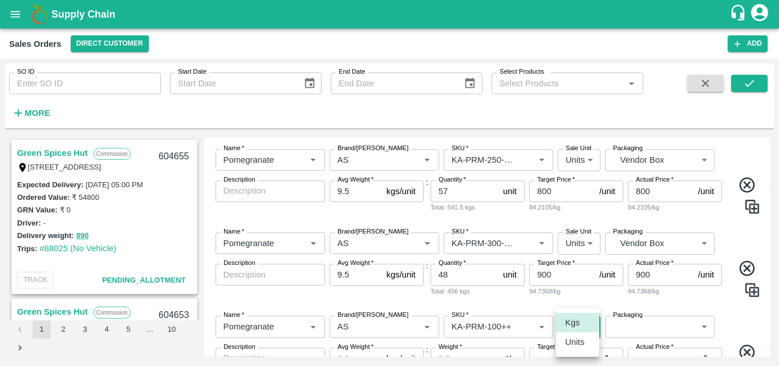
click at [583, 337] on body "Supply Chain Sales Orders Direct Customer Add SO ID SO ID Start Date Start Date…" at bounding box center [389, 183] width 779 height 366
click at [579, 340] on p "Units" at bounding box center [574, 342] width 19 height 13
type input "2"
click at [621, 332] on body "Supply Chain Sales Orders Direct Customer Add SO ID SO ID Start Date Start Date…" at bounding box center [389, 183] width 779 height 366
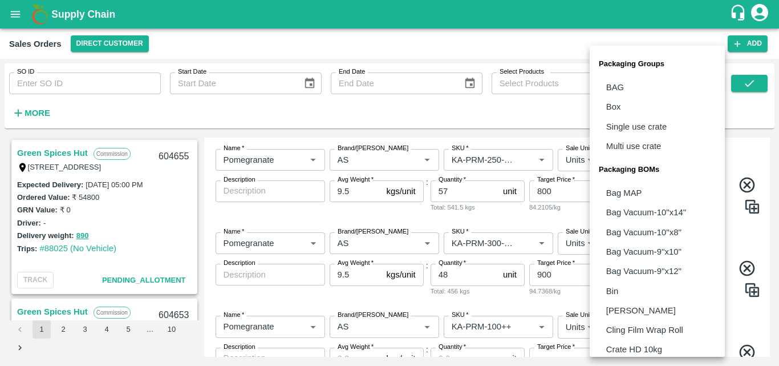
scroll to position [320, 0]
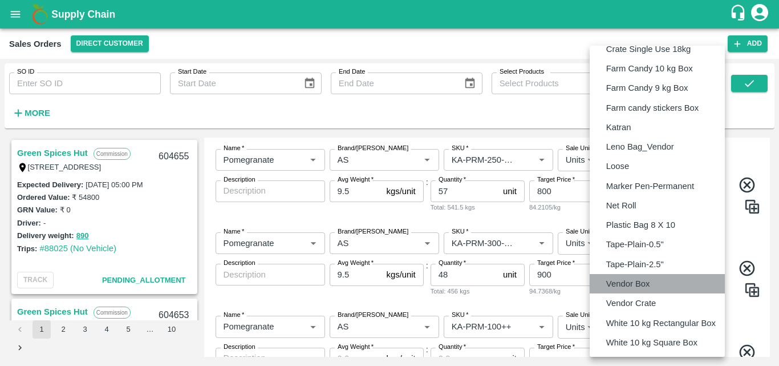
click at [630, 286] on p "Vendor Box" at bounding box center [629, 283] width 44 height 13
type input "BOM/276"
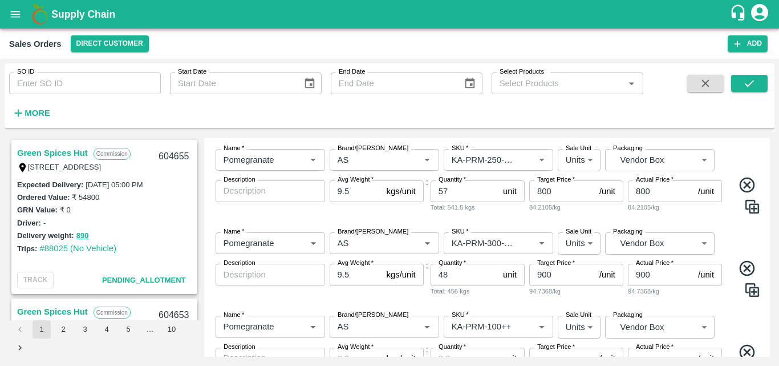
click at [734, 321] on div "Name   * Name   * Brand/Marka Brand/Marka SKU   * SKU   * Sale Unit Units 2 Sal…" at bounding box center [487, 359] width 557 height 106
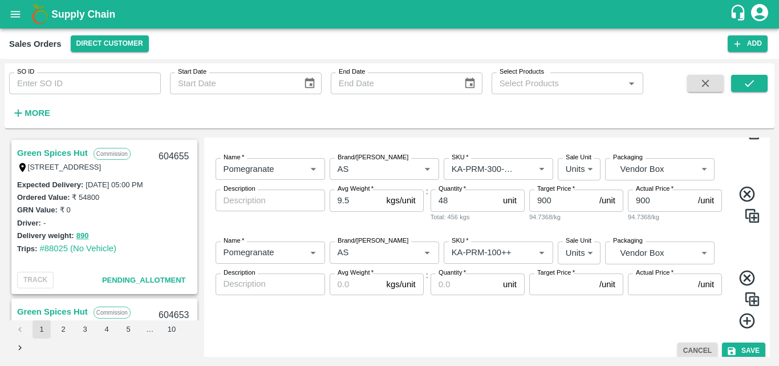
scroll to position [618, 0]
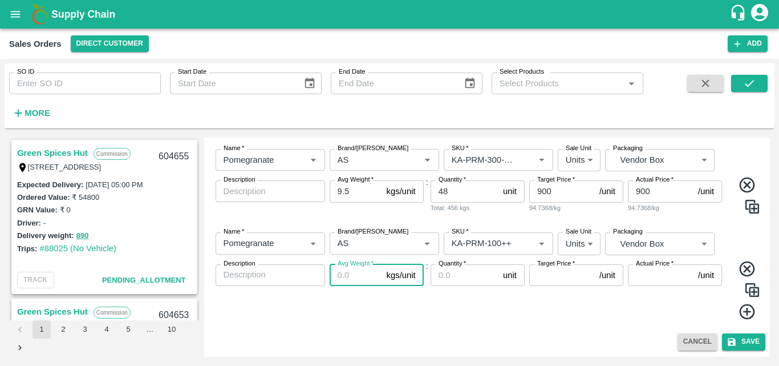
click at [346, 278] on input "Avg Weight   *" at bounding box center [356, 275] width 52 height 22
type input "9.5"
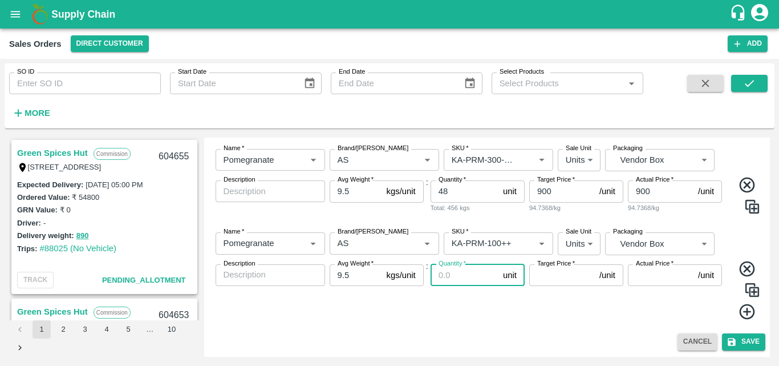
click at [455, 277] on input "Quantity   *" at bounding box center [465, 275] width 68 height 22
type input "12"
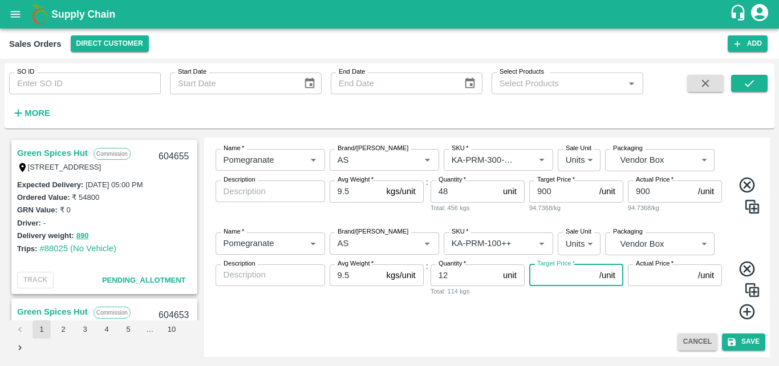
click at [537, 280] on input "Target Price   *" at bounding box center [563, 275] width 66 height 22
type input "400"
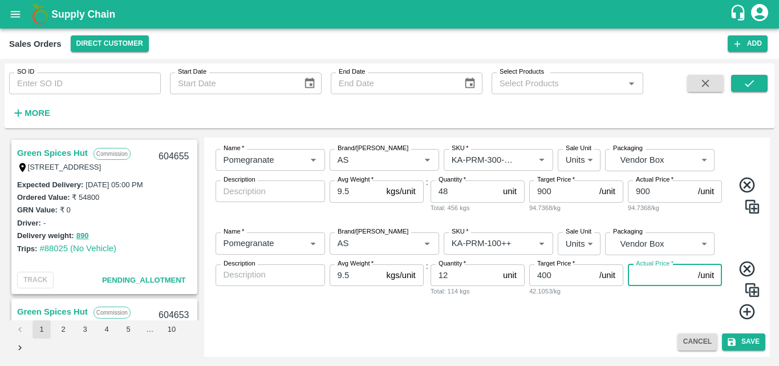
click at [669, 273] on input "Actual Price   *" at bounding box center [661, 275] width 66 height 22
type input "400"
click at [747, 312] on icon at bounding box center [746, 311] width 15 height 15
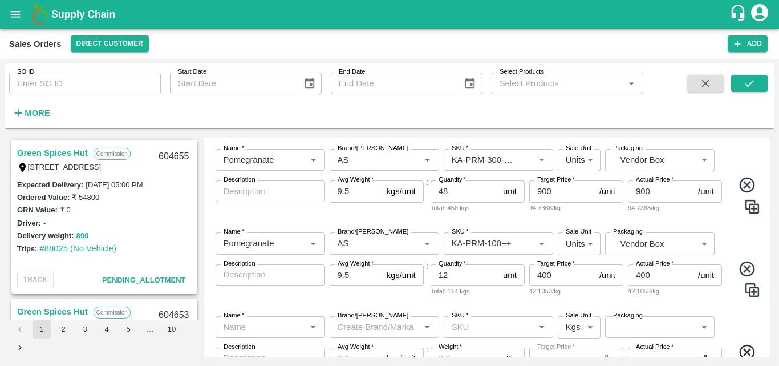
click at [241, 320] on label "Name   *" at bounding box center [234, 315] width 21 height 9
click at [241, 320] on input "Name   *" at bounding box center [261, 327] width 84 height 15
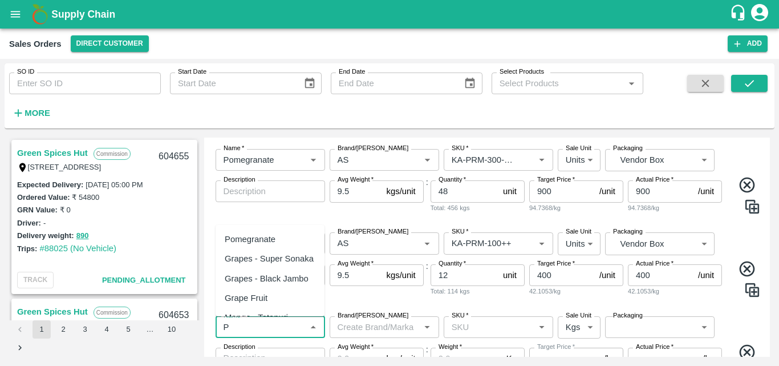
click at [246, 242] on div "Pomegranate" at bounding box center [250, 239] width 51 height 13
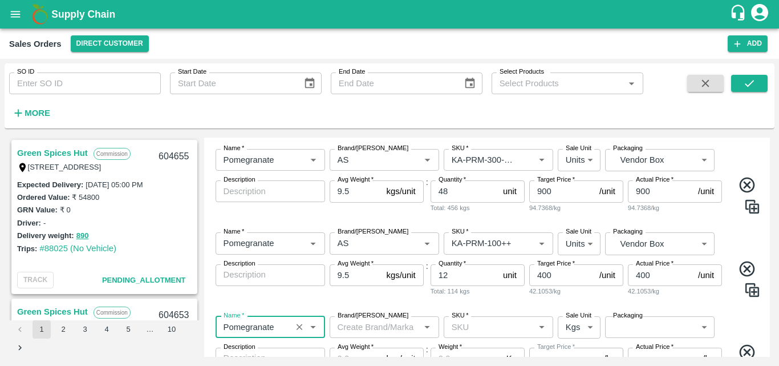
type input "Pomegranate"
click at [369, 325] on input "Brand/[PERSON_NAME]" at bounding box center [375, 327] width 84 height 15
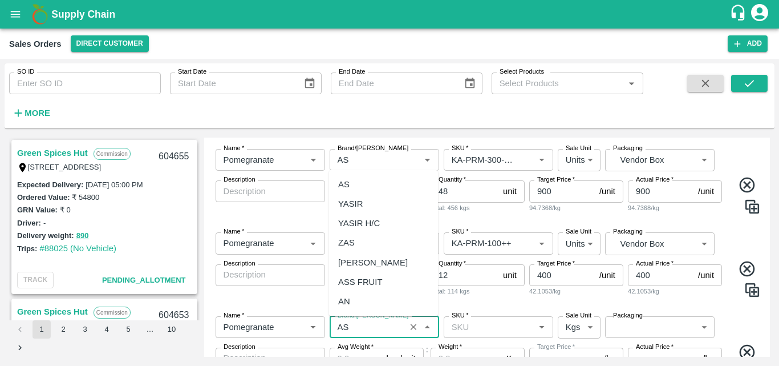
click at [358, 186] on div "AS" at bounding box center [383, 184] width 109 height 19
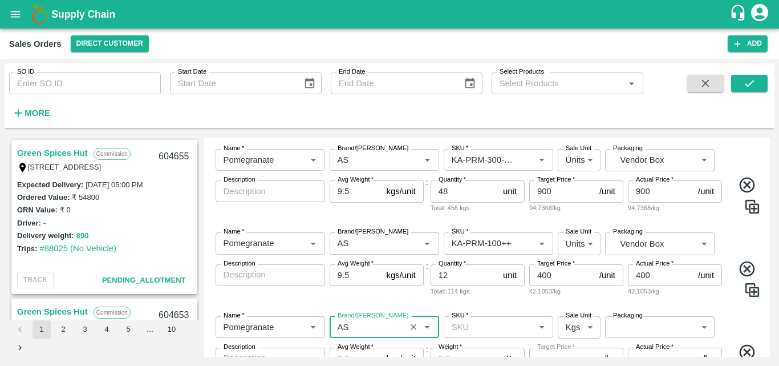
type input "AS"
click at [473, 325] on input "SKU   *" at bounding box center [489, 327] width 84 height 15
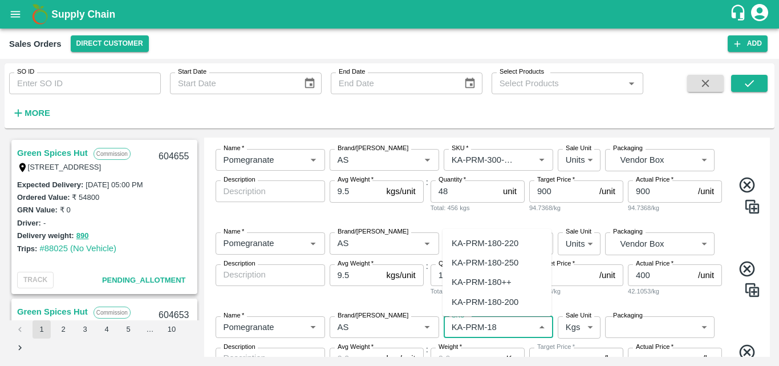
click at [490, 278] on div "KA-PRM-180++" at bounding box center [482, 282] width 60 height 13
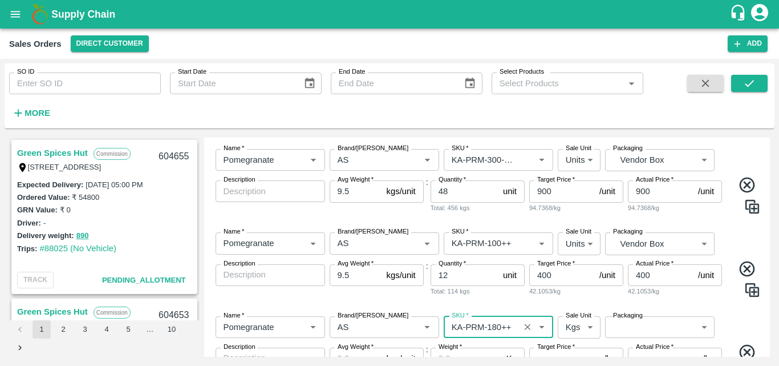
type input "KA-PRM-180++"
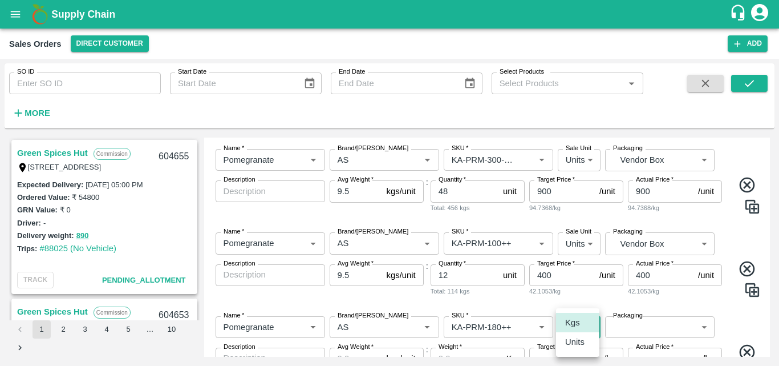
click at [574, 326] on body "Supply Chain Sales Orders Direct Customer Add SO ID SO ID Start Date Start Date…" at bounding box center [389, 183] width 779 height 366
click at [573, 346] on p "Units" at bounding box center [574, 342] width 19 height 13
type input "2"
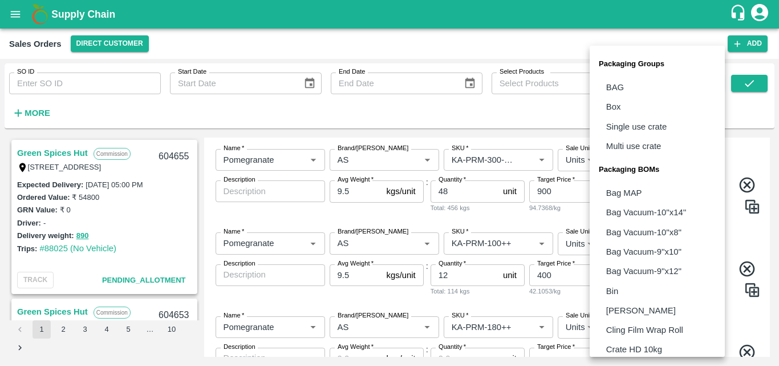
click at [651, 325] on body "Supply Chain Sales Orders Direct Customer Add SO ID SO ID Start Date Start Date…" at bounding box center [389, 183] width 779 height 366
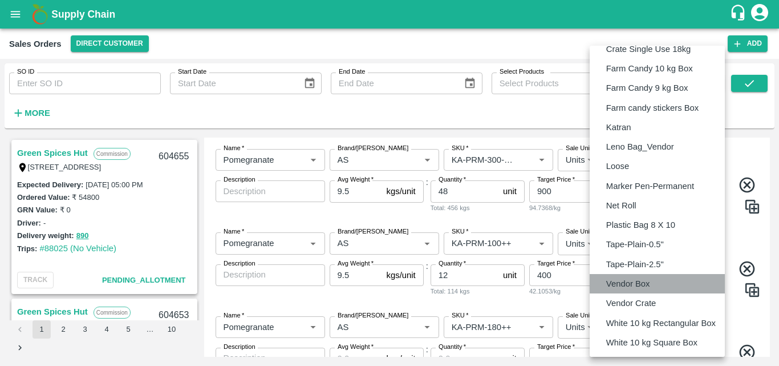
click at [659, 282] on li "Vendor Box" at bounding box center [657, 283] width 135 height 19
type input "BOM/276"
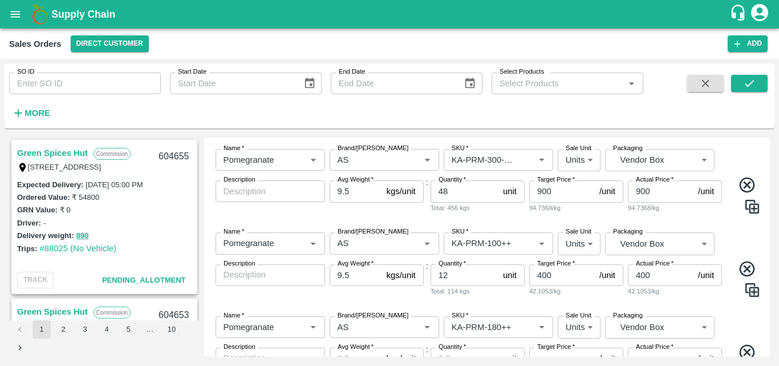
click at [401, 299] on div "Name   * Name   * Brand/Marka Brand/Marka SKU   * SKU   * Sale Unit Units 2 Sal…" at bounding box center [487, 264] width 557 height 83
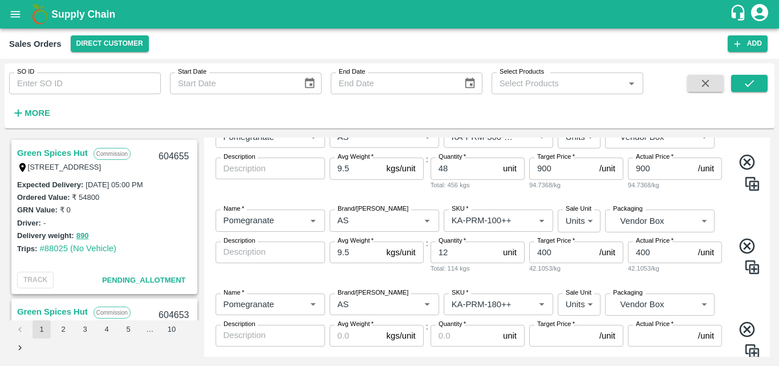
scroll to position [701, 0]
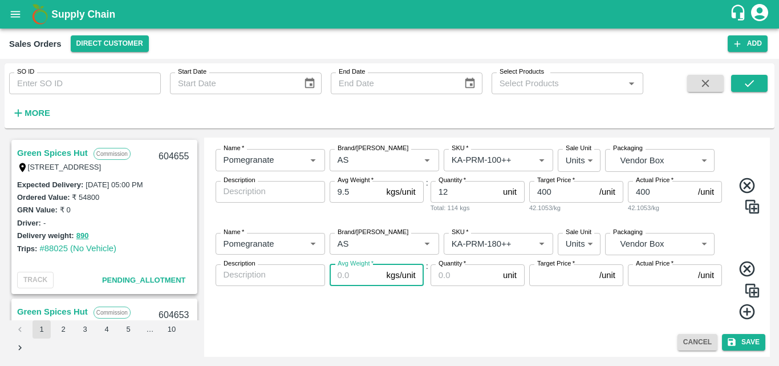
click at [350, 273] on input "Avg Weight   *" at bounding box center [356, 275] width 52 height 22
type input "9.5"
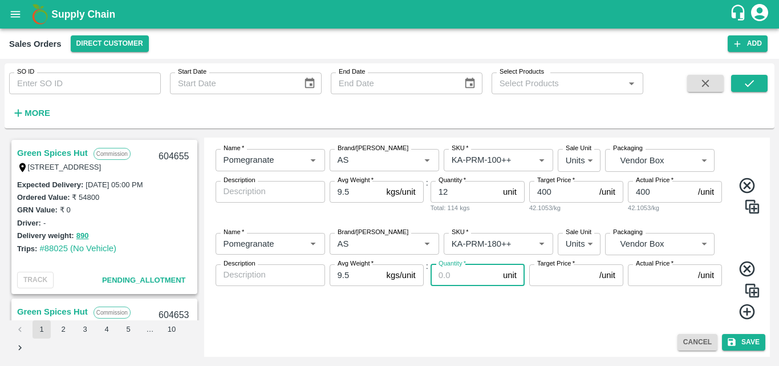
click at [440, 272] on input "Quantity   *" at bounding box center [465, 275] width 68 height 22
type input "71"
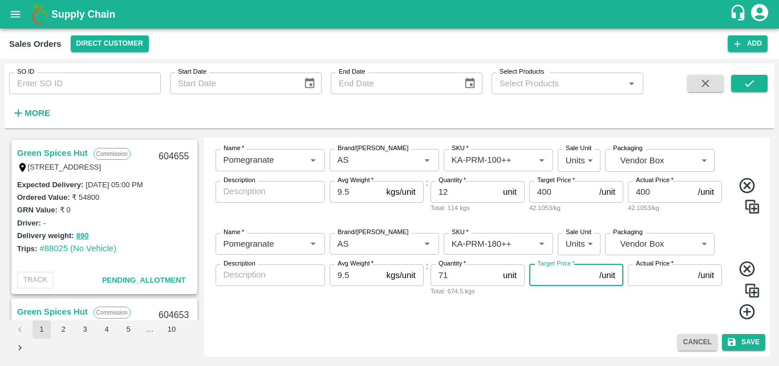
click at [557, 273] on input "Target Price   *" at bounding box center [563, 275] width 66 height 22
type input "500"
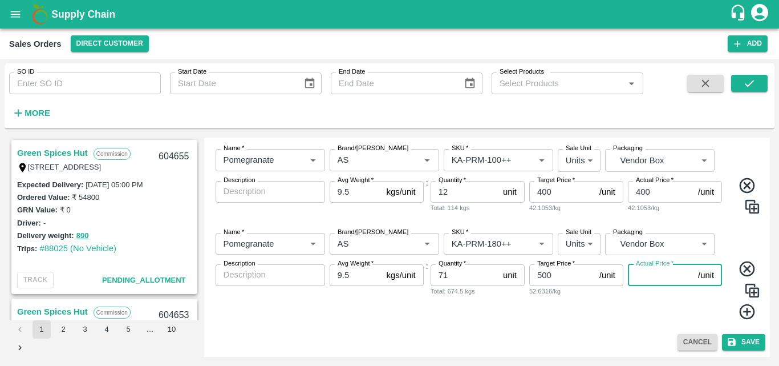
click at [636, 279] on input "Actual Price   *" at bounding box center [661, 275] width 66 height 22
type input "500"
click at [744, 309] on icon at bounding box center [747, 311] width 19 height 19
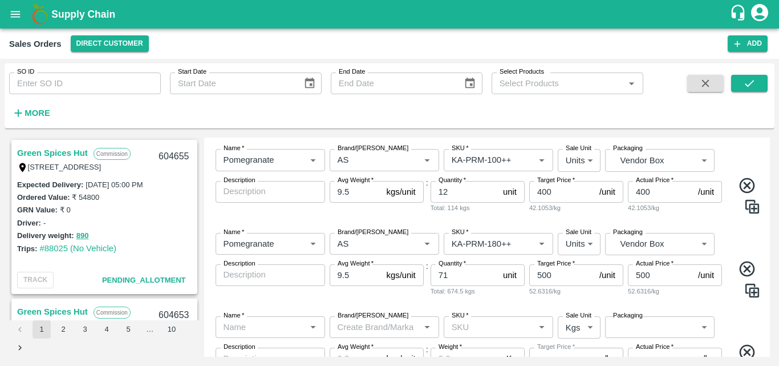
click at [247, 327] on input "Name   *" at bounding box center [261, 327] width 84 height 15
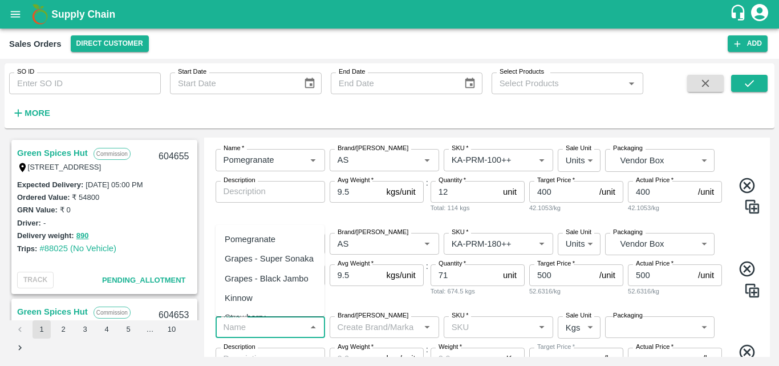
click at [262, 232] on div "Pomegranate" at bounding box center [270, 238] width 109 height 19
type input "Pomegranate"
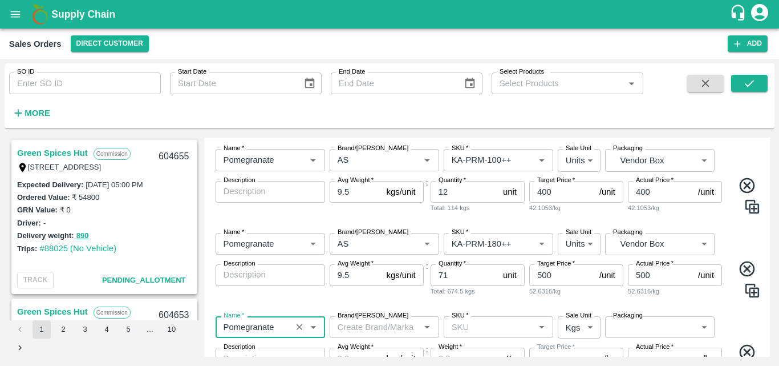
click at [349, 325] on input "Brand/[PERSON_NAME]" at bounding box center [375, 327] width 84 height 15
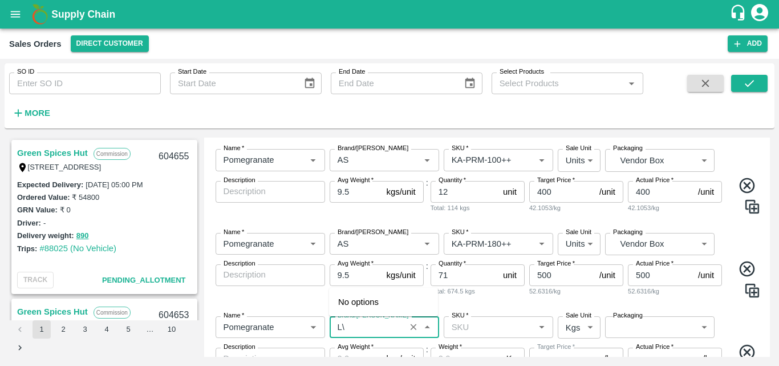
type input "L"
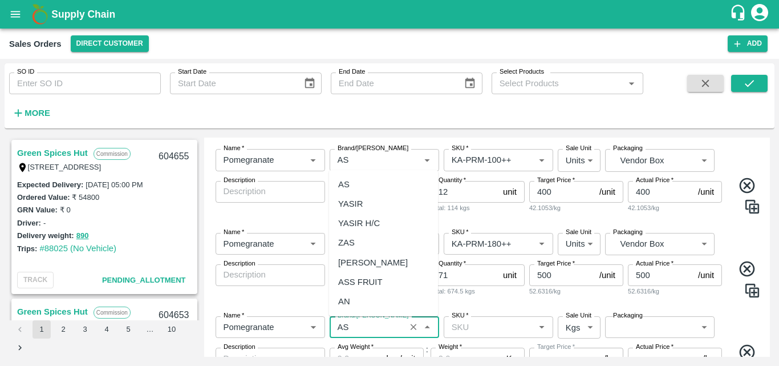
click at [362, 185] on div "AS" at bounding box center [383, 184] width 109 height 19
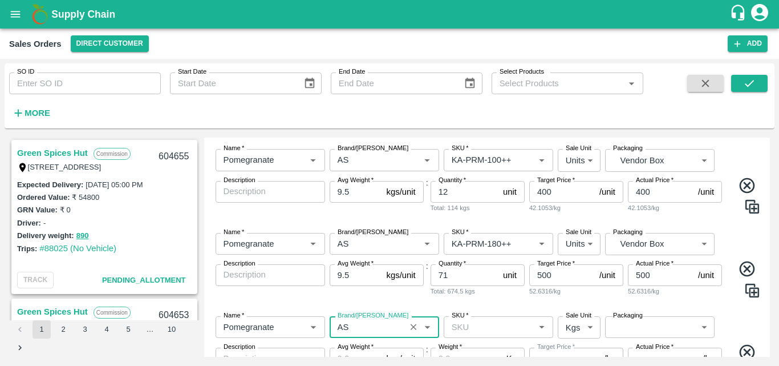
type input "AS"
click at [479, 330] on input "SKU   *" at bounding box center [489, 327] width 84 height 15
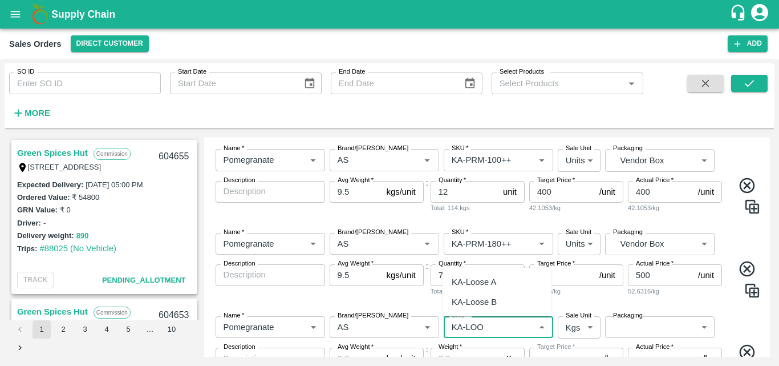
click at [481, 291] on div "KA-Loose A" at bounding box center [497, 281] width 109 height 19
type input "KA-Loose A"
click at [585, 329] on body "Supply Chain Sales Orders Direct Customer Add SO ID SO ID Start Date Start Date…" at bounding box center [389, 183] width 779 height 366
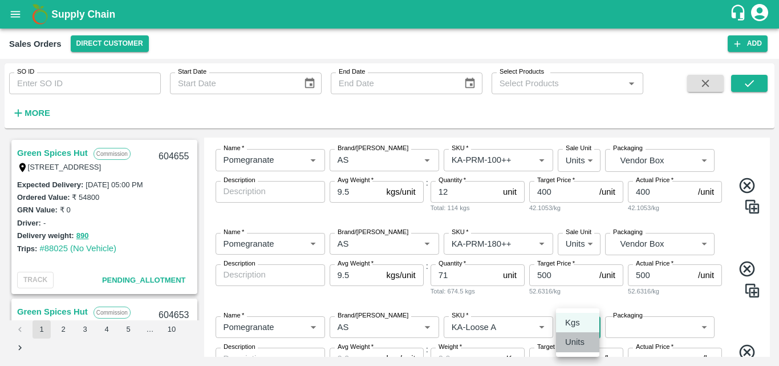
click at [580, 340] on p "Units" at bounding box center [574, 342] width 19 height 13
type input "2"
click at [633, 327] on body "Supply Chain Sales Orders Direct Customer Add SO ID SO ID Start Date Start Date…" at bounding box center [389, 183] width 779 height 366
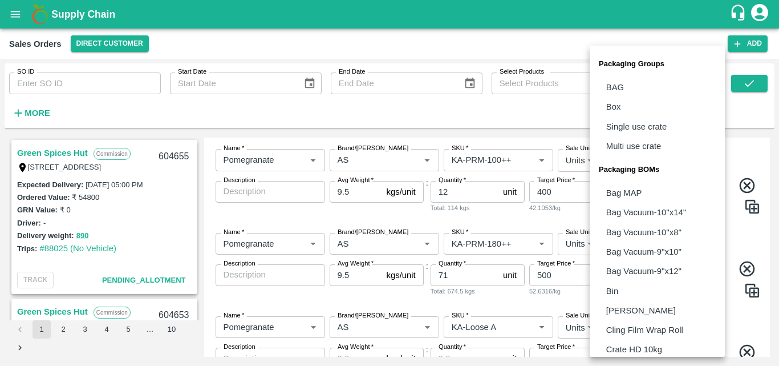
scroll to position [320, 0]
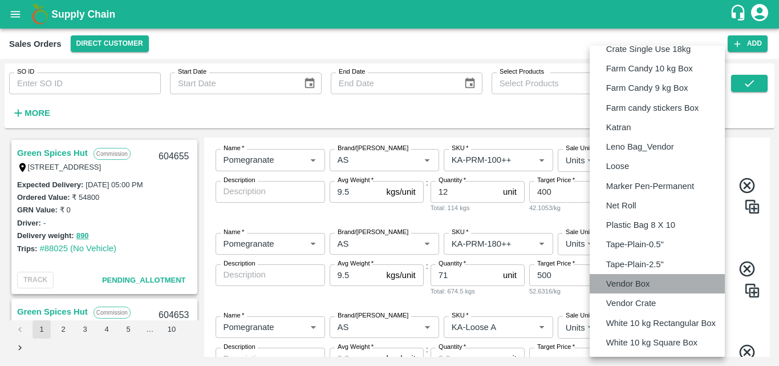
click at [645, 285] on p "Vendor Box" at bounding box center [629, 283] width 44 height 13
type input "BOM/276"
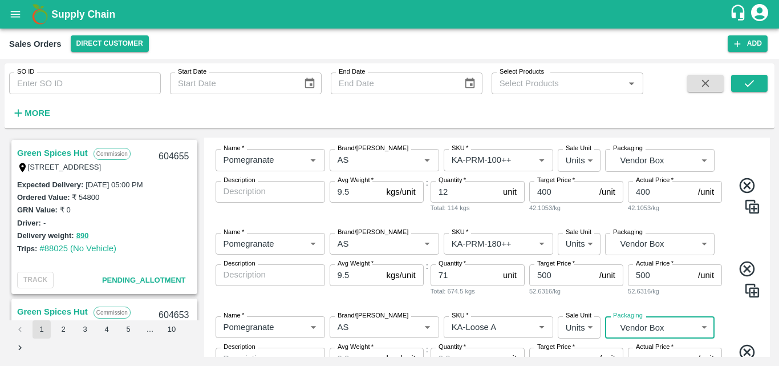
click at [737, 308] on div "Name   * Name   * Brand/Marka Brand/Marka SKU   * SKU   * Sale Unit Units 2 Sal…" at bounding box center [487, 360] width 557 height 106
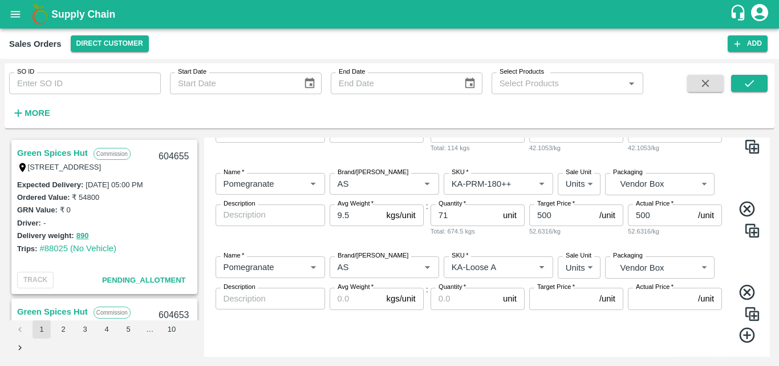
scroll to position [785, 0]
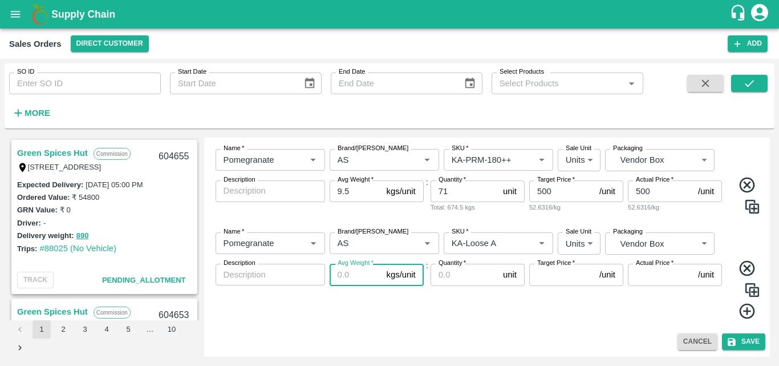
click at [364, 282] on input "Avg Weight   *" at bounding box center [356, 275] width 52 height 22
type input "9.5"
click at [446, 276] on input "Quantity   *" at bounding box center [465, 275] width 68 height 22
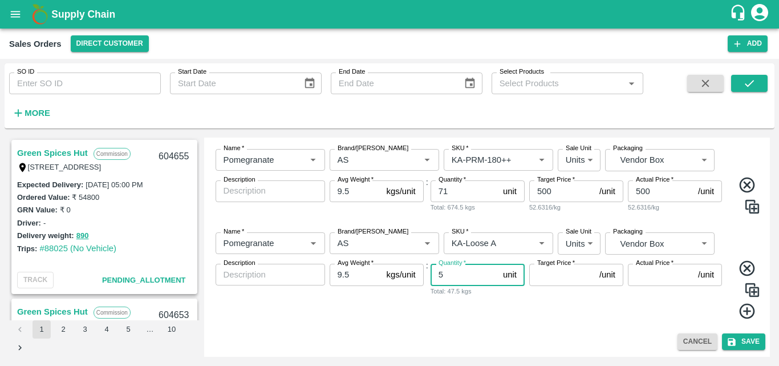
type input "5"
click at [553, 280] on input "Target Price   *" at bounding box center [563, 275] width 66 height 22
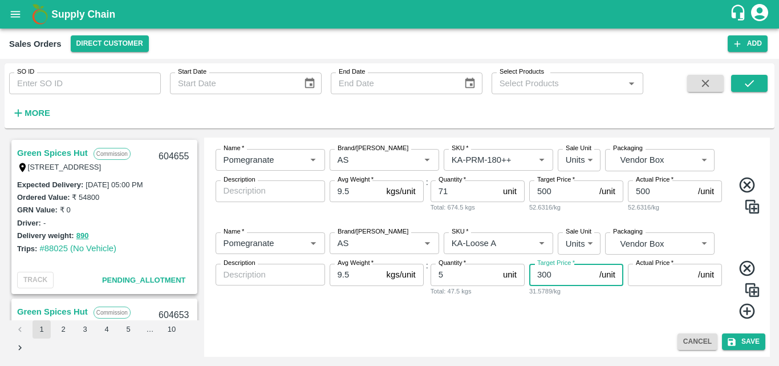
type input "300"
click at [641, 278] on input "Actual Price   *" at bounding box center [661, 275] width 66 height 22
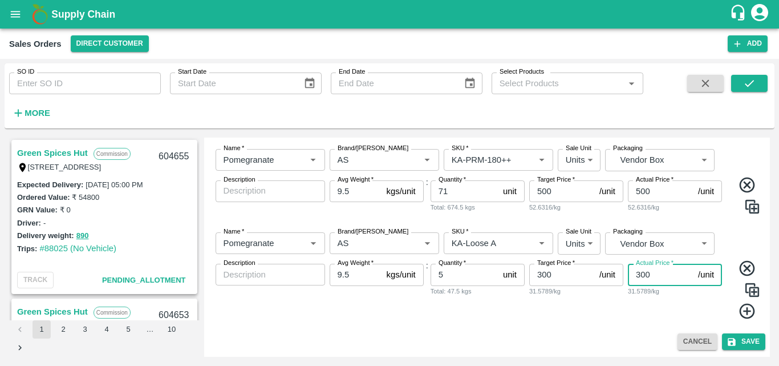
type input "300"
click at [517, 326] on div "Name   * Name   * Brand/Marka Brand/Marka SKU   * SKU   * Sale Unit Units 2 Sal…" at bounding box center [487, 276] width 557 height 106
click at [750, 340] on button "Save" at bounding box center [743, 341] width 43 height 17
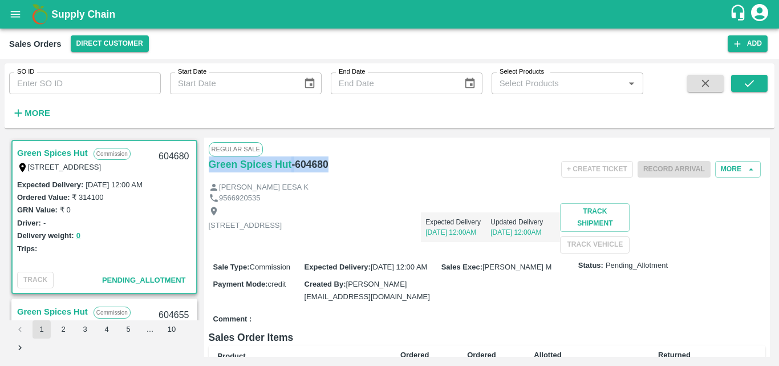
drag, startPoint x: 333, startPoint y: 166, endPoint x: 207, endPoint y: 170, distance: 126.2
click at [207, 170] on div "Regular Sale Green Spices Hut - 604680 + Create Ticket Record Arrival More MOHA…" at bounding box center [487, 247] width 567 height 219
copy div "Green Spices Hut - 604680"
